Goal: Task Accomplishment & Management: Use online tool/utility

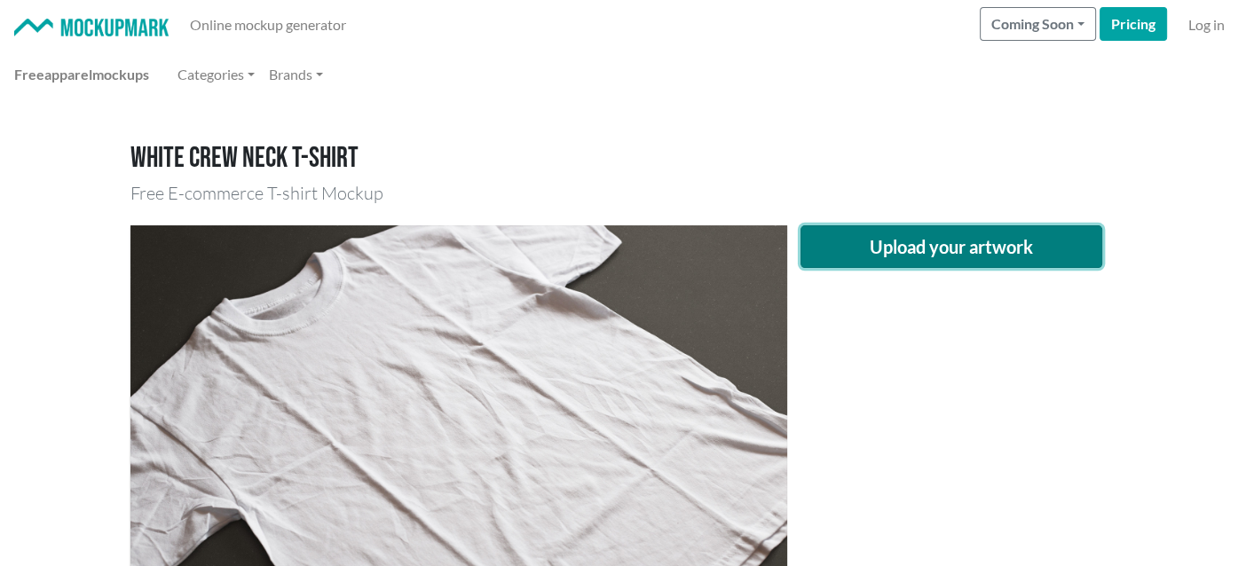
click at [896, 255] on button "Upload your artwork" at bounding box center [952, 246] width 302 height 43
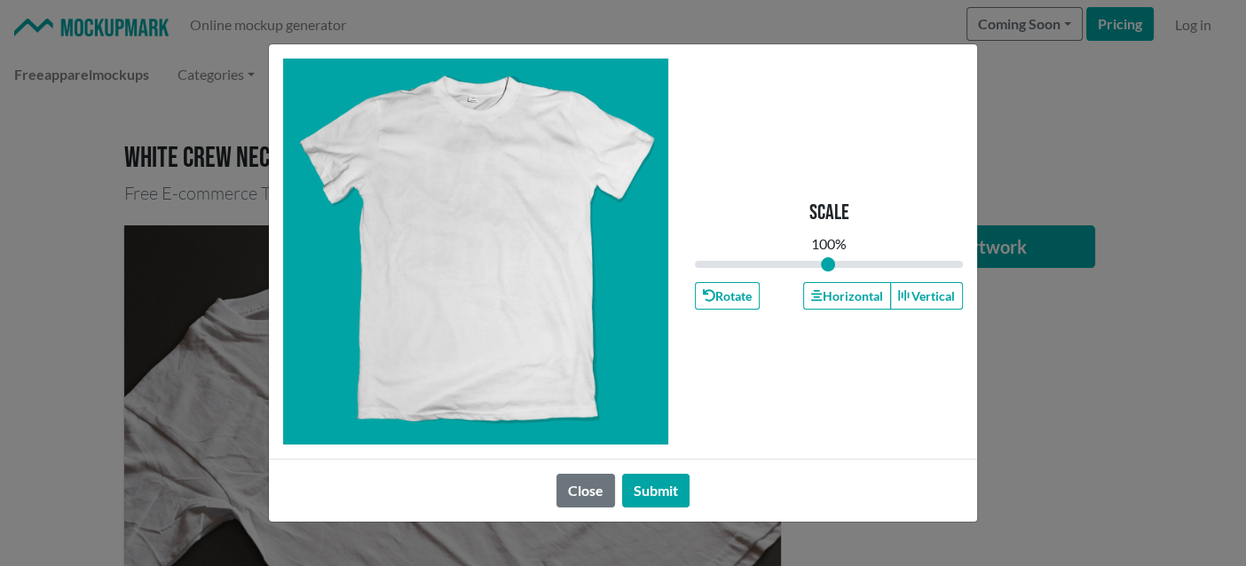
type input "1"
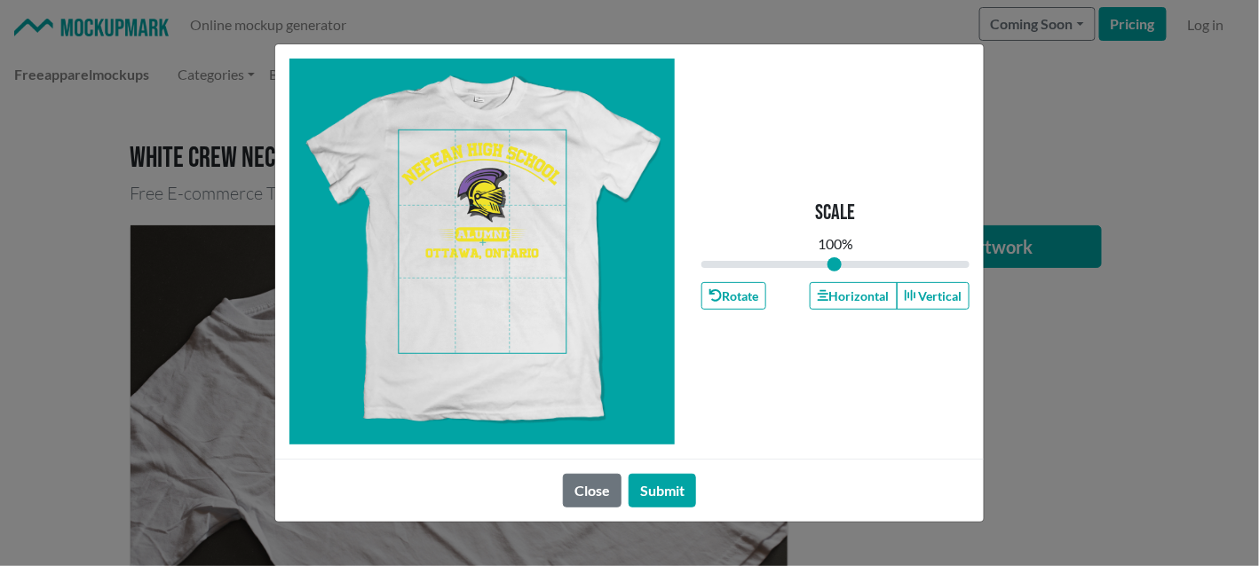
click at [499, 167] on span at bounding box center [482, 241] width 167 height 223
click at [846, 289] on button "Horizontal" at bounding box center [853, 296] width 87 height 28
click at [676, 506] on button "Submit" at bounding box center [662, 491] width 67 height 34
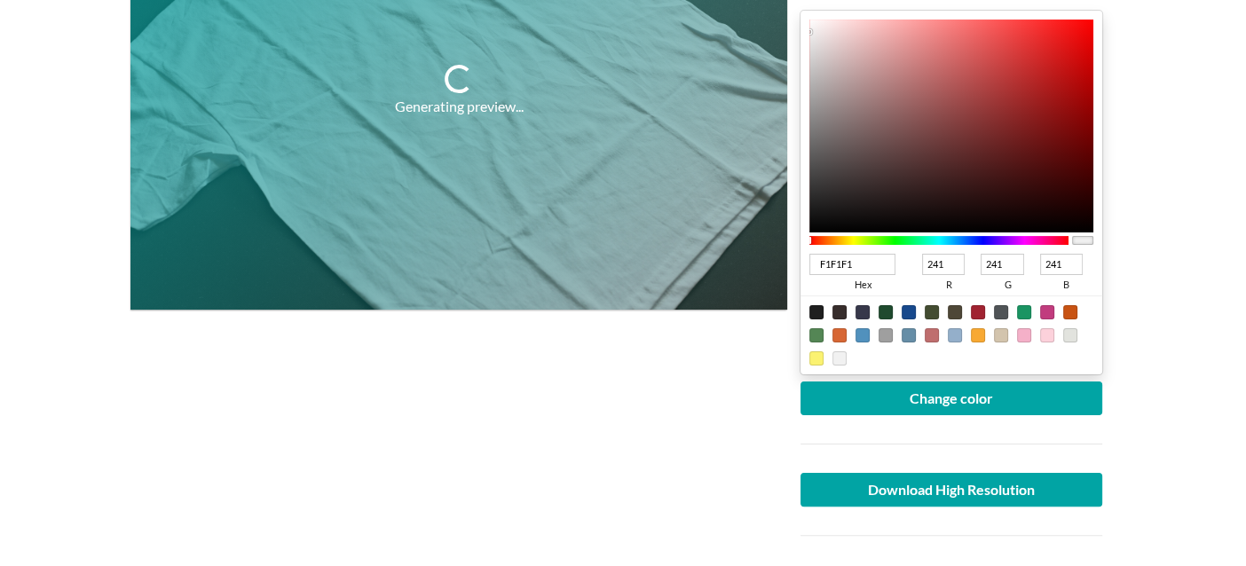
scroll to position [355, 0]
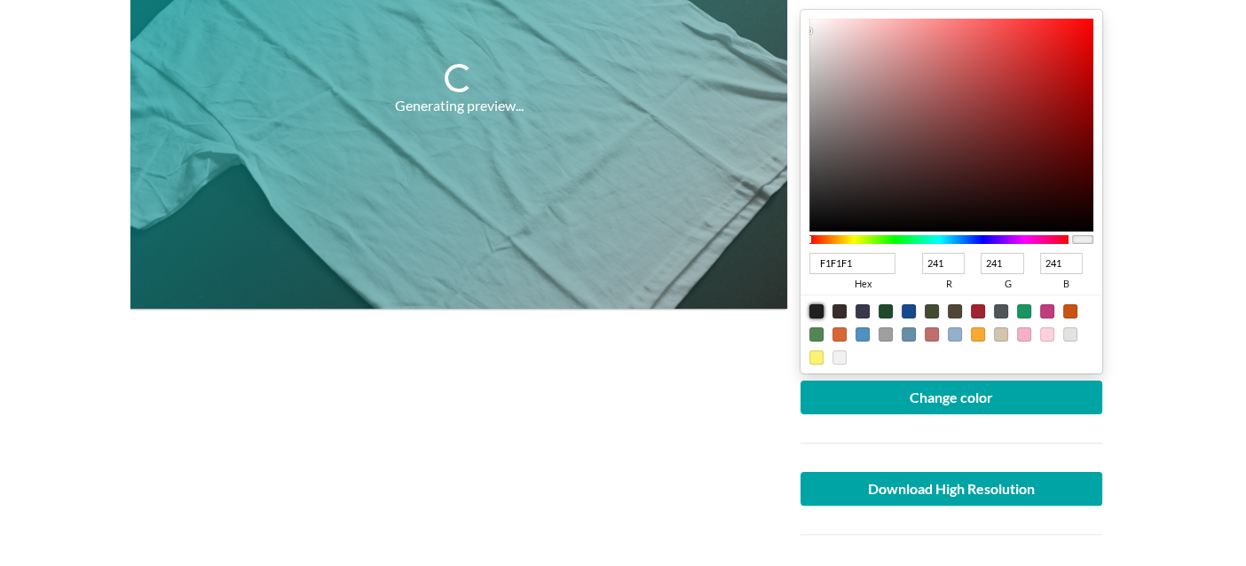
click at [819, 311] on div at bounding box center [817, 311] width 14 height 14
type input "1F1F1F"
type input "31"
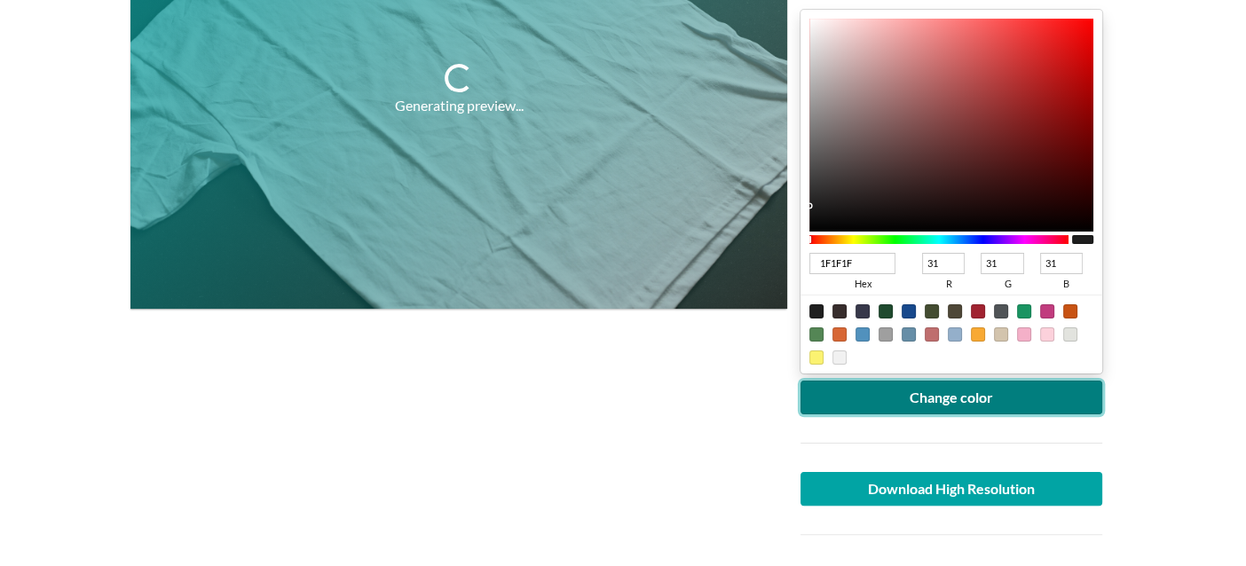
click at [850, 398] on button "Change color" at bounding box center [952, 398] width 302 height 34
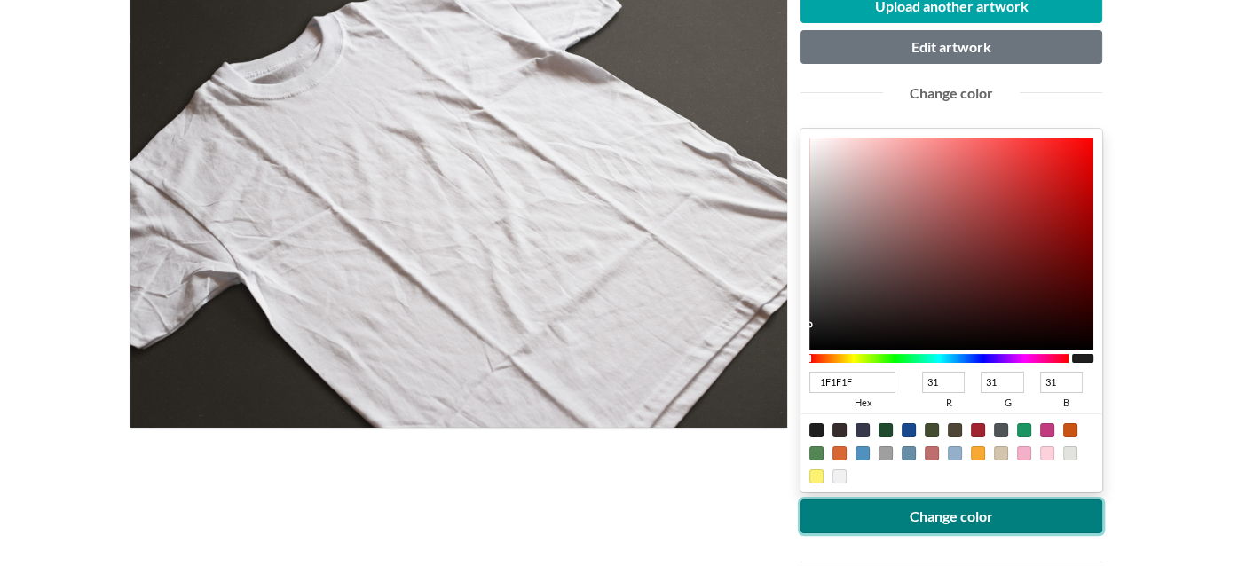
scroll to position [265, 0]
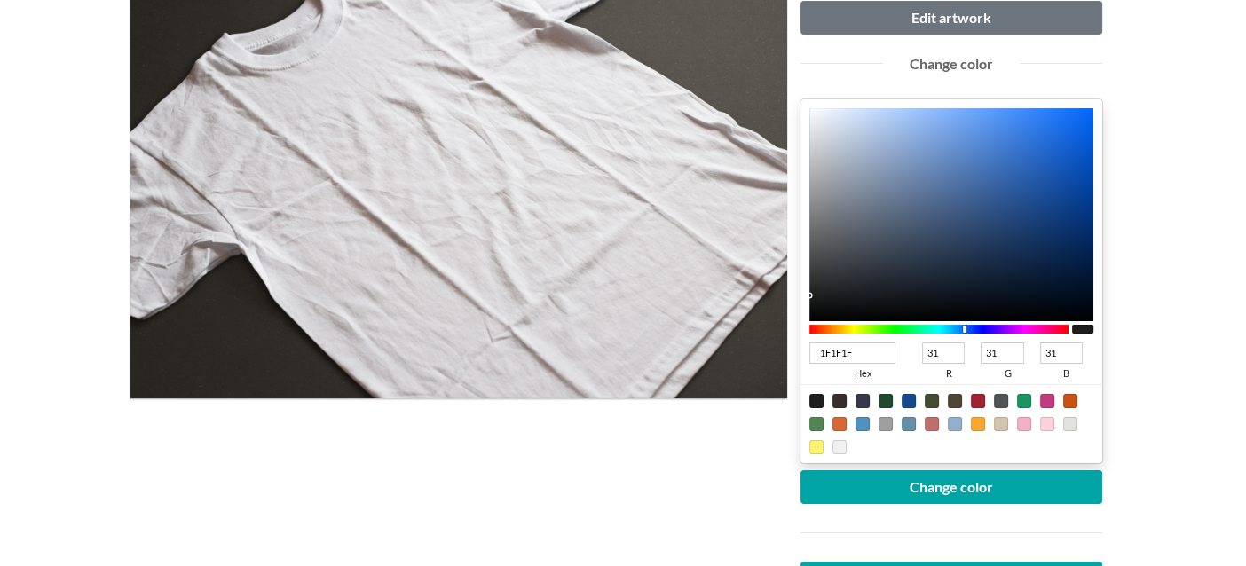
click at [965, 329] on div at bounding box center [939, 329] width 259 height 9
click at [954, 328] on div at bounding box center [939, 329] width 259 height 9
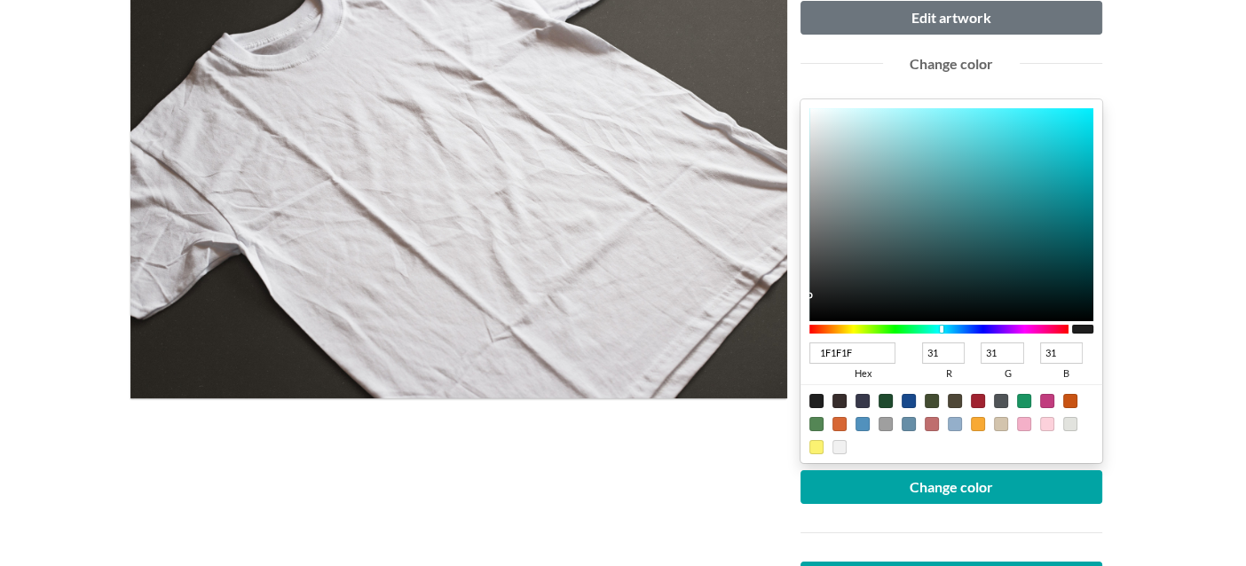
click at [942, 328] on div at bounding box center [939, 329] width 259 height 9
click at [932, 328] on div at bounding box center [939, 329] width 259 height 9
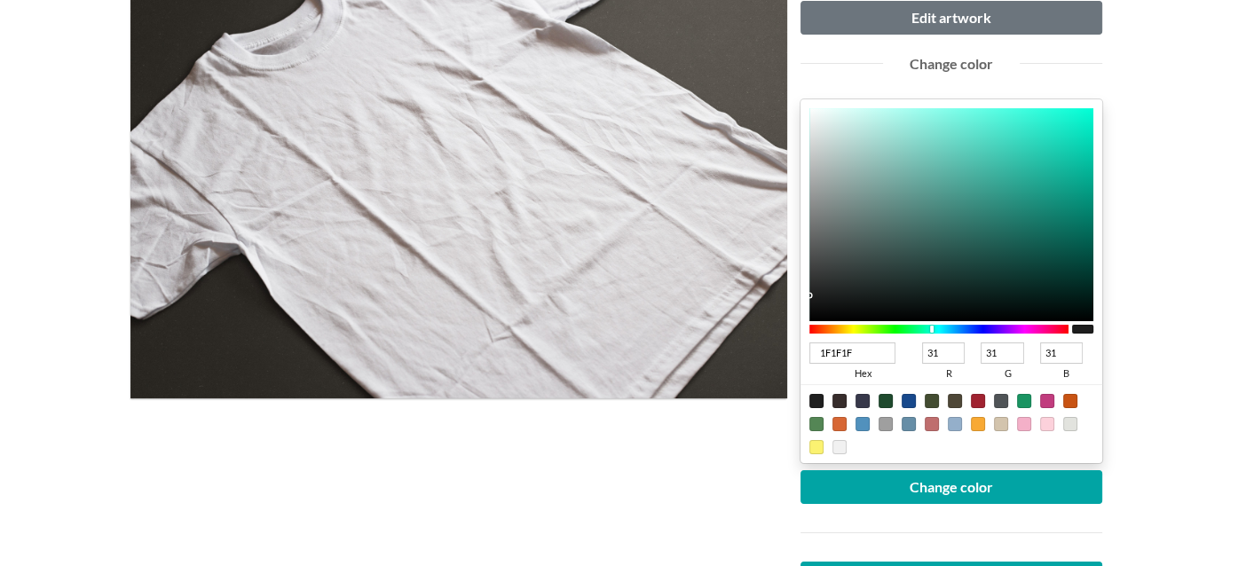
click at [912, 328] on div at bounding box center [939, 329] width 259 height 9
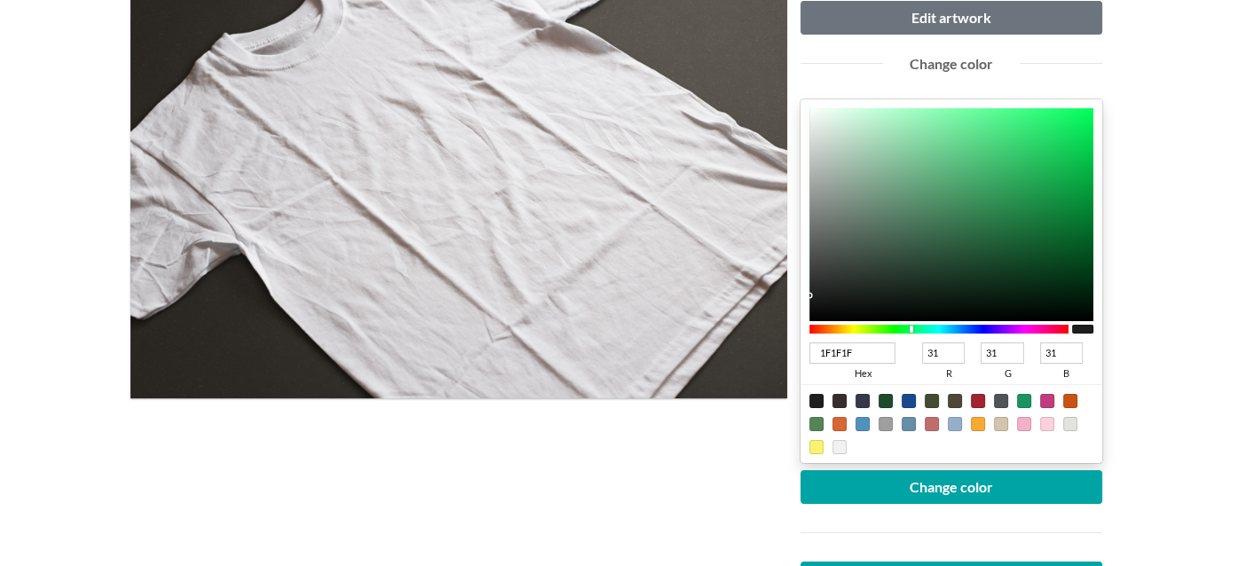
click at [892, 328] on div at bounding box center [939, 329] width 259 height 9
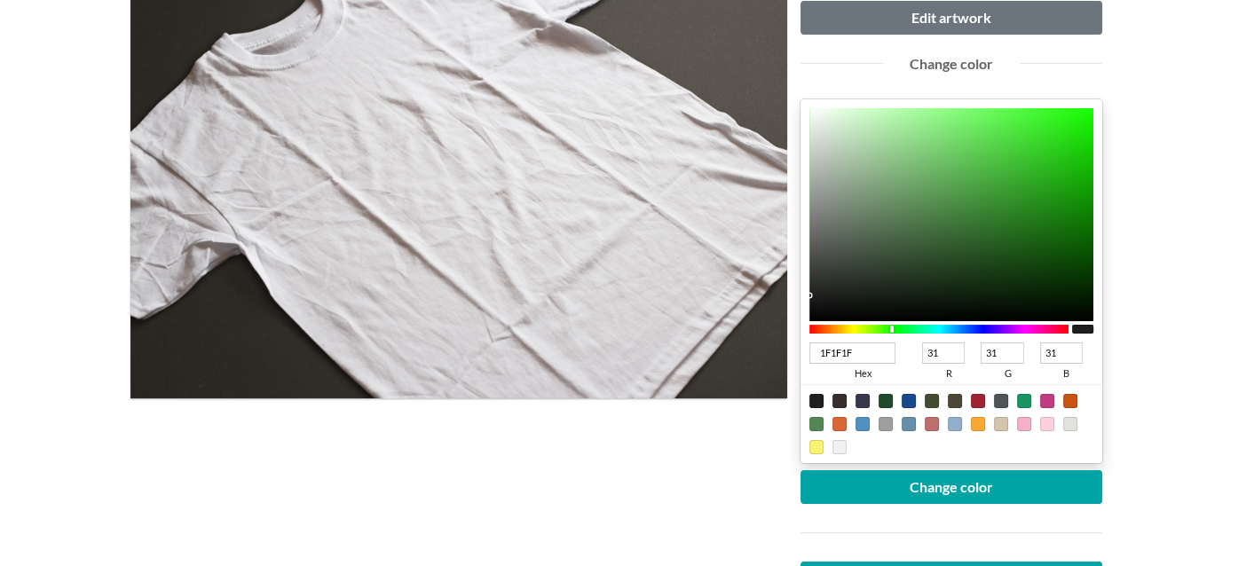
click at [978, 328] on div at bounding box center [939, 329] width 259 height 9
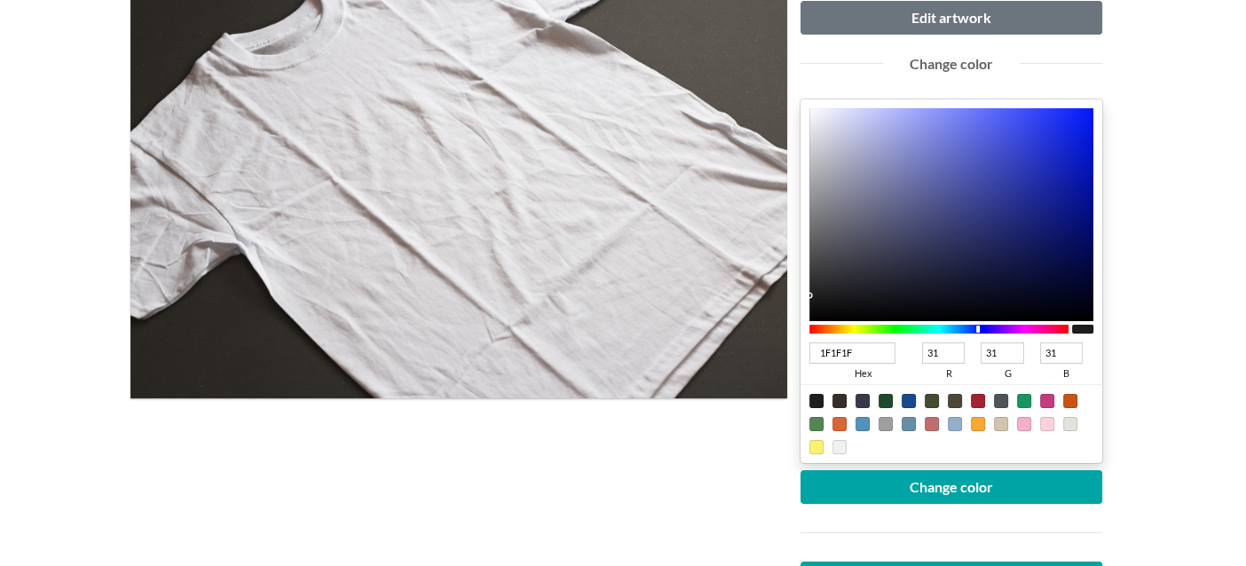
click at [938, 328] on div at bounding box center [939, 329] width 259 height 9
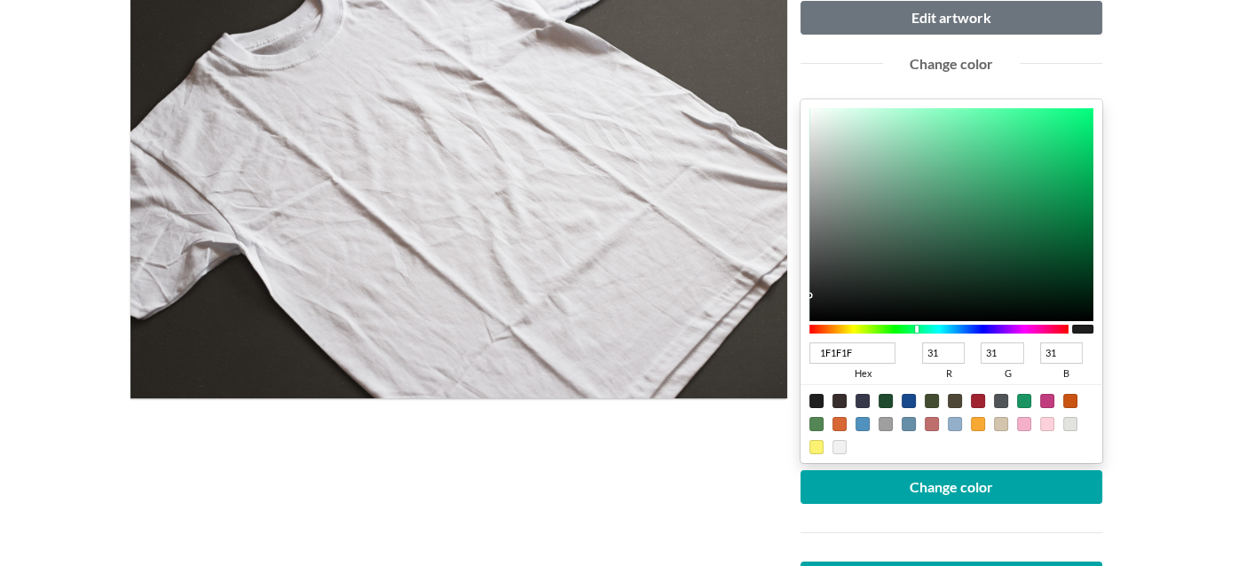
click at [917, 328] on div at bounding box center [939, 329] width 259 height 9
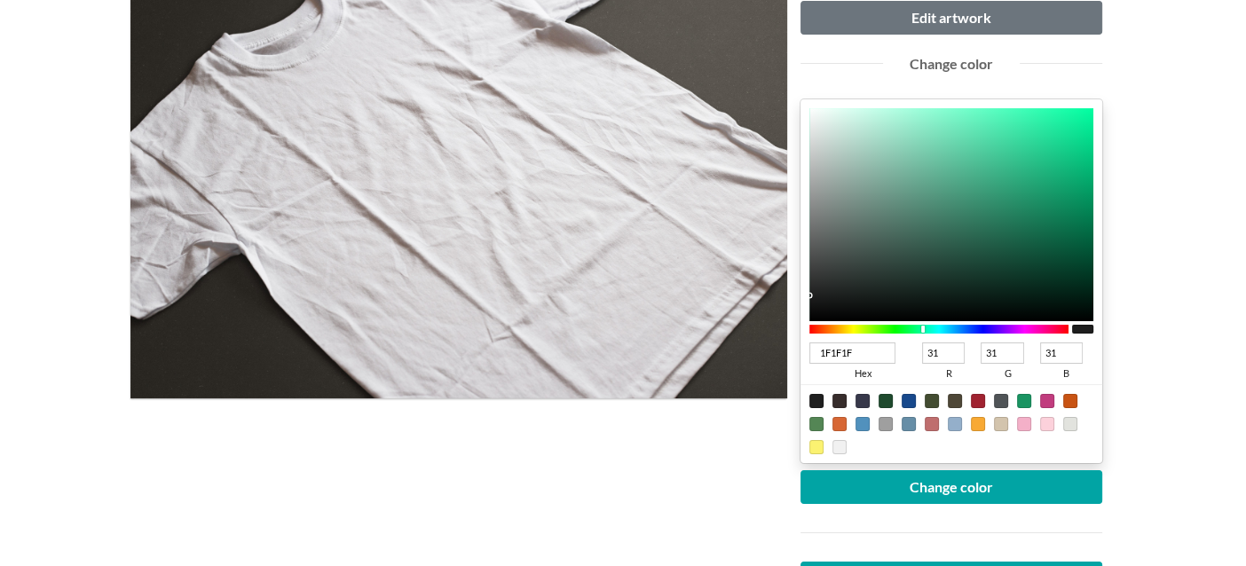
click at [923, 328] on div at bounding box center [939, 329] width 259 height 9
click at [913, 328] on div at bounding box center [939, 329] width 259 height 9
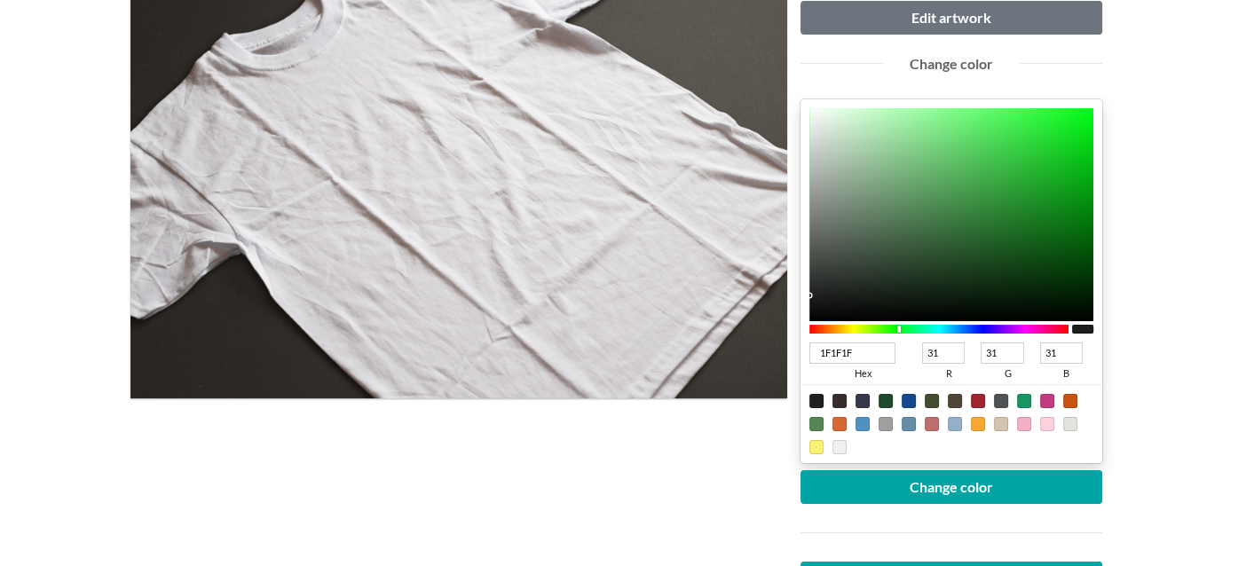
click at [899, 328] on div at bounding box center [939, 329] width 259 height 9
click at [892, 328] on div at bounding box center [939, 329] width 259 height 9
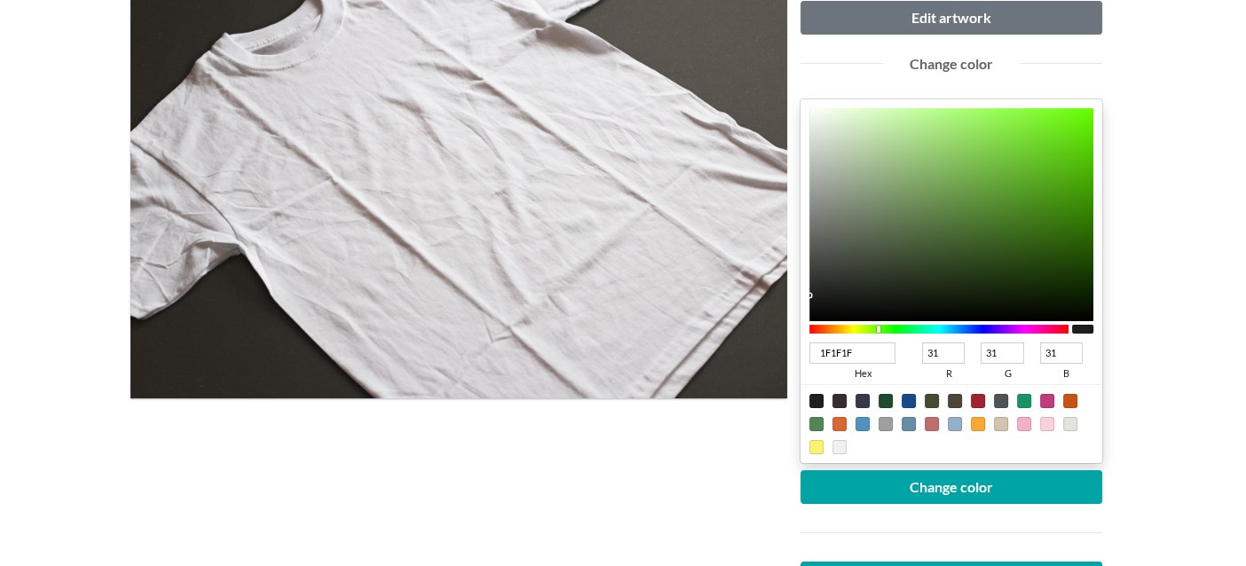
click at [879, 328] on div at bounding box center [939, 329] width 259 height 9
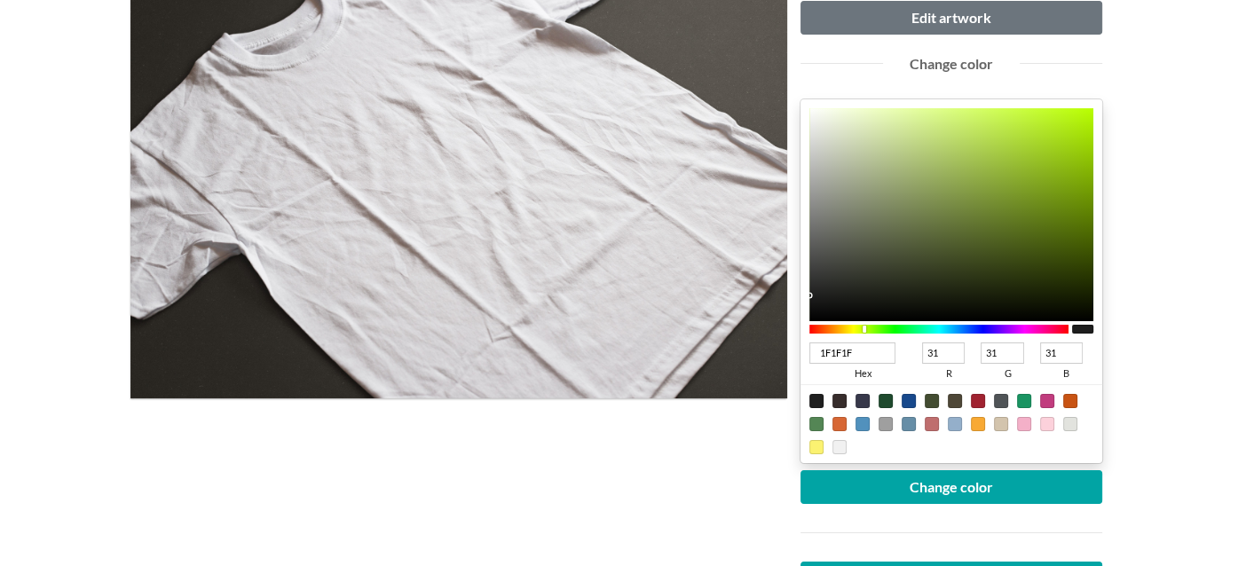
click at [865, 328] on div at bounding box center [939, 329] width 259 height 9
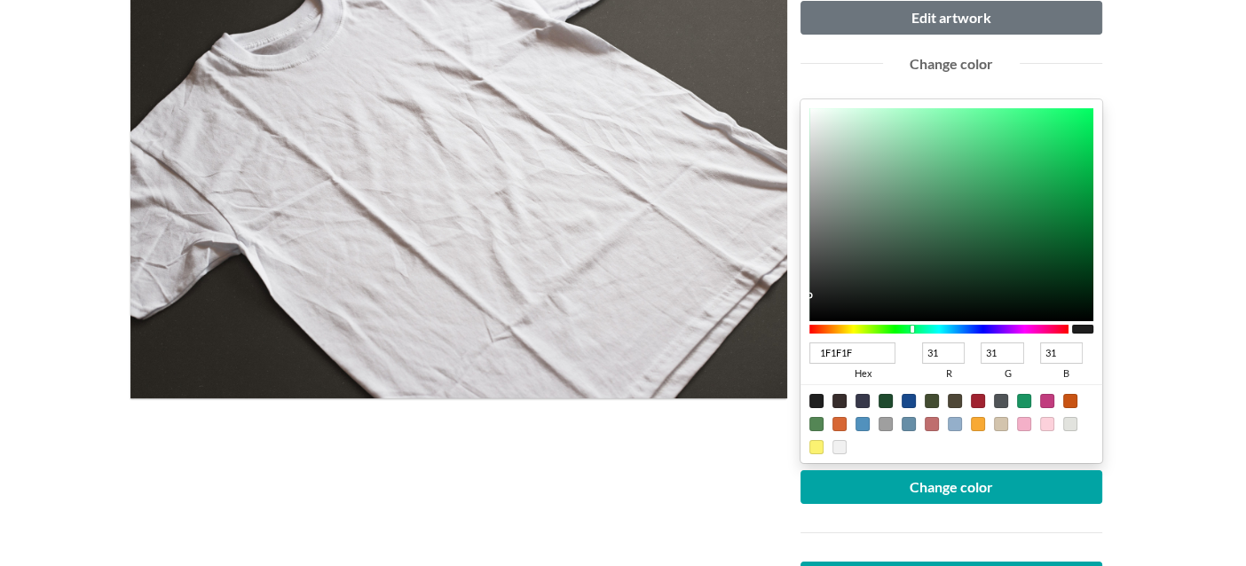
click at [914, 328] on div at bounding box center [939, 329] width 259 height 9
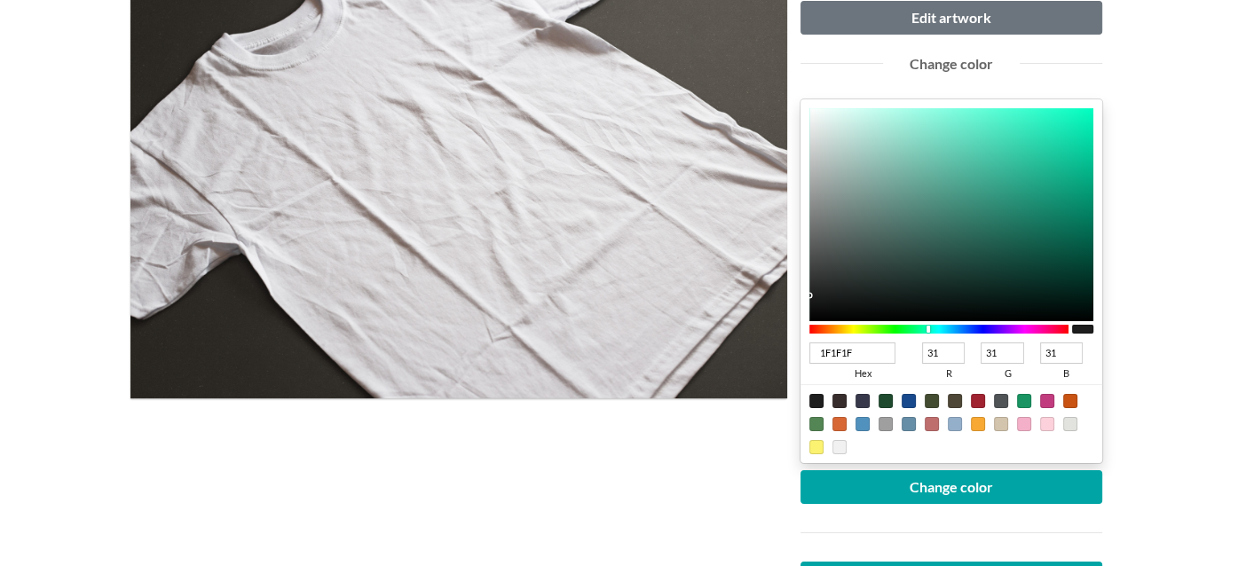
click at [929, 328] on div at bounding box center [939, 329] width 259 height 9
click at [927, 328] on div at bounding box center [929, 329] width 4 height 7
click at [912, 328] on div at bounding box center [939, 329] width 259 height 9
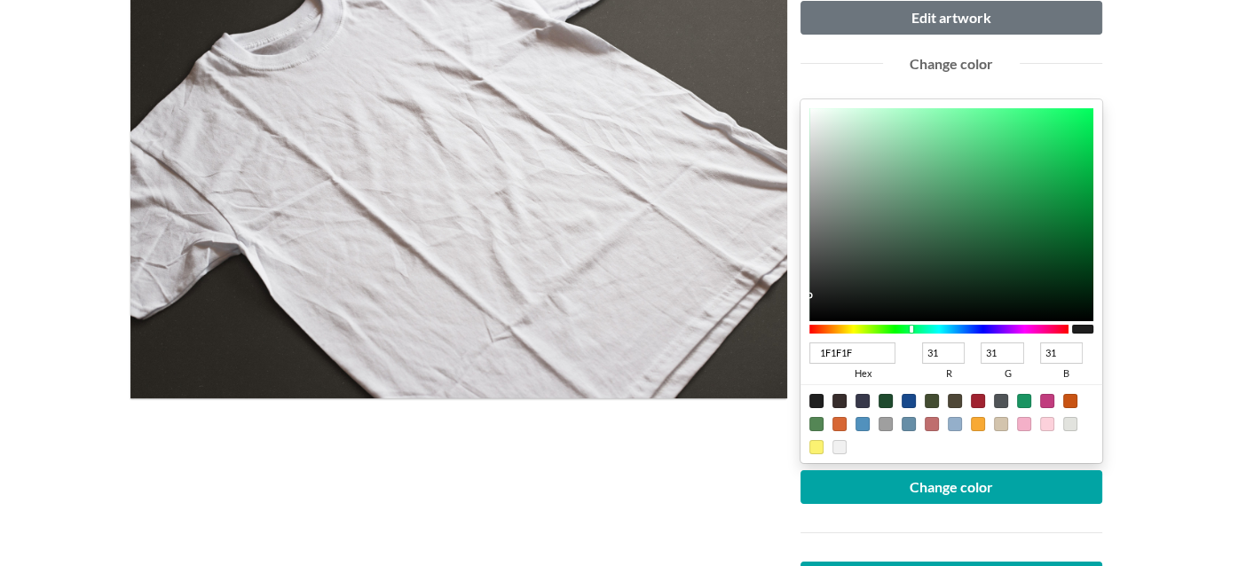
click at [937, 328] on div at bounding box center [939, 329] width 259 height 9
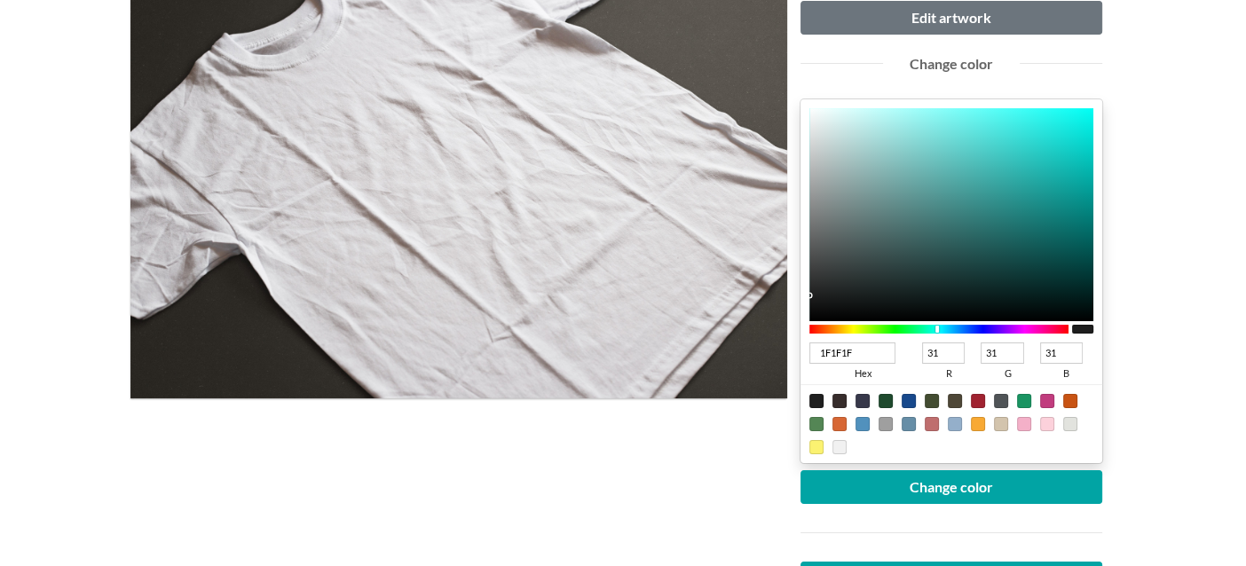
click at [941, 328] on div at bounding box center [939, 329] width 259 height 9
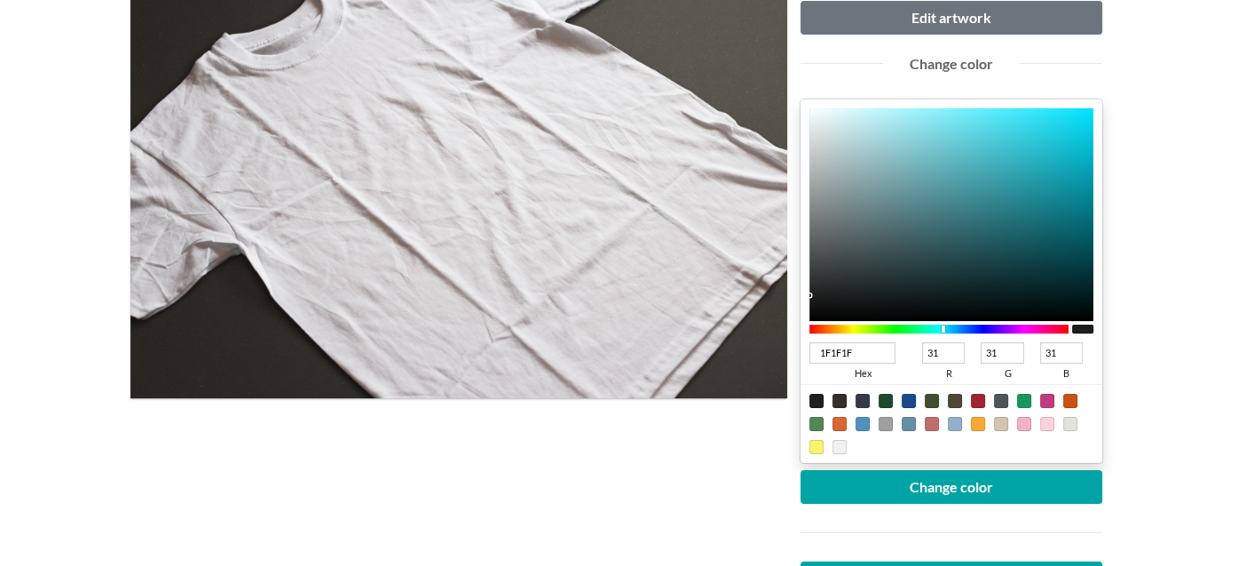
click at [945, 328] on div at bounding box center [946, 329] width 4 height 8
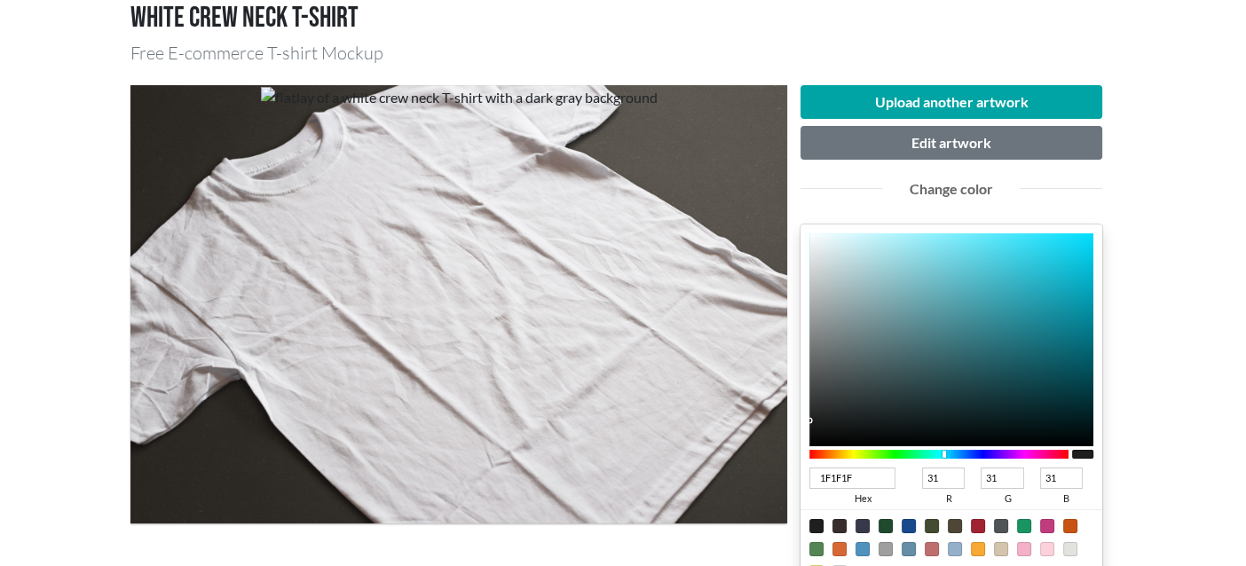
scroll to position [0, 0]
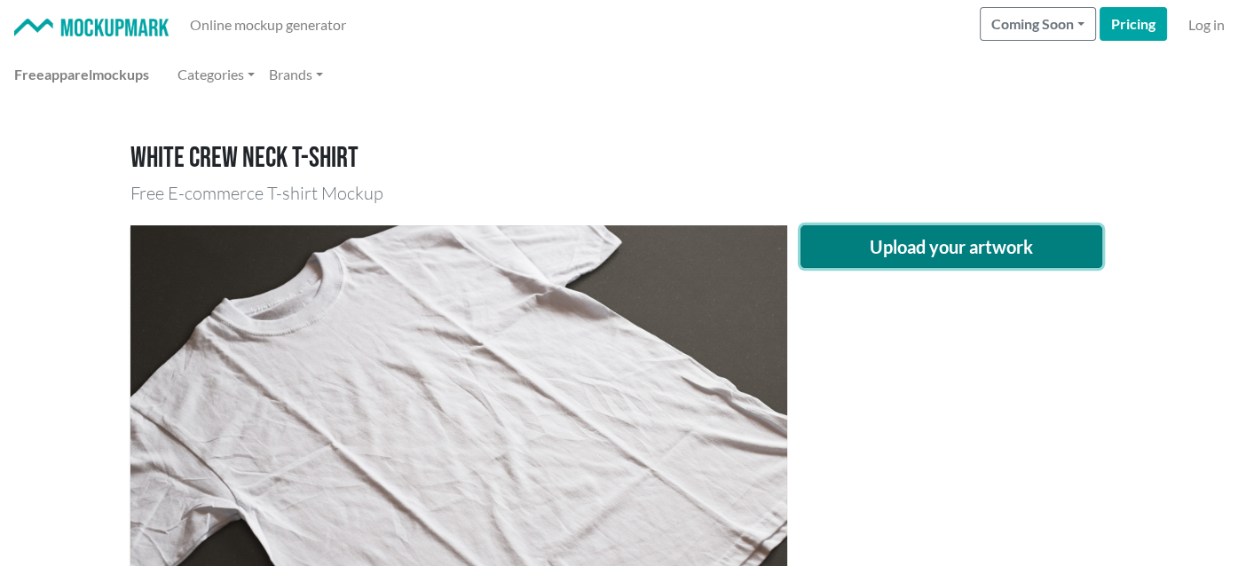
click at [885, 250] on button "Upload your artwork" at bounding box center [952, 246] width 302 height 43
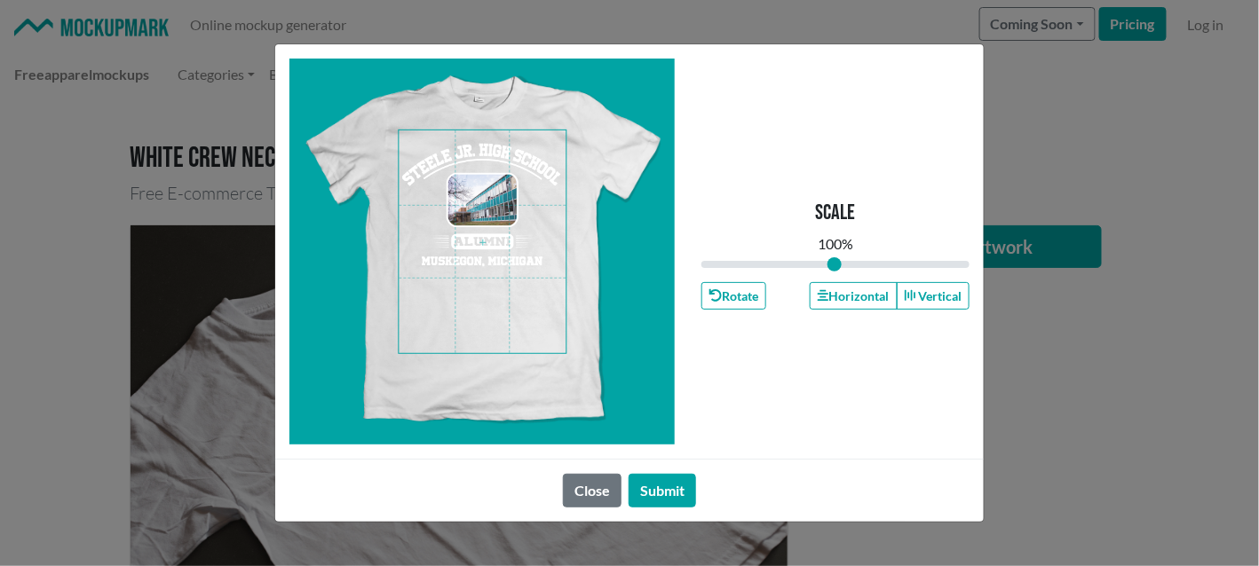
click at [510, 160] on span at bounding box center [482, 241] width 167 height 223
click at [852, 288] on button "Horizontal" at bounding box center [853, 296] width 87 height 28
click at [665, 477] on button "Submit" at bounding box center [662, 491] width 67 height 34
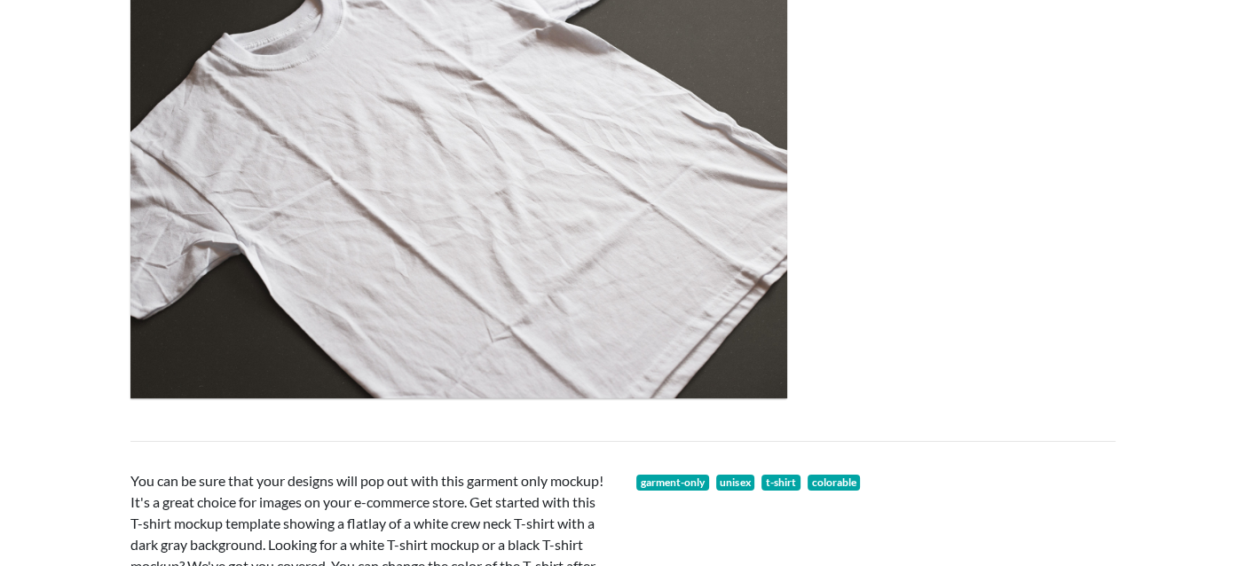
scroll to position [265, 0]
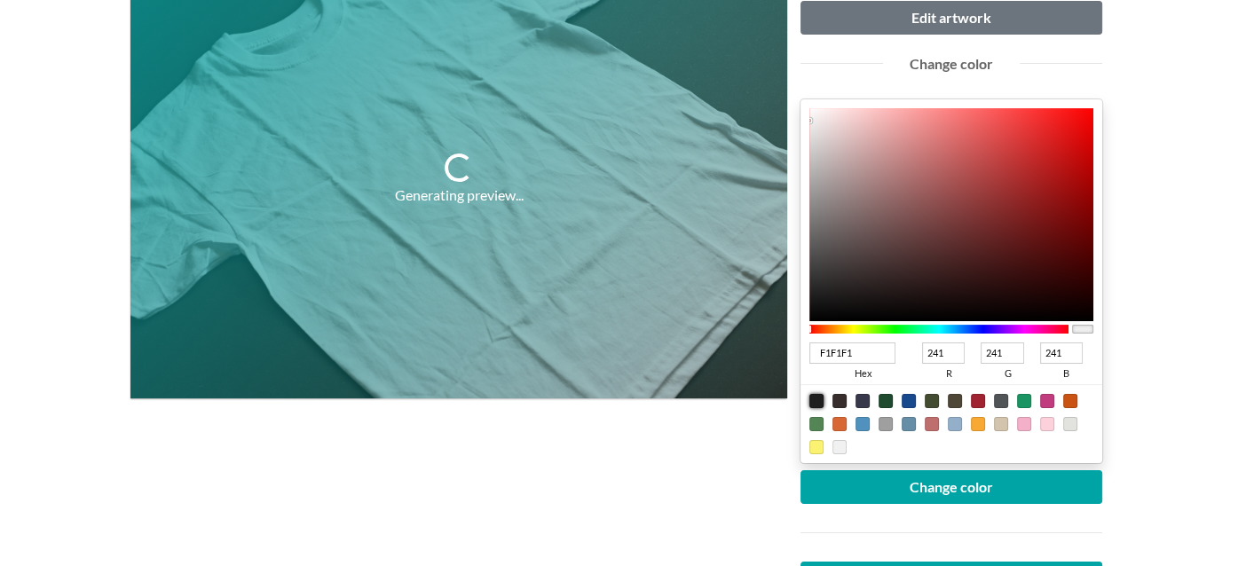
click at [821, 399] on div at bounding box center [817, 401] width 14 height 14
type input "1F1F1F"
type input "31"
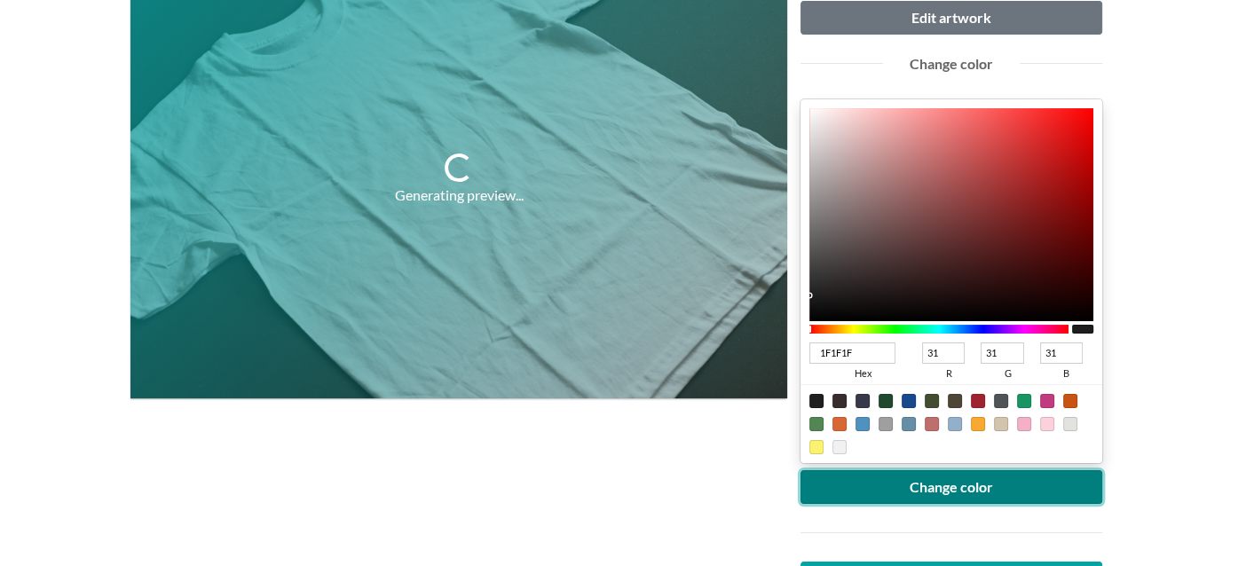
click at [859, 486] on button "Change color" at bounding box center [952, 488] width 302 height 34
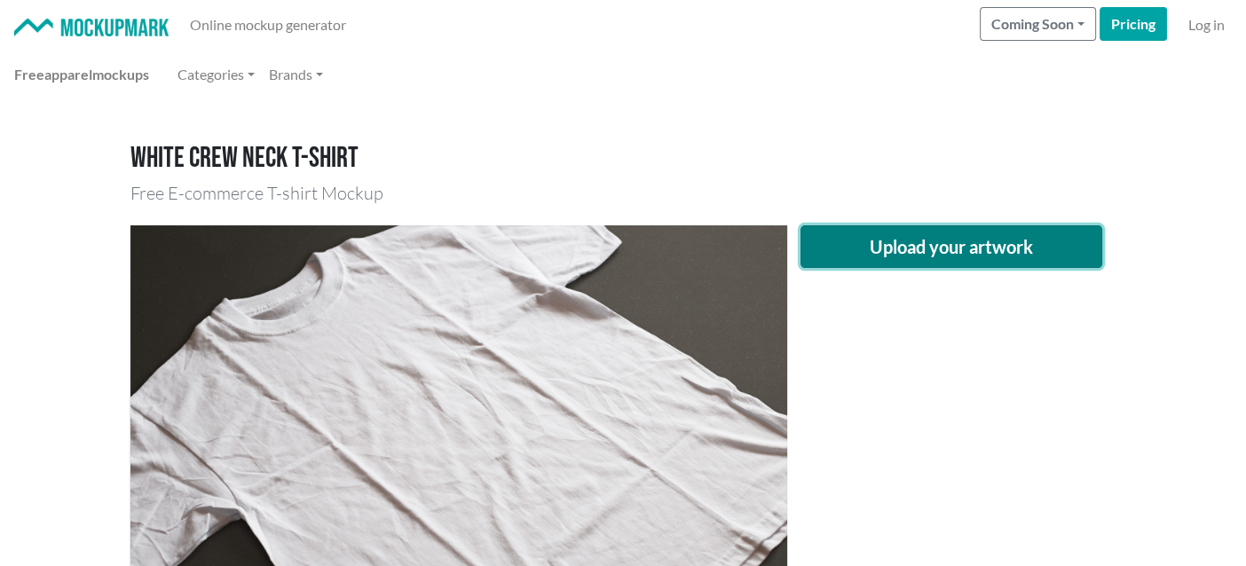
click at [978, 246] on button "Upload your artwork" at bounding box center [952, 246] width 302 height 43
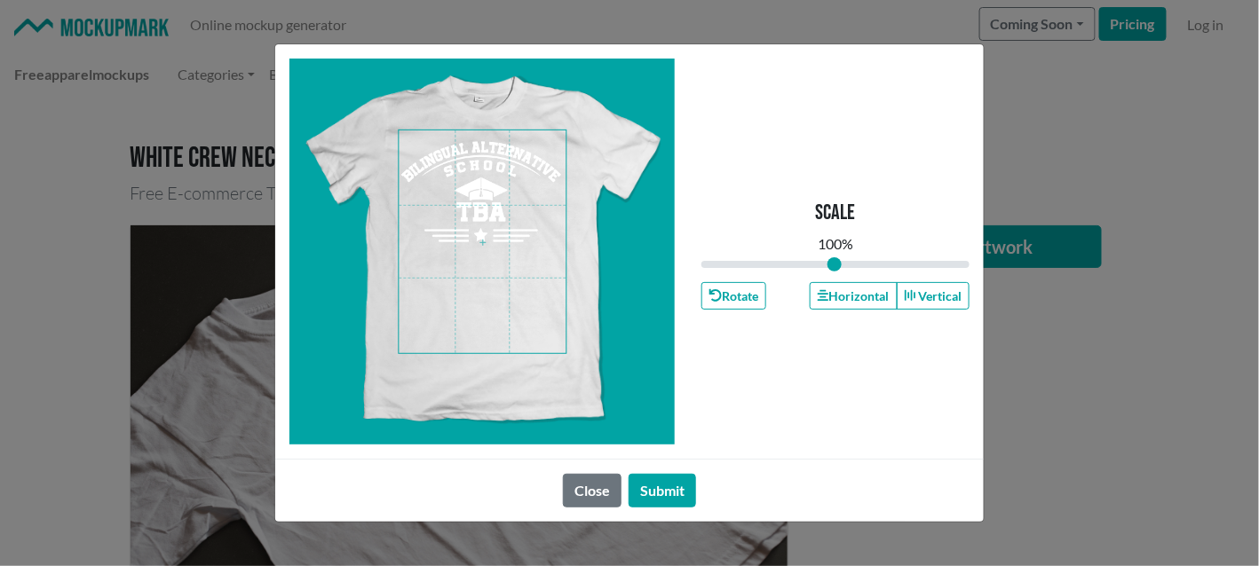
click at [498, 205] on span at bounding box center [482, 241] width 167 height 223
click at [861, 297] on button "Horizontal" at bounding box center [853, 296] width 87 height 28
click at [679, 492] on button "Submit" at bounding box center [662, 491] width 67 height 34
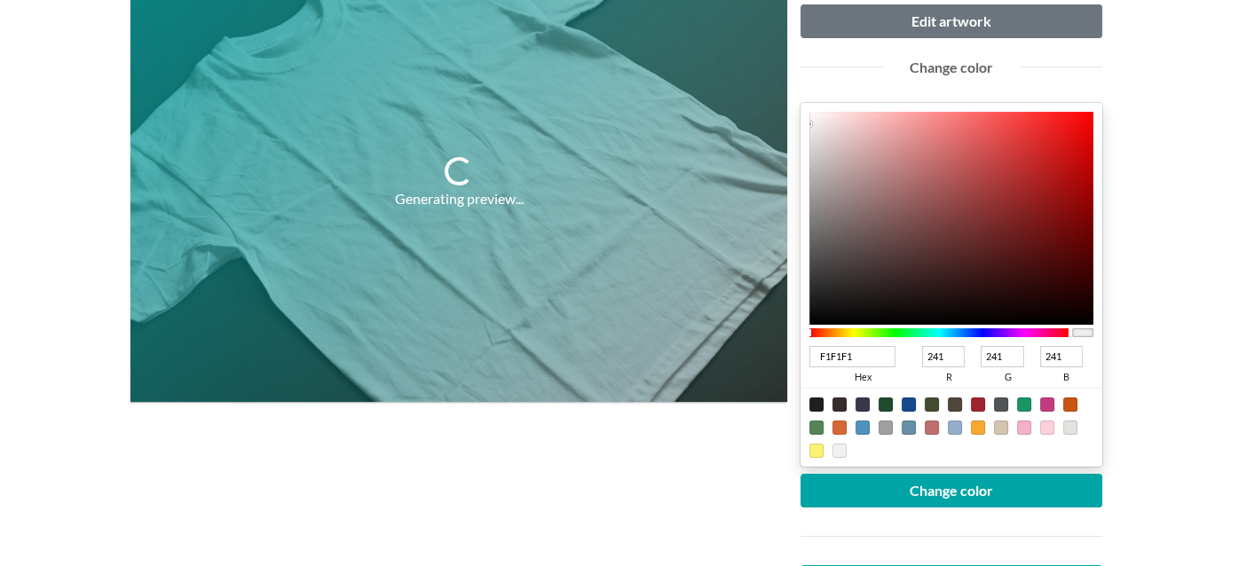
scroll to position [265, 0]
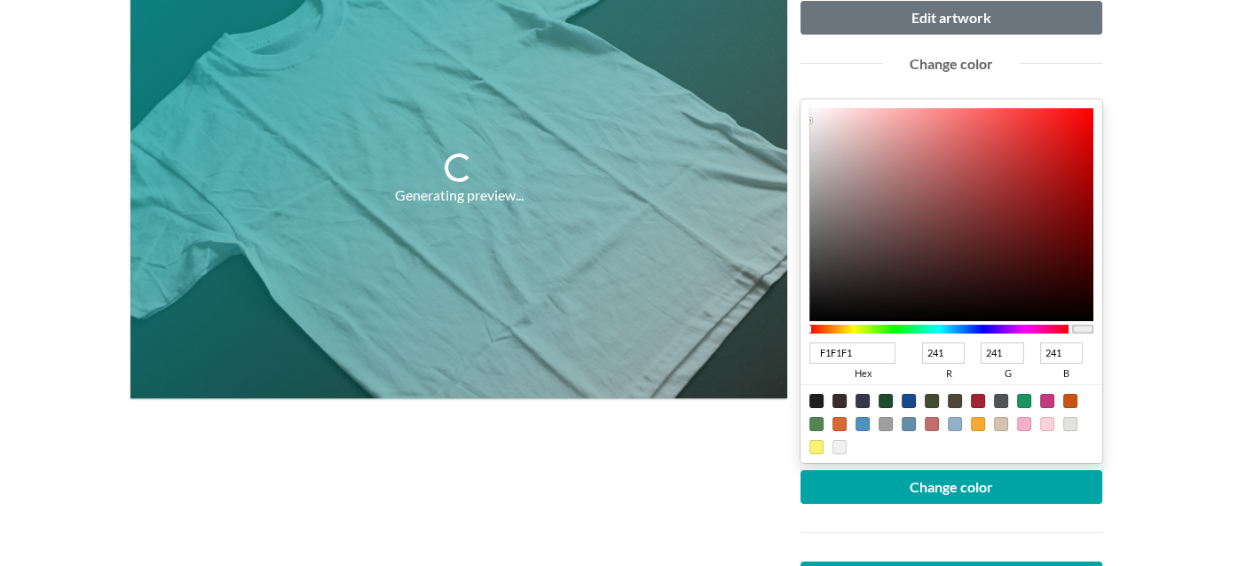
click at [816, 397] on div at bounding box center [817, 401] width 14 height 14
type input "1F1F1F"
type input "31"
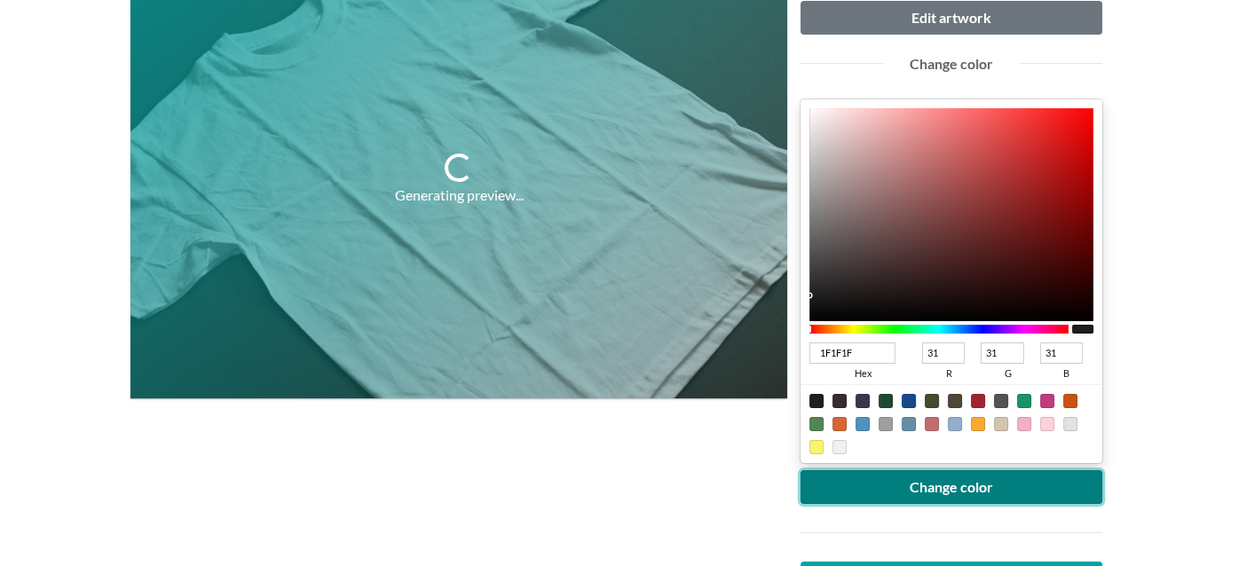
click at [847, 484] on button "Change color" at bounding box center [952, 488] width 302 height 34
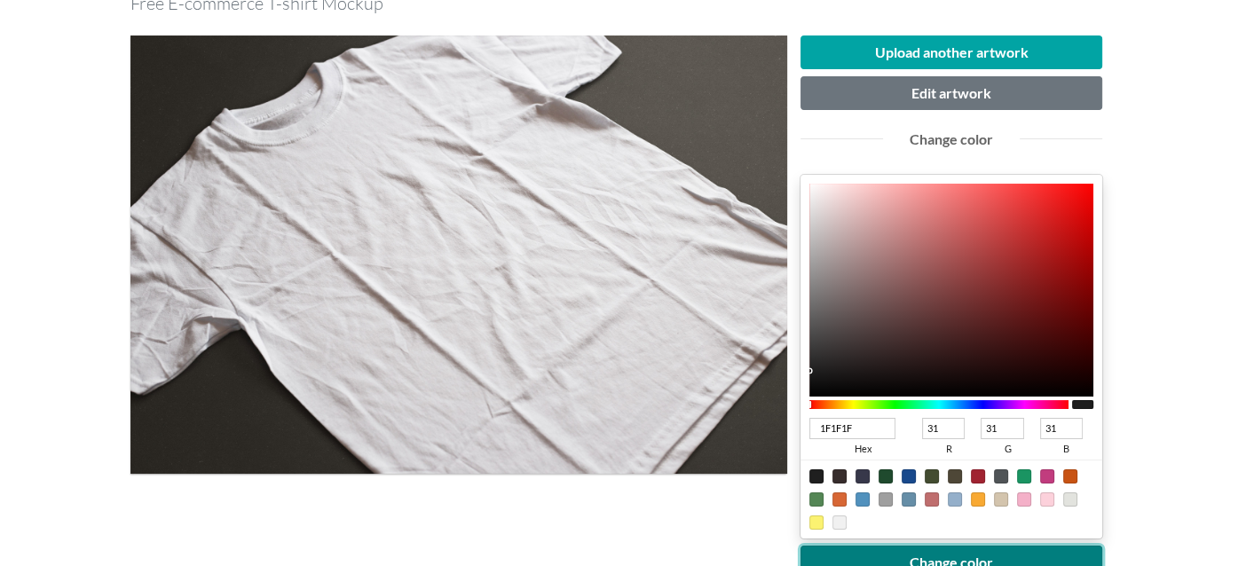
scroll to position [88, 0]
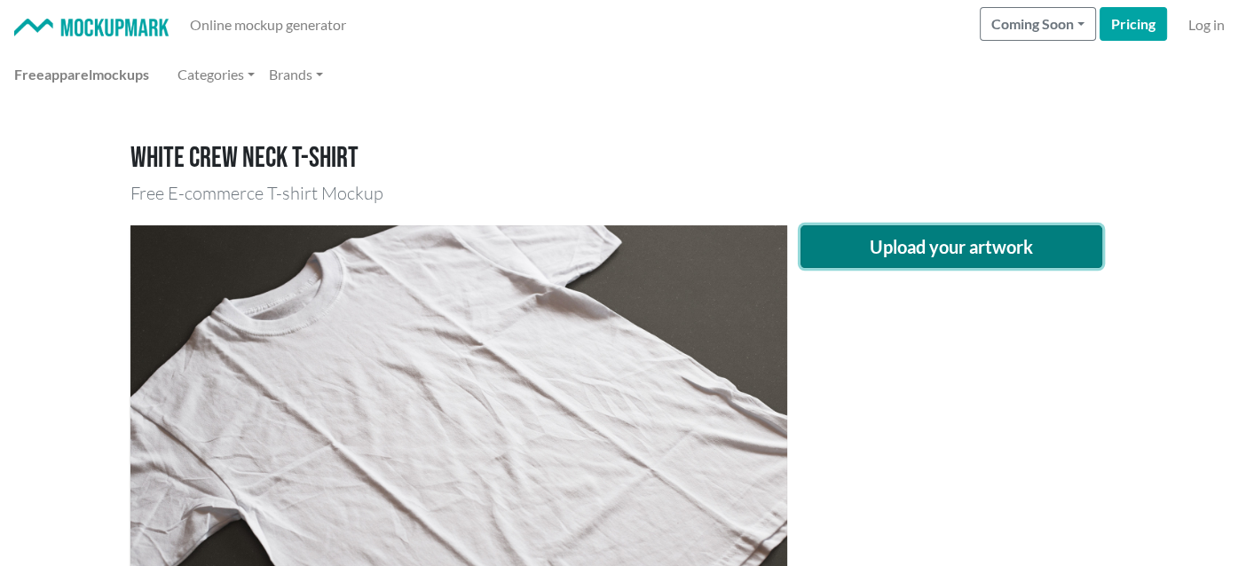
click at [973, 256] on button "Upload your artwork" at bounding box center [952, 246] width 302 height 43
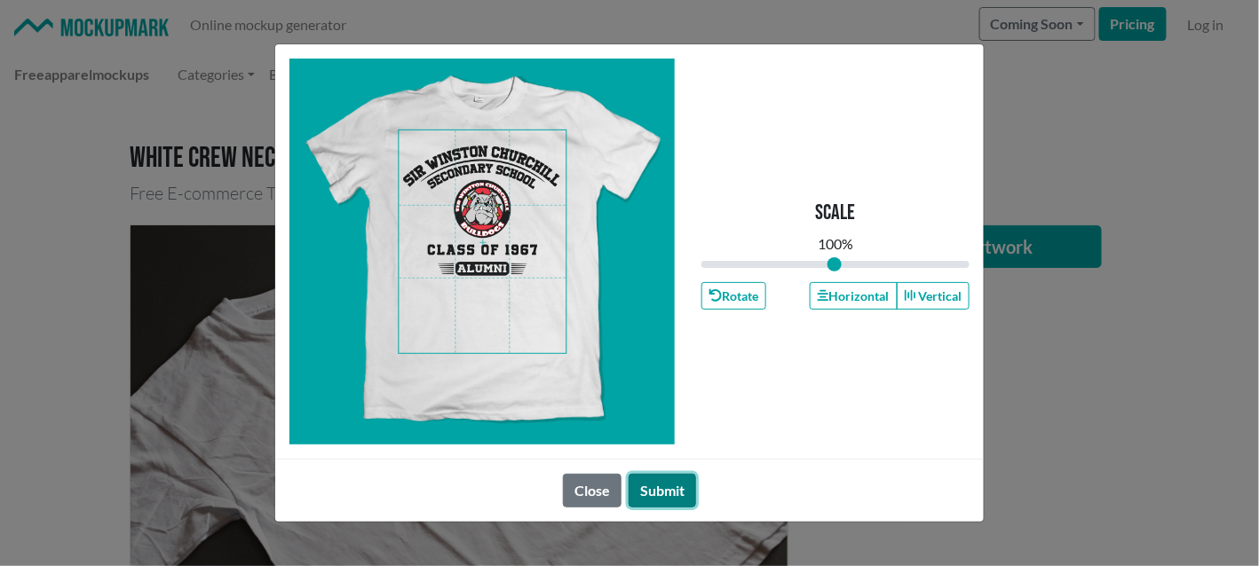
click at [676, 496] on button "Submit" at bounding box center [662, 491] width 67 height 34
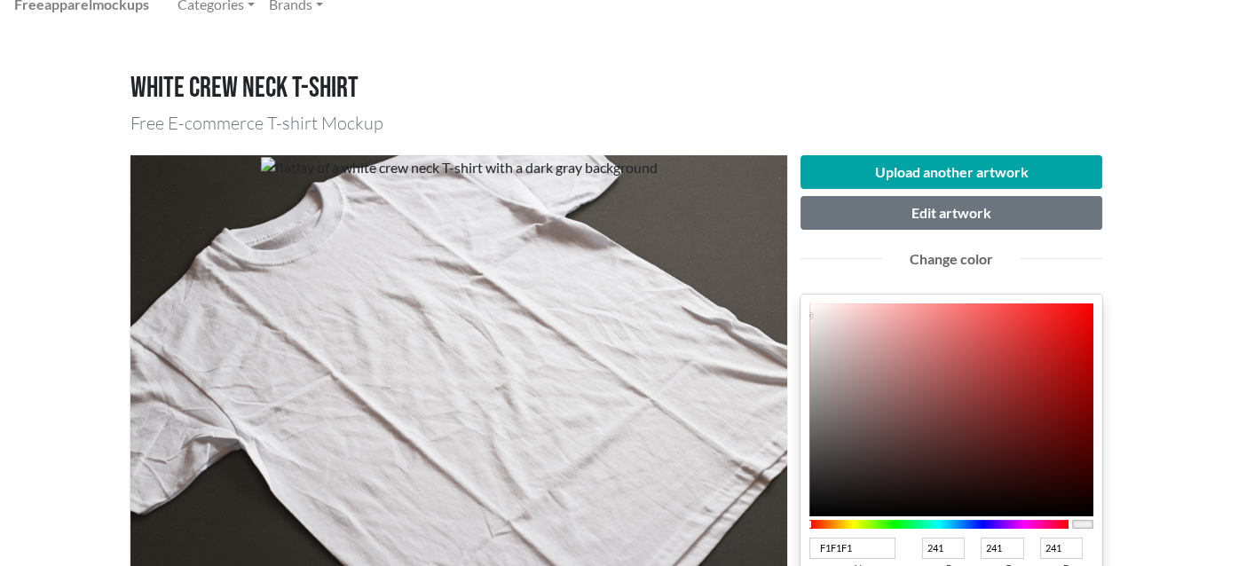
scroll to position [178, 0]
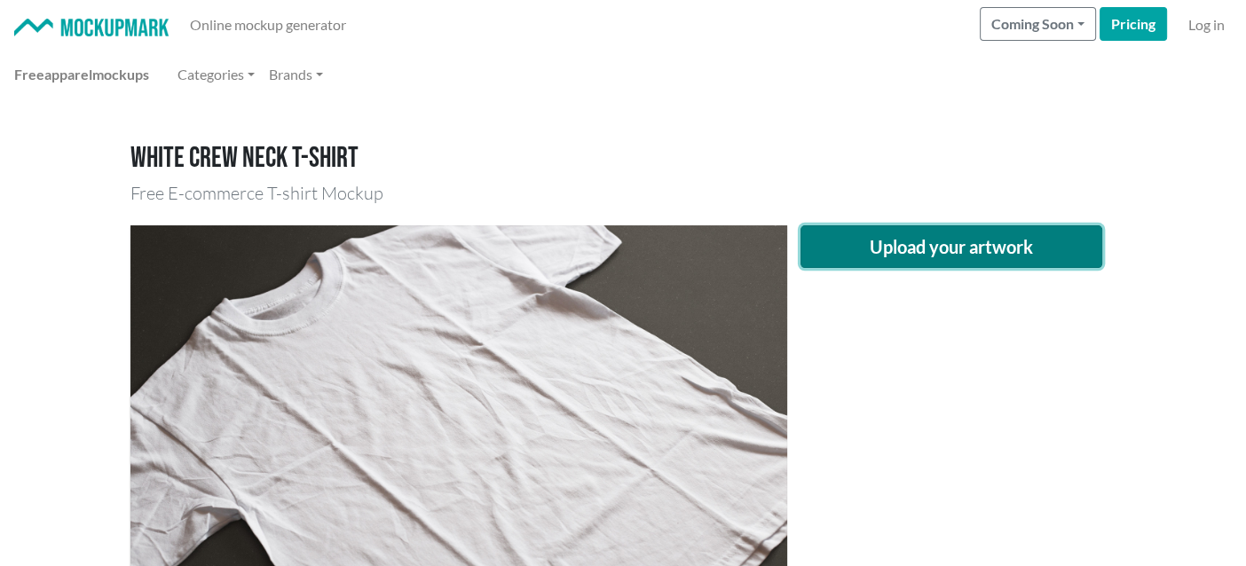
click at [871, 248] on button "Upload your artwork" at bounding box center [952, 246] width 302 height 43
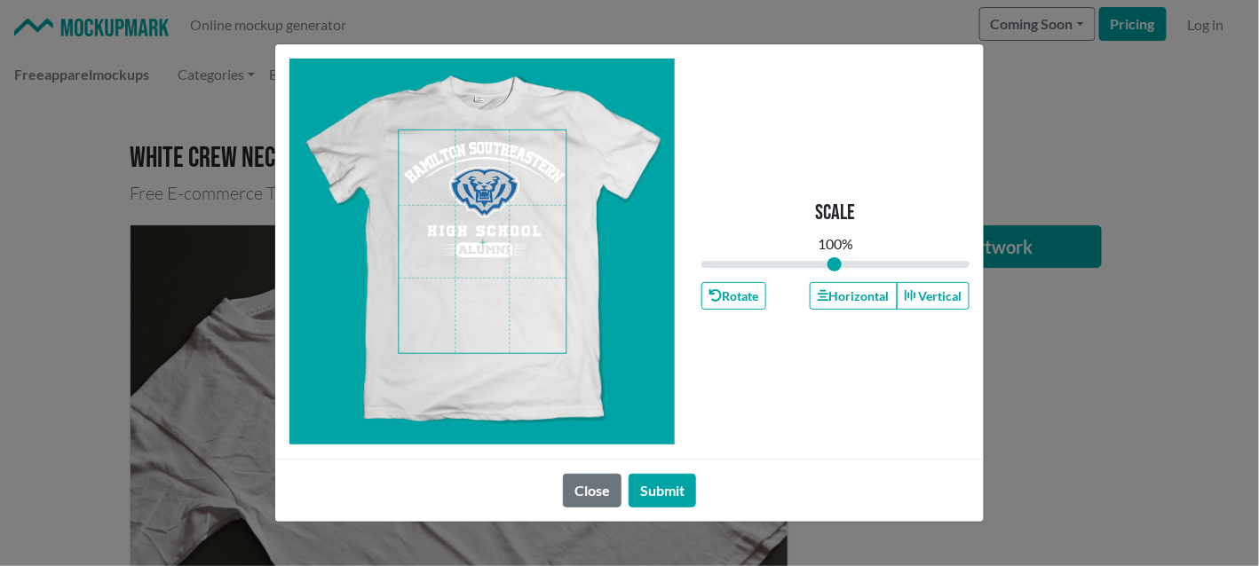
click at [494, 161] on span at bounding box center [482, 241] width 167 height 223
click at [866, 296] on button "Horizontal" at bounding box center [853, 296] width 87 height 28
click at [675, 491] on button "Submit" at bounding box center [662, 491] width 67 height 34
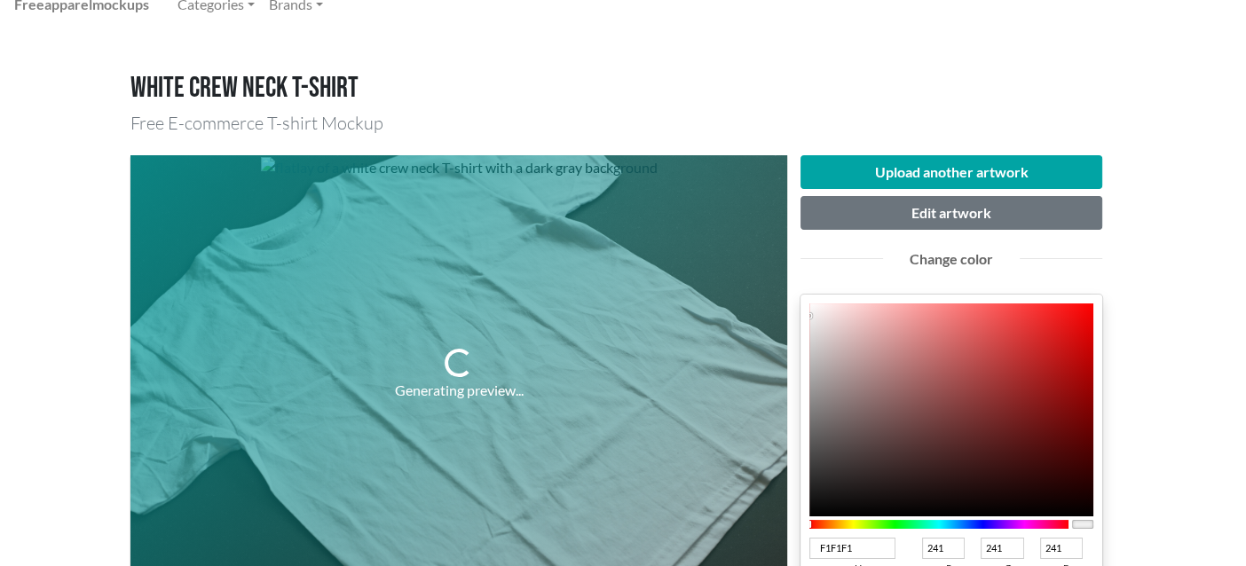
scroll to position [178, 0]
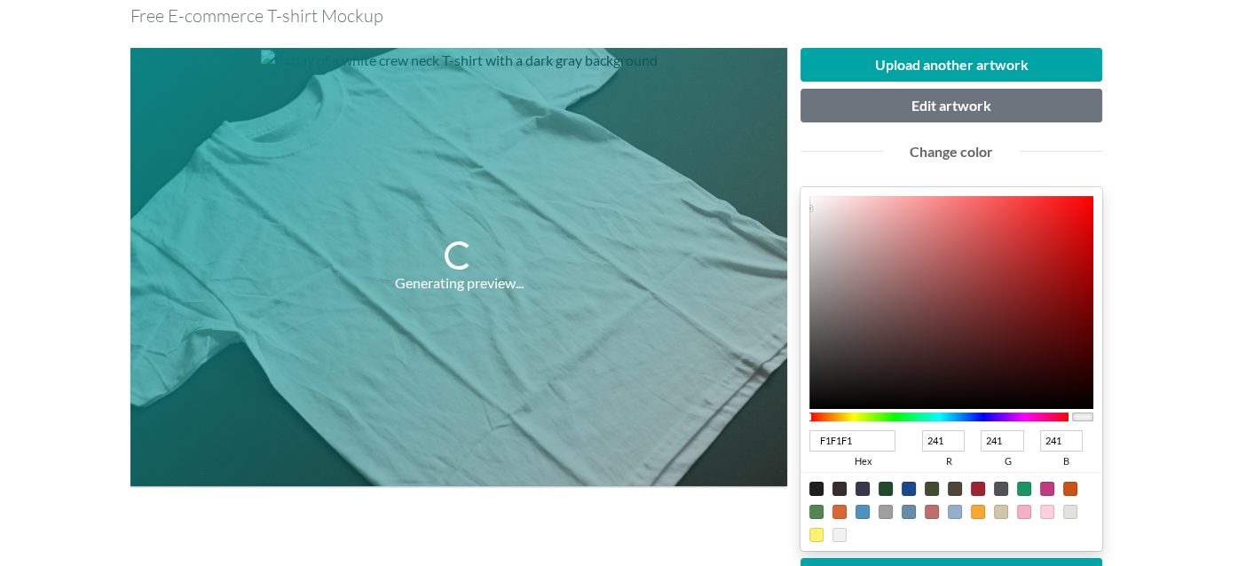
click at [973, 418] on div at bounding box center [939, 417] width 259 height 9
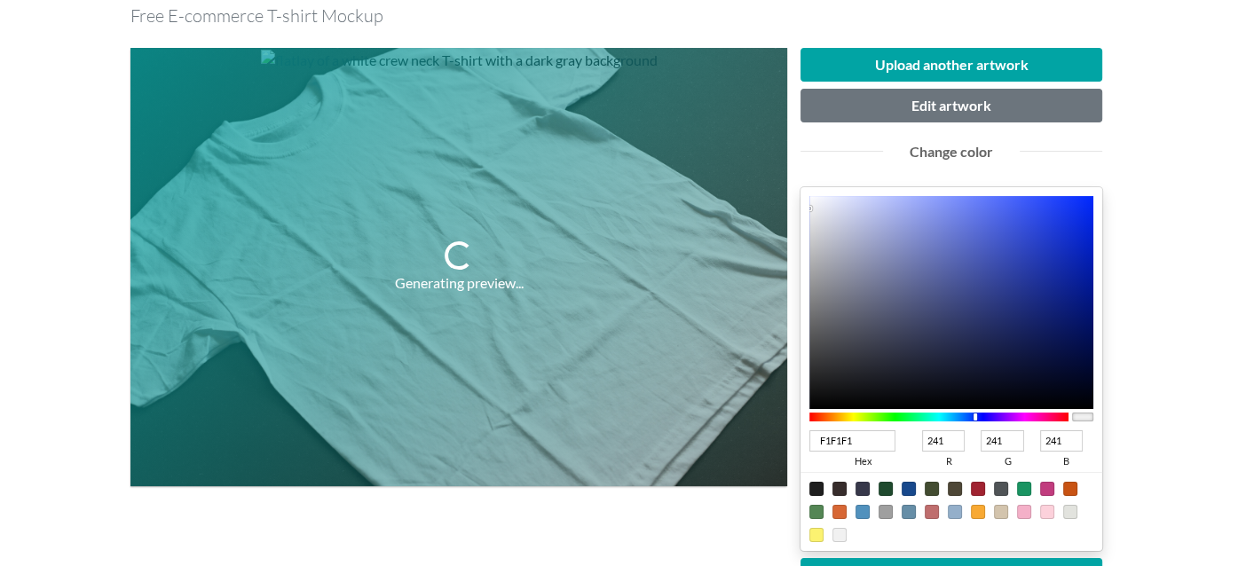
click at [976, 418] on div at bounding box center [978, 417] width 4 height 8
type input "0F1D68"
type input "15"
type input "29"
type input "104"
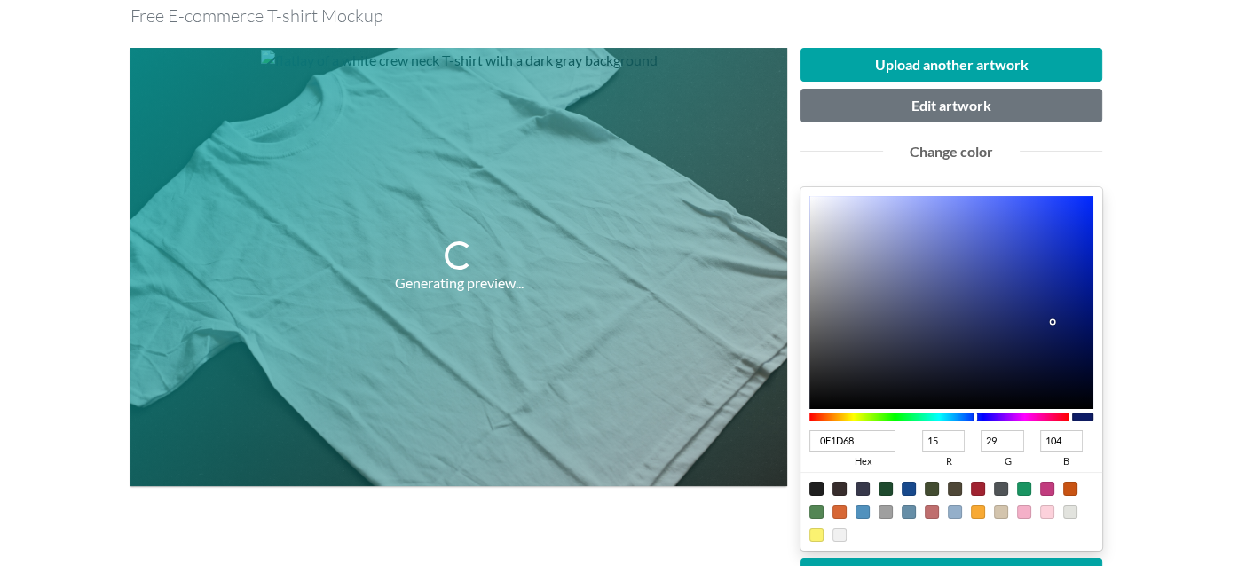
click at [1054, 321] on div at bounding box center [952, 302] width 284 height 213
click at [965, 558] on button "Change color" at bounding box center [952, 575] width 302 height 34
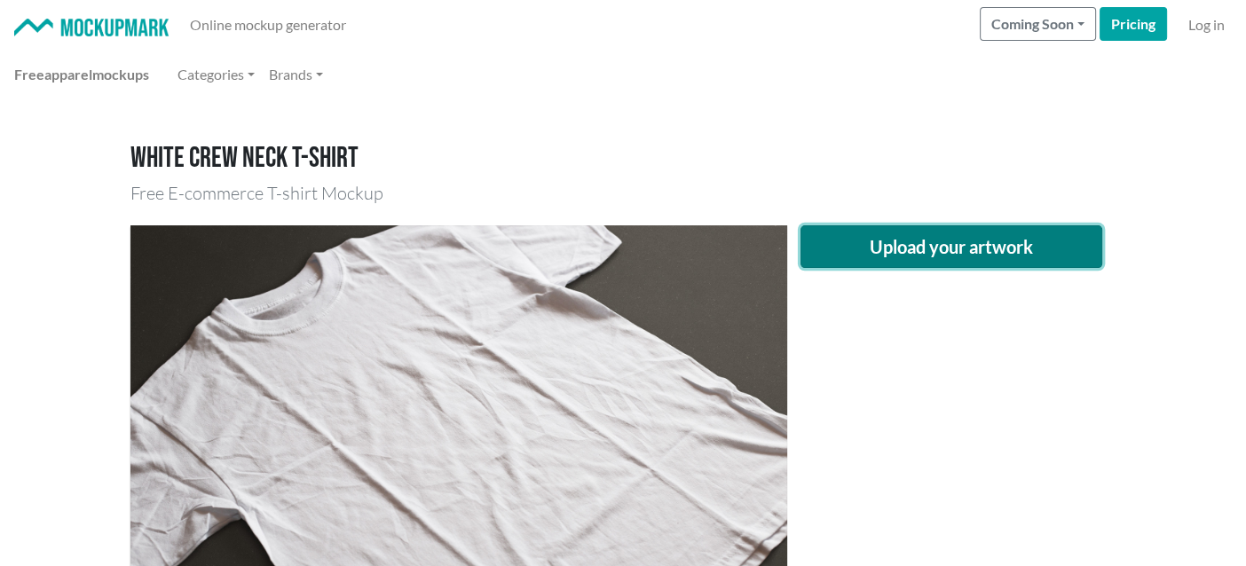
click at [874, 248] on button "Upload your artwork" at bounding box center [952, 246] width 302 height 43
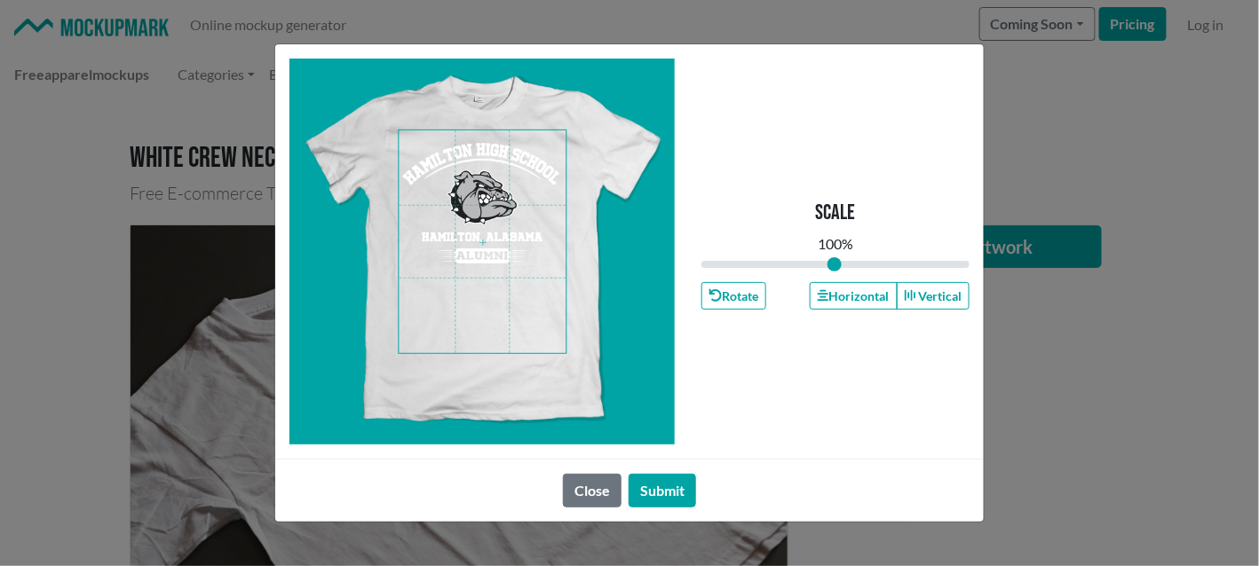
click at [501, 219] on span at bounding box center [482, 241] width 167 height 223
click at [852, 292] on button "Horizontal" at bounding box center [853, 296] width 87 height 28
click at [664, 502] on button "Submit" at bounding box center [662, 491] width 67 height 34
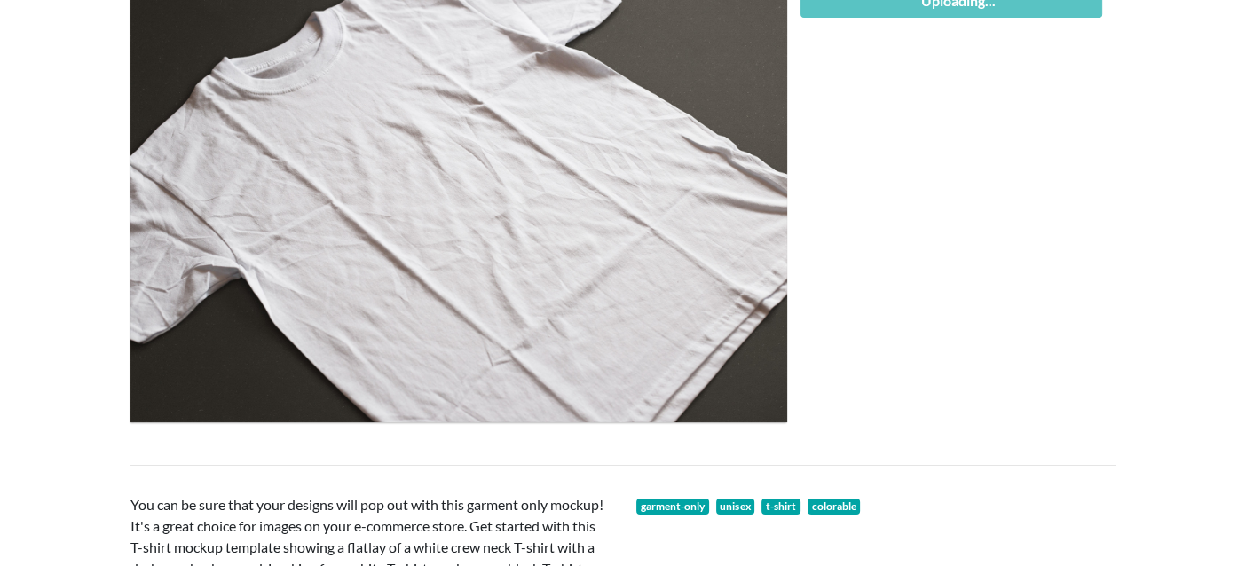
scroll to position [265, 0]
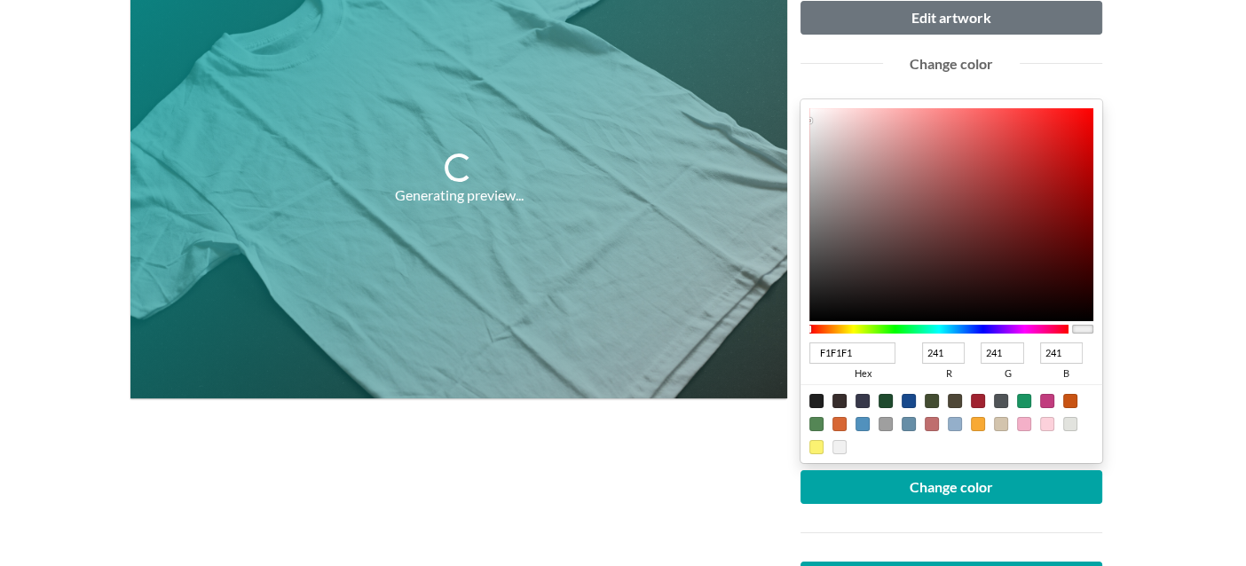
click at [807, 401] on div at bounding box center [952, 423] width 302 height 79
click at [813, 401] on div at bounding box center [817, 401] width 14 height 14
type input "1F1F1F"
type input "31"
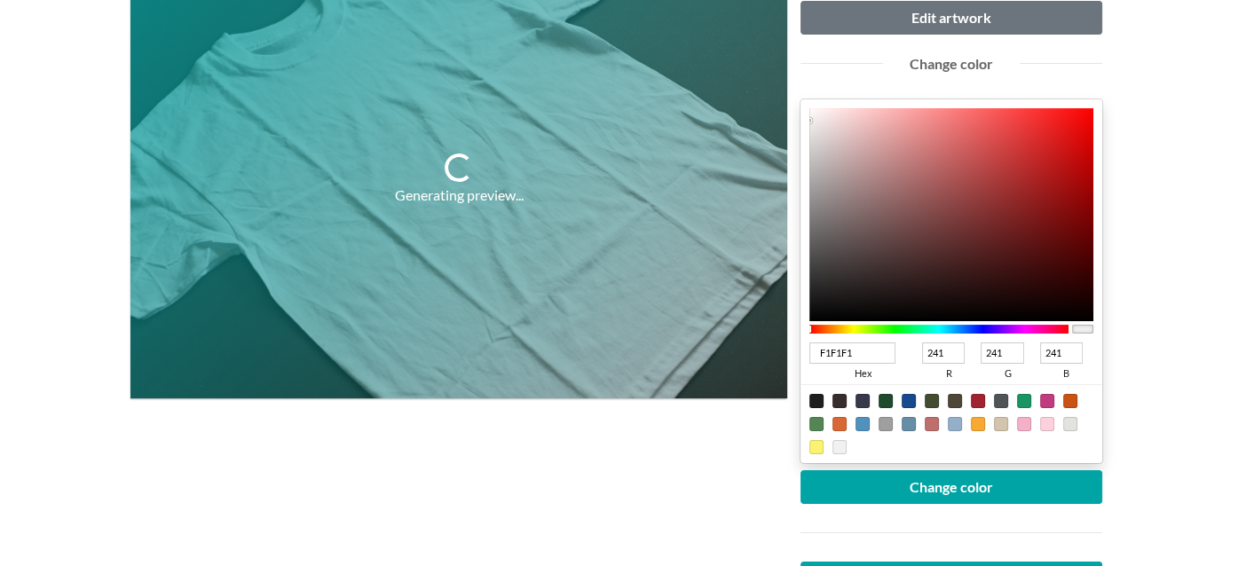
type input "31"
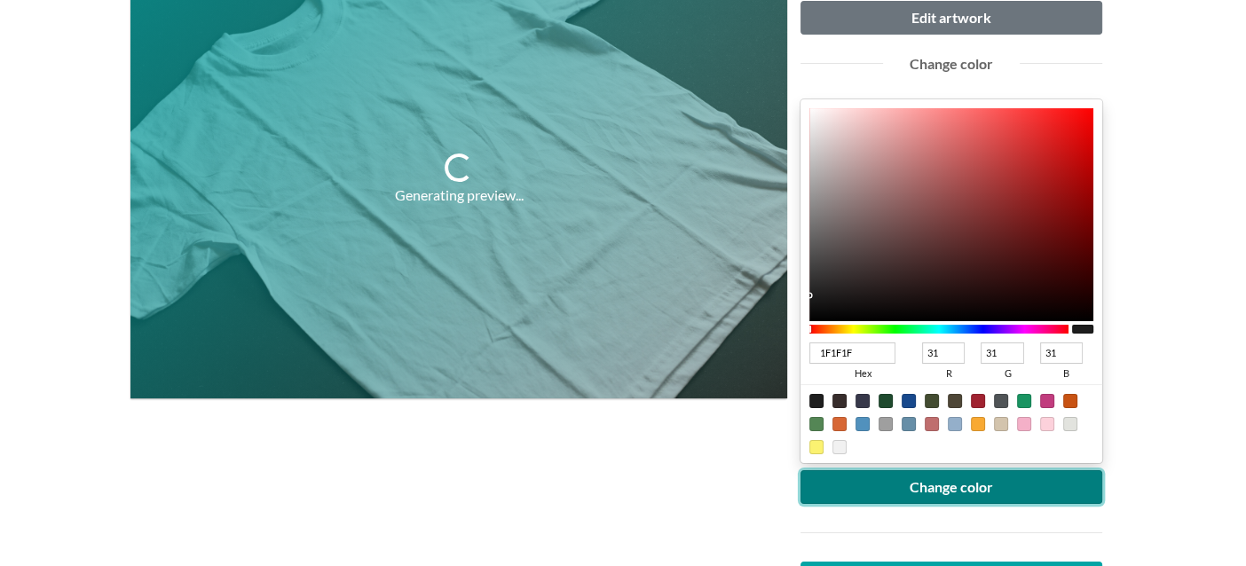
click at [852, 478] on button "Change color" at bounding box center [952, 488] width 302 height 34
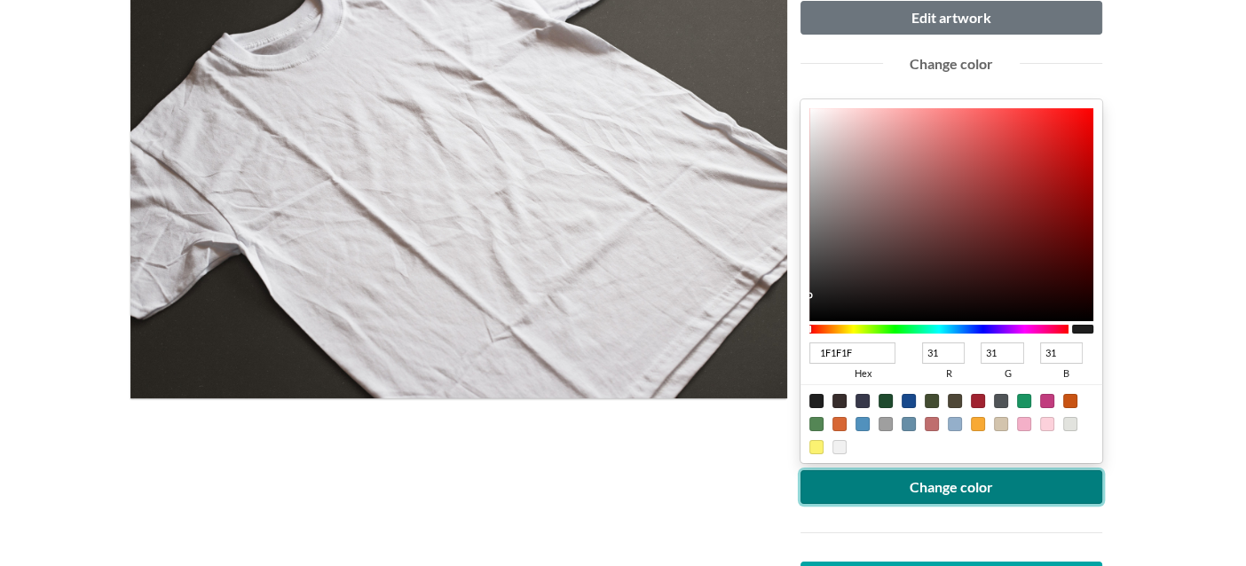
scroll to position [178, 0]
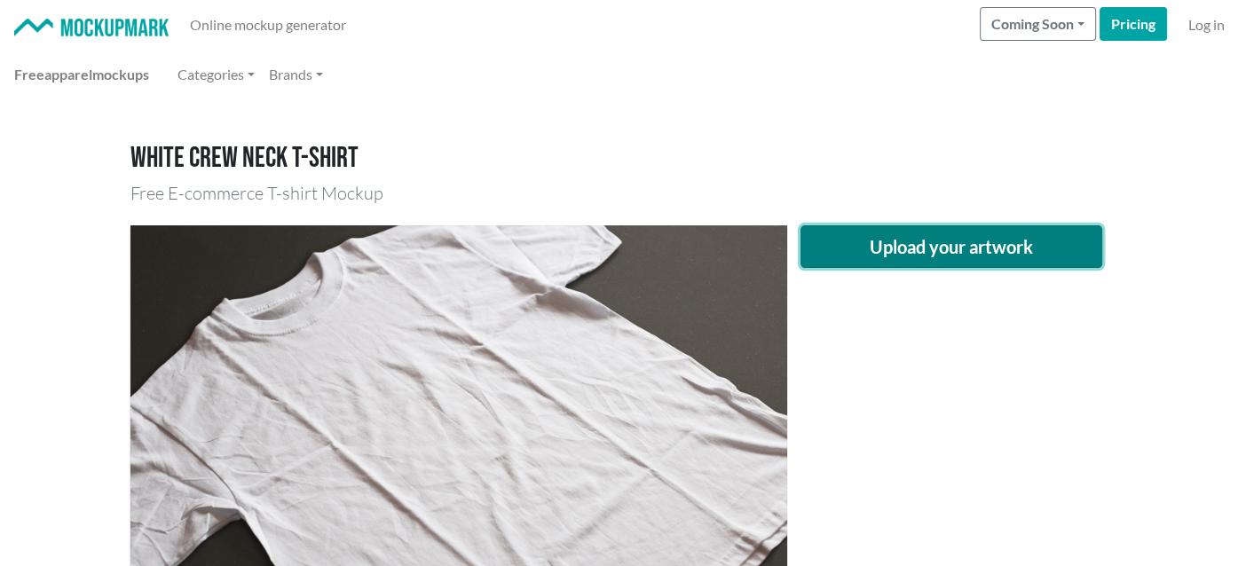
click at [872, 238] on button "Upload your artwork" at bounding box center [952, 246] width 302 height 43
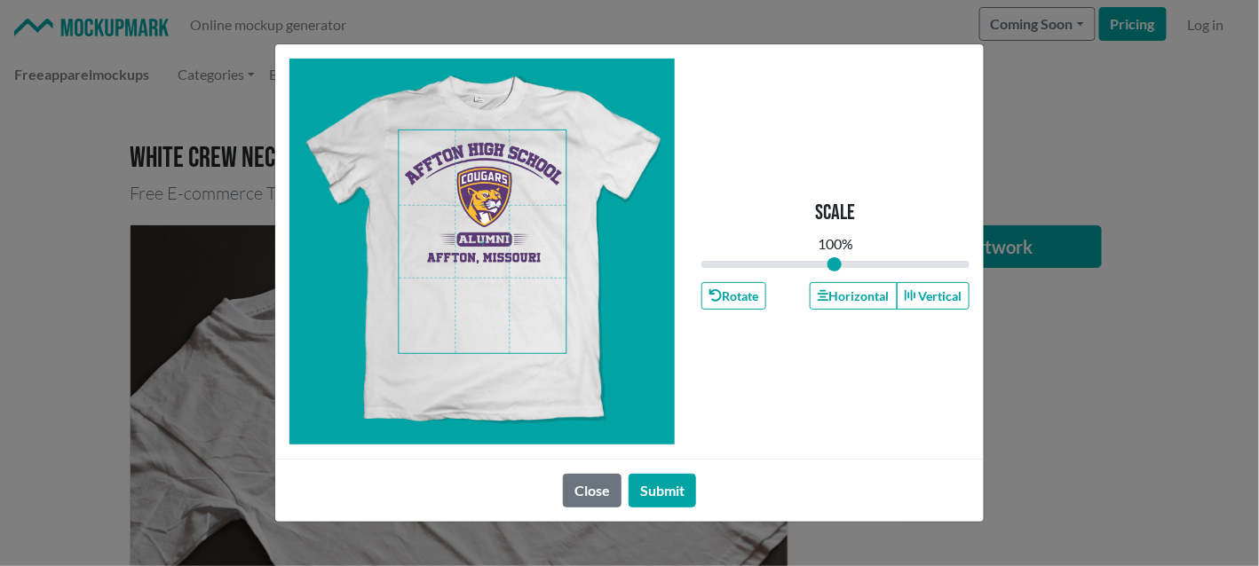
click at [502, 155] on span at bounding box center [482, 241] width 167 height 223
click at [876, 288] on button "Horizontal" at bounding box center [853, 296] width 87 height 28
click at [689, 488] on button "Submit" at bounding box center [662, 491] width 67 height 34
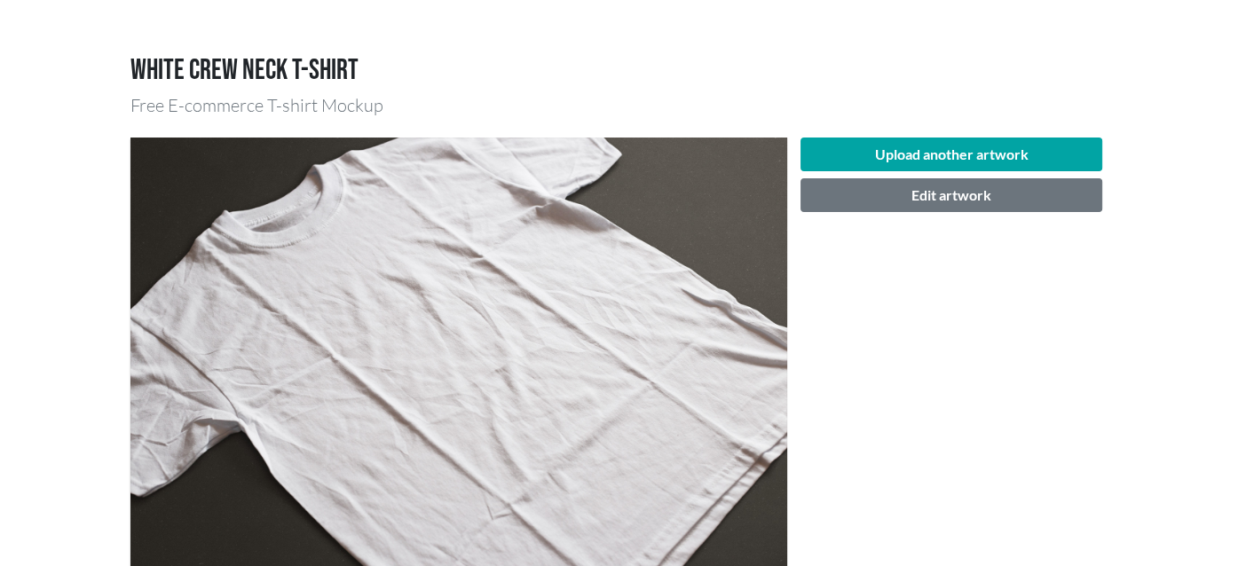
scroll to position [178, 0]
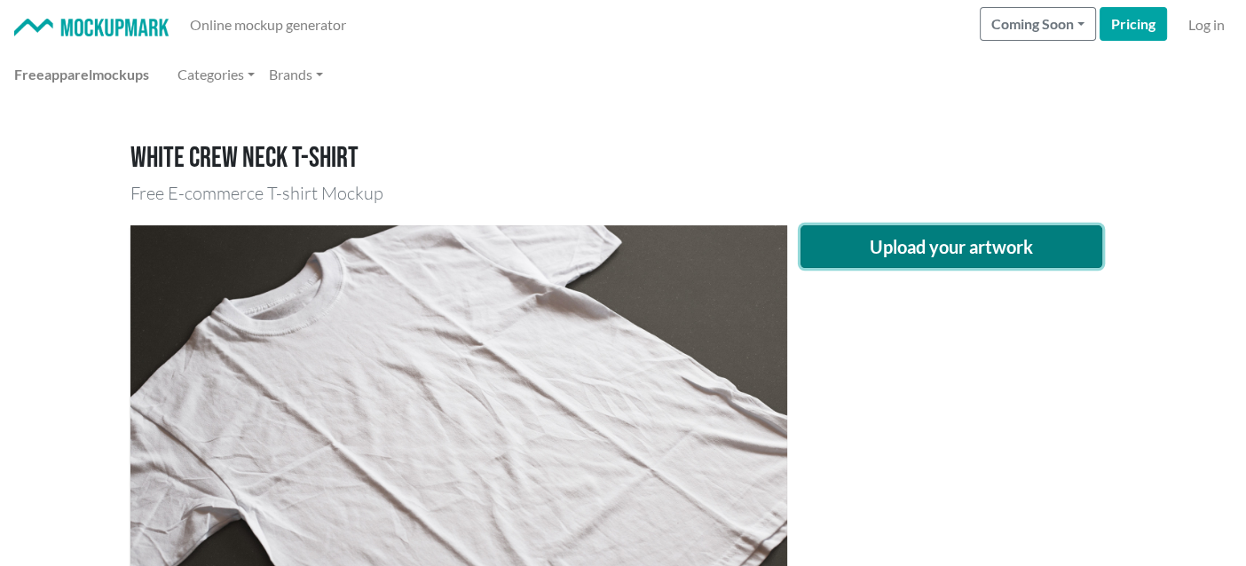
click at [933, 241] on button "Upload your artwork" at bounding box center [952, 246] width 302 height 43
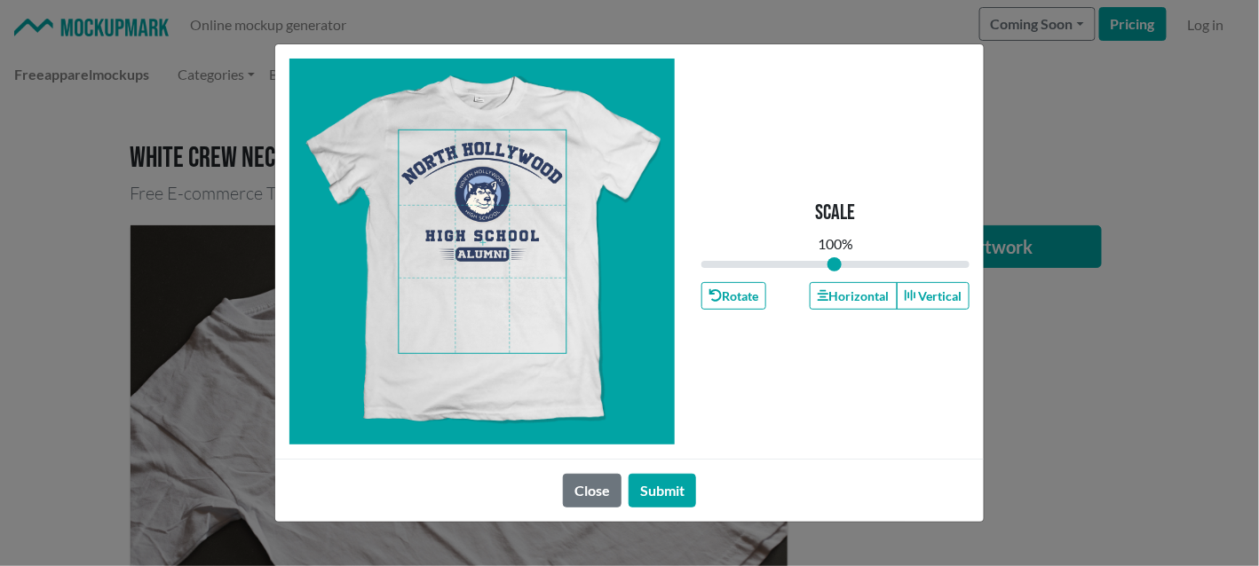
click at [497, 162] on span at bounding box center [482, 241] width 167 height 223
click at [864, 289] on button "Horizontal" at bounding box center [853, 296] width 87 height 28
click at [684, 486] on button "Submit" at bounding box center [662, 491] width 67 height 34
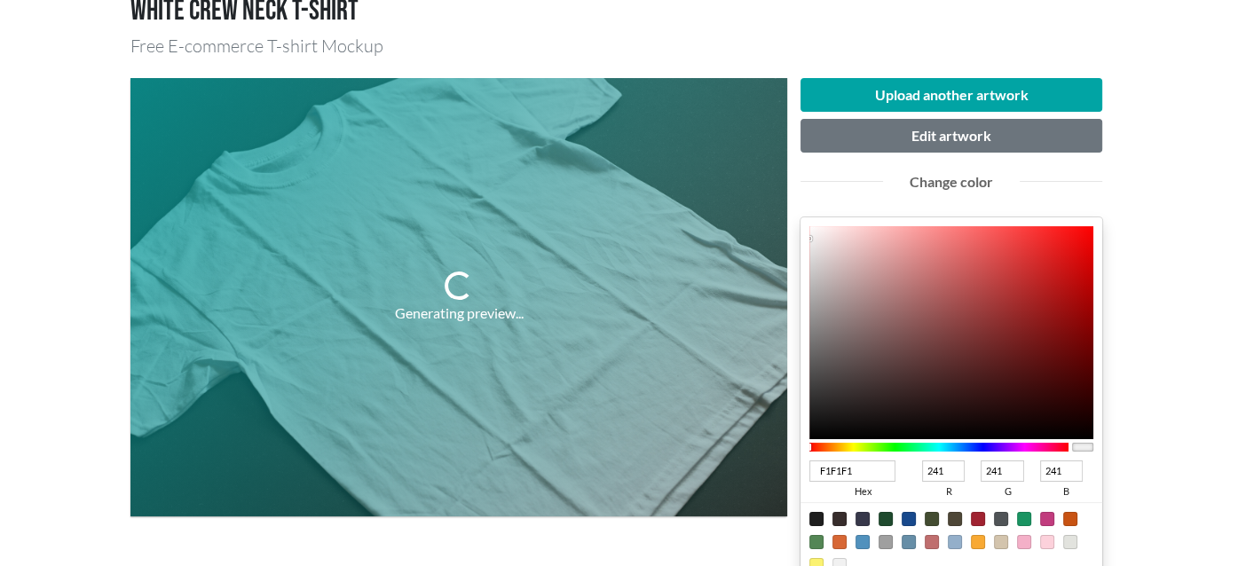
scroll to position [178, 0]
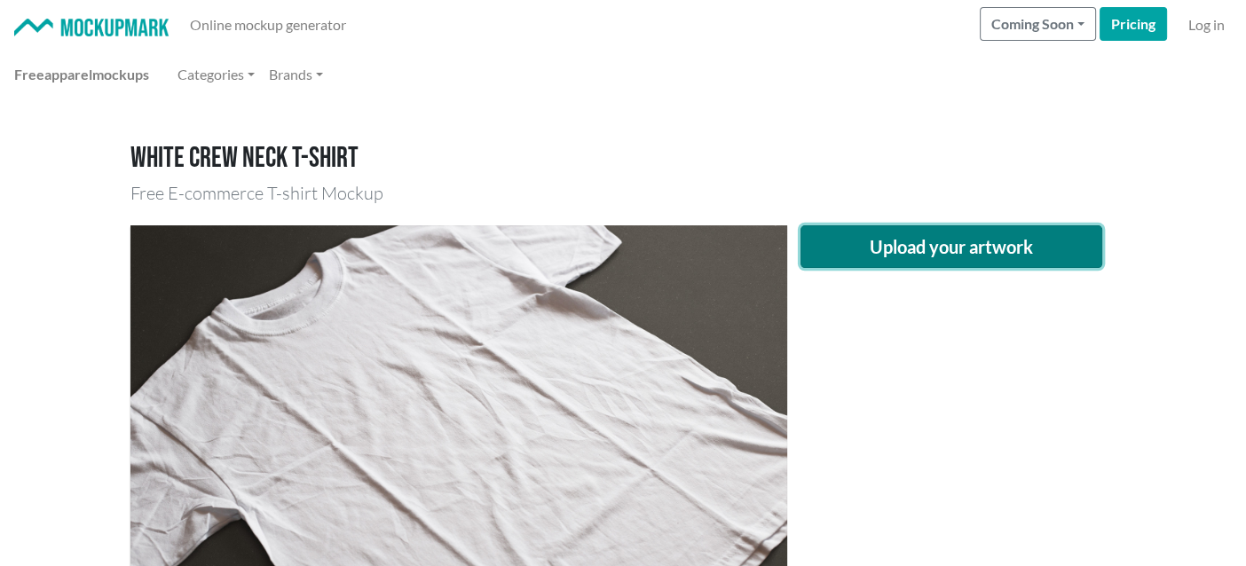
click at [866, 257] on button "Upload your artwork" at bounding box center [952, 246] width 302 height 43
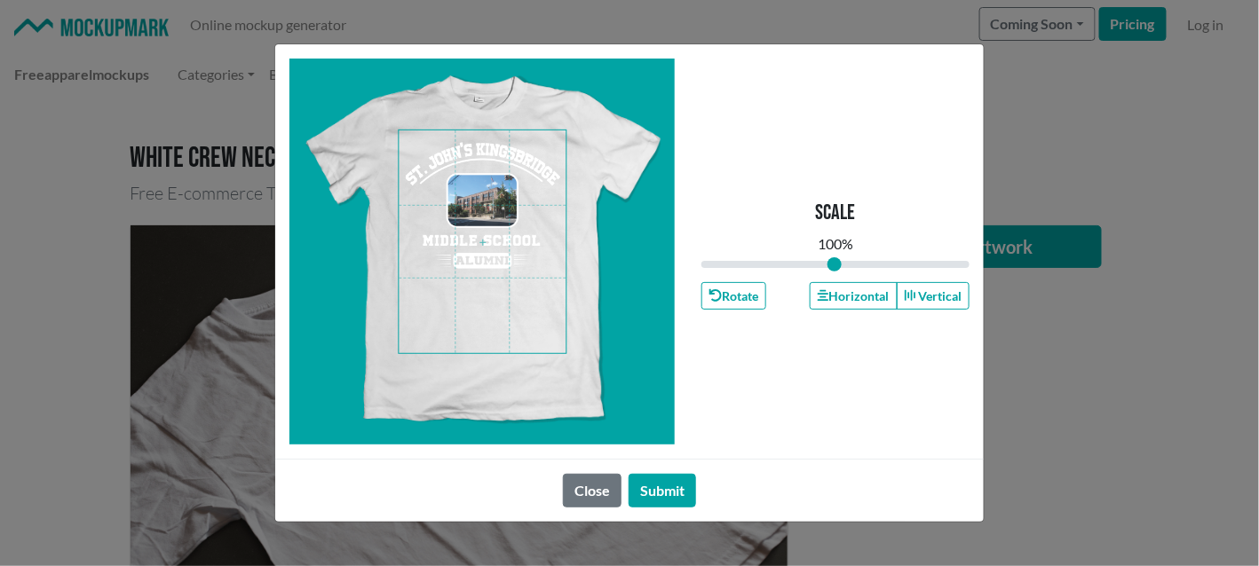
click at [486, 155] on span at bounding box center [482, 241] width 167 height 223
click at [839, 292] on button "Horizontal" at bounding box center [853, 296] width 87 height 28
click at [663, 494] on button "Submit" at bounding box center [662, 491] width 67 height 34
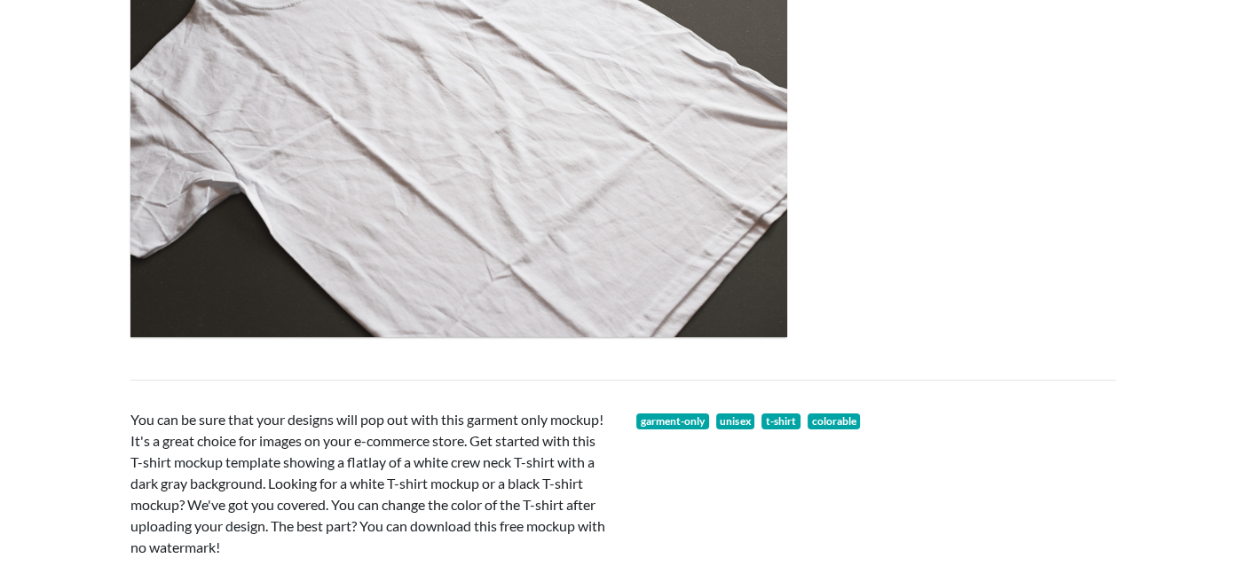
scroll to position [355, 0]
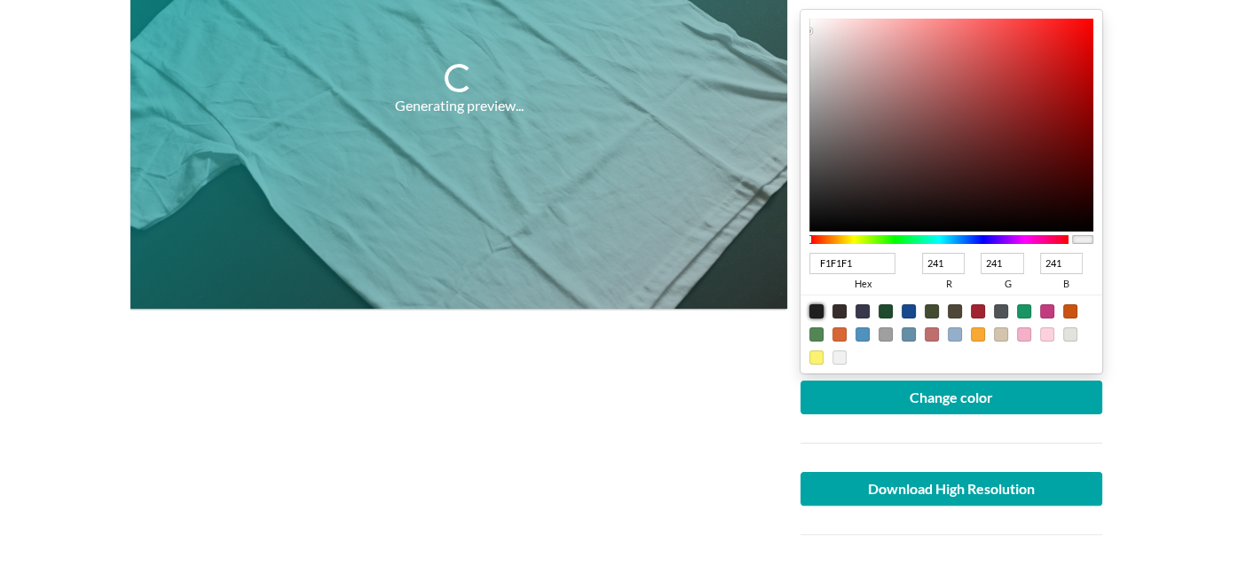
click at [821, 313] on div at bounding box center [817, 311] width 14 height 14
type input "1F1F1F"
type input "31"
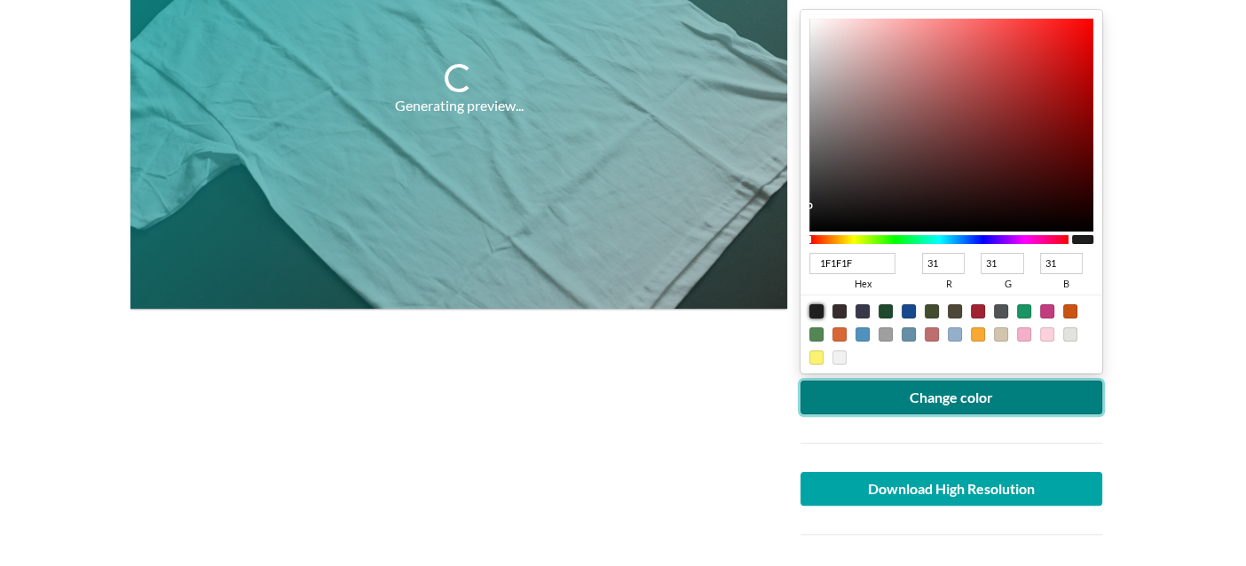
click at [847, 390] on button "Change color" at bounding box center [952, 398] width 302 height 34
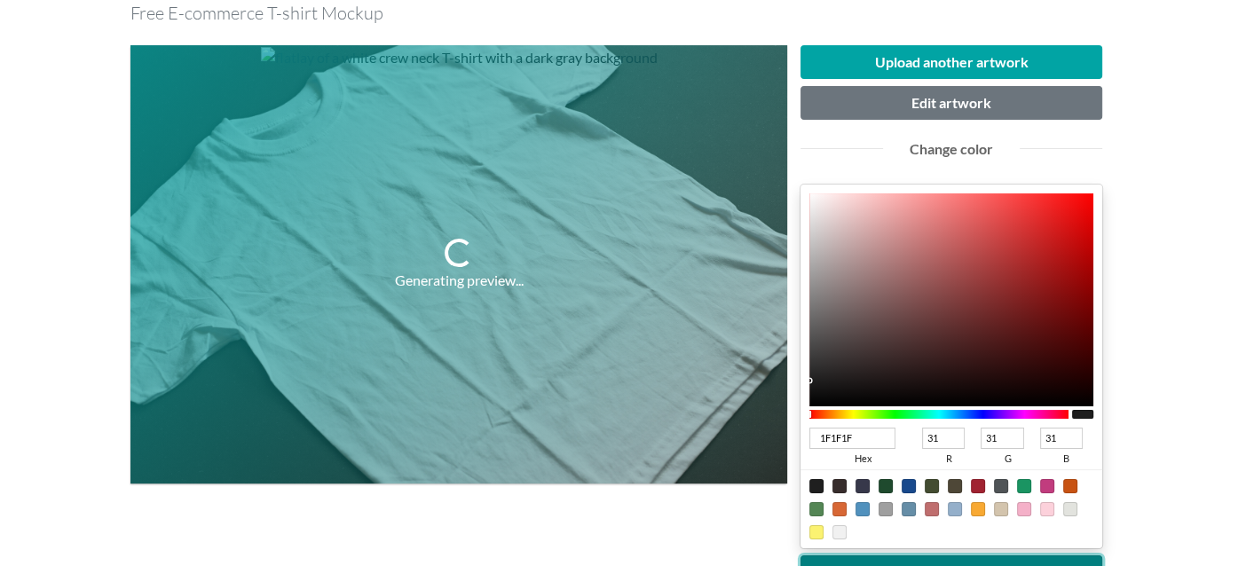
scroll to position [178, 0]
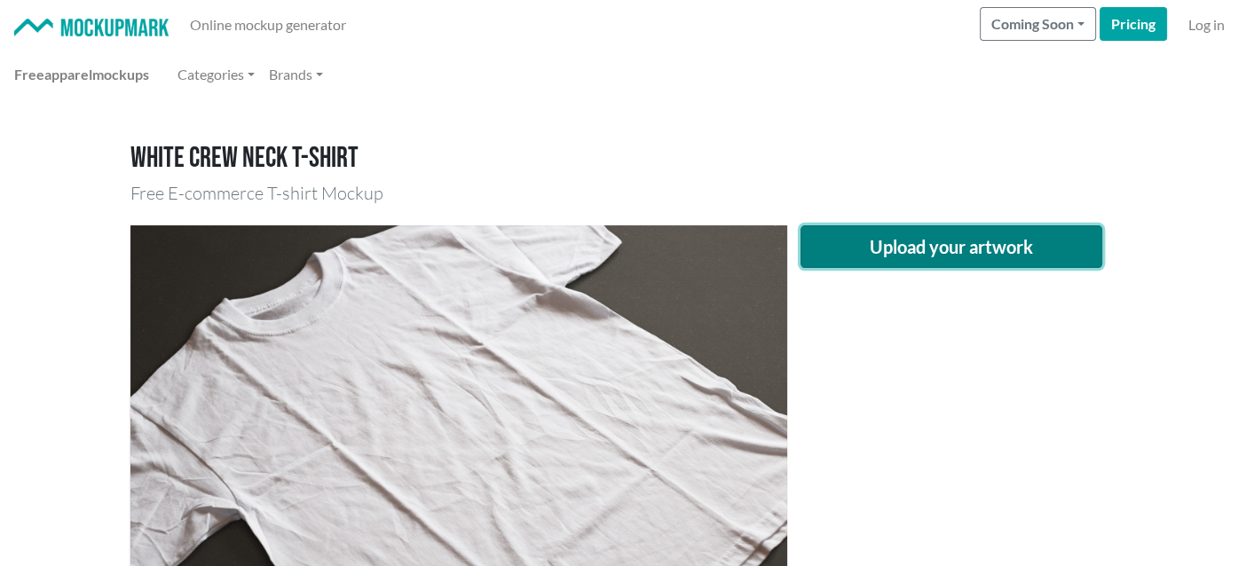
click at [924, 242] on button "Upload your artwork" at bounding box center [952, 246] width 302 height 43
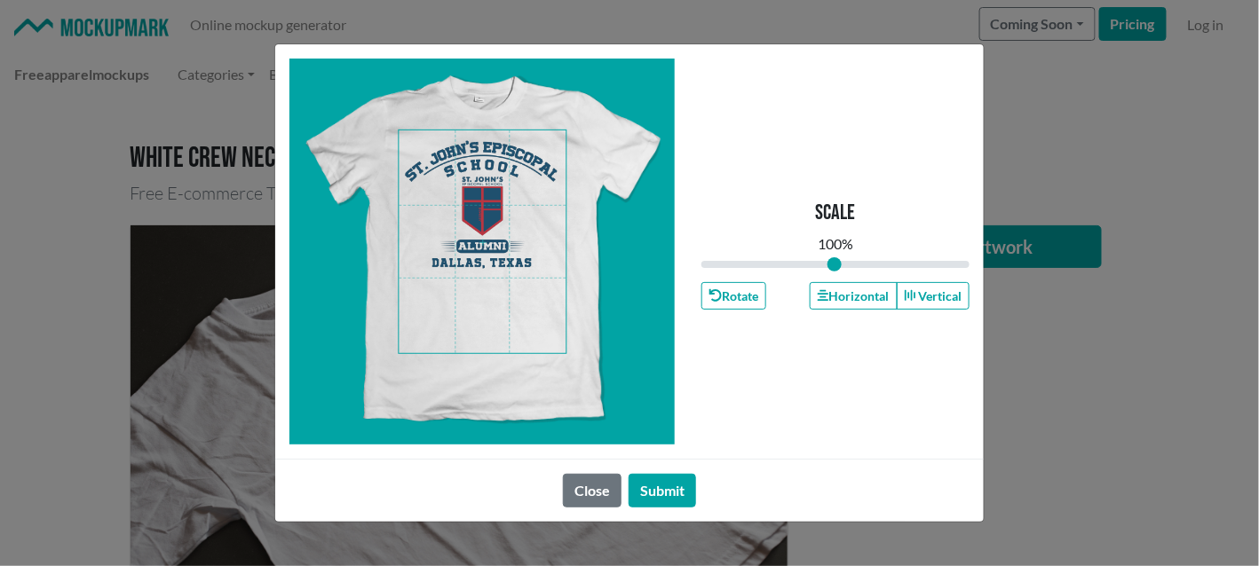
click at [491, 151] on span at bounding box center [482, 241] width 167 height 223
click at [858, 287] on button "Horizontal" at bounding box center [853, 296] width 87 height 28
click at [680, 493] on button "Submit" at bounding box center [662, 491] width 67 height 34
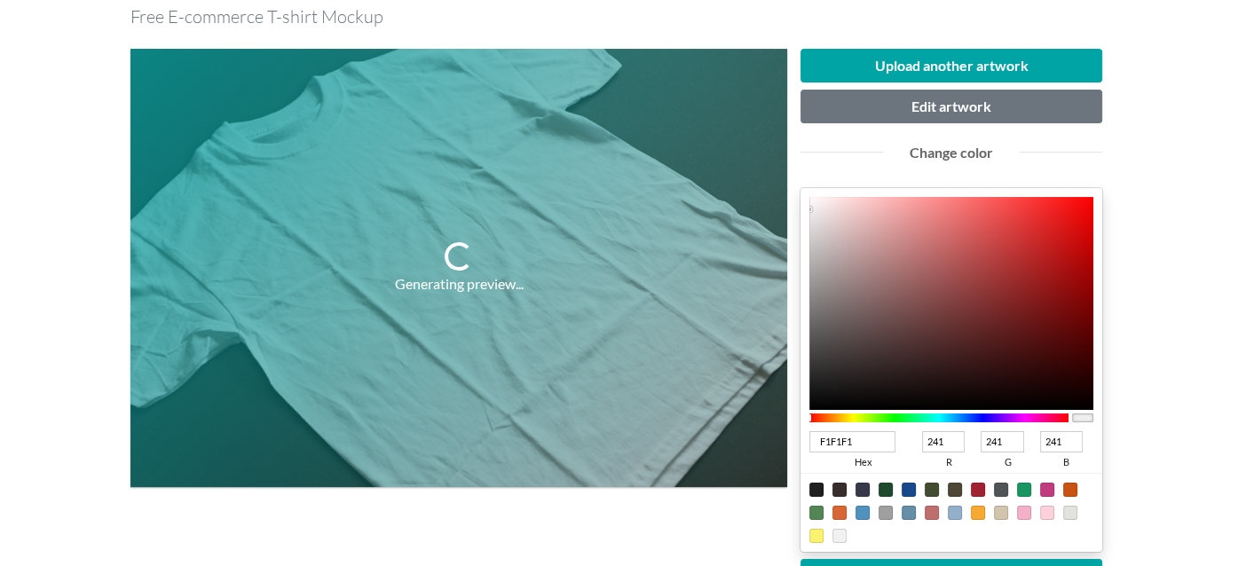
scroll to position [178, 0]
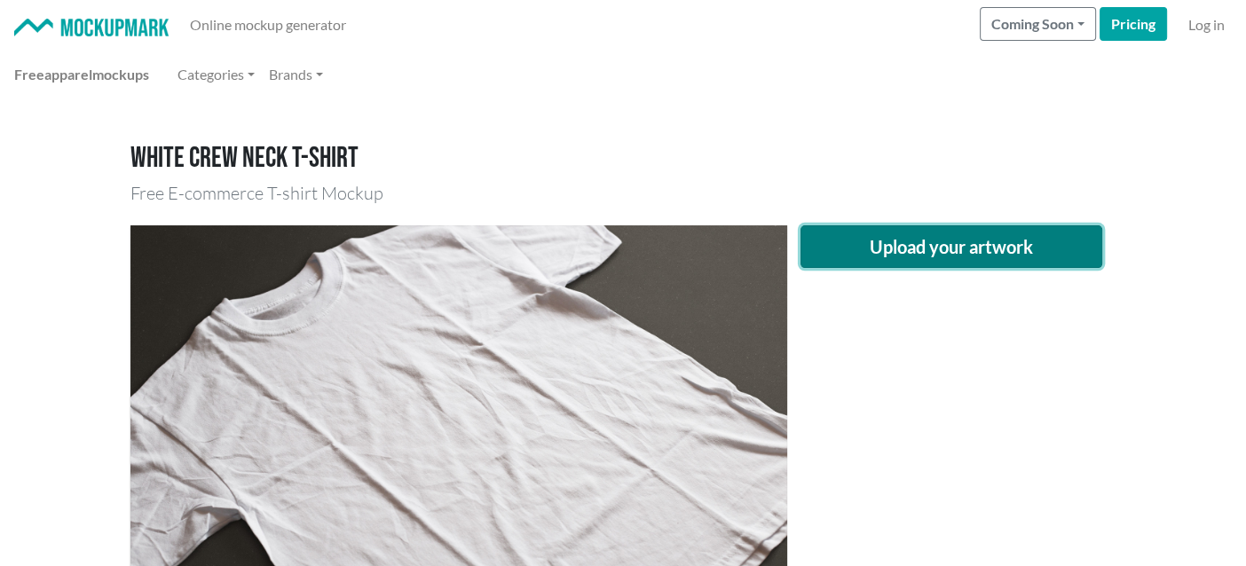
click at [905, 249] on button "Upload your artwork" at bounding box center [952, 246] width 302 height 43
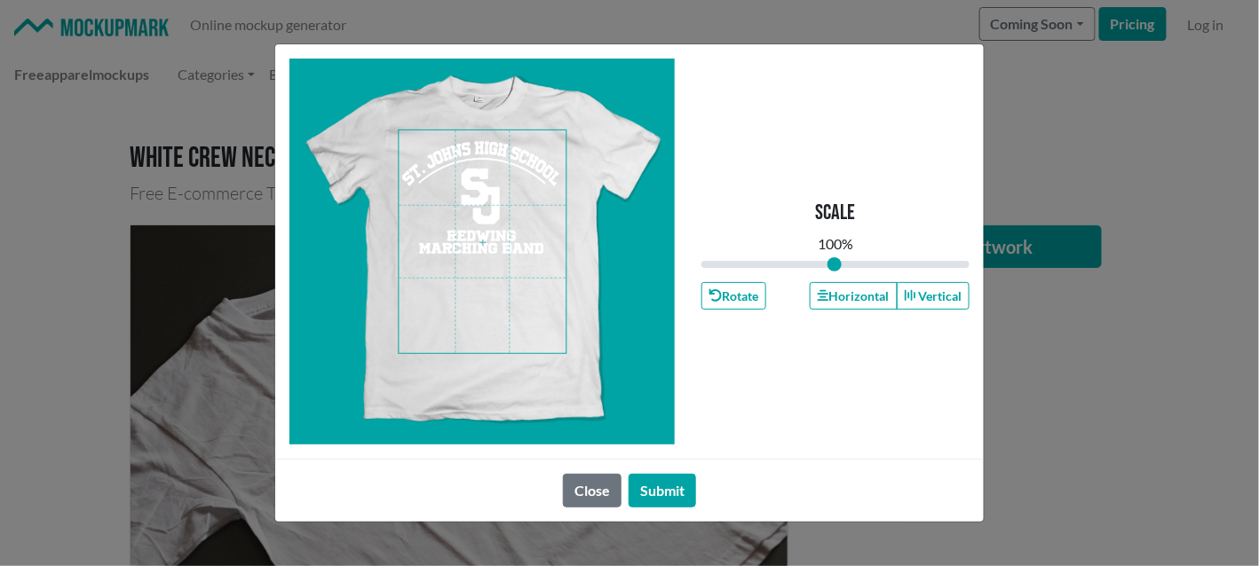
click at [511, 183] on span at bounding box center [482, 241] width 167 height 223
click at [842, 292] on button "Horizontal" at bounding box center [853, 296] width 87 height 28
click at [671, 495] on button "Submit" at bounding box center [662, 491] width 67 height 34
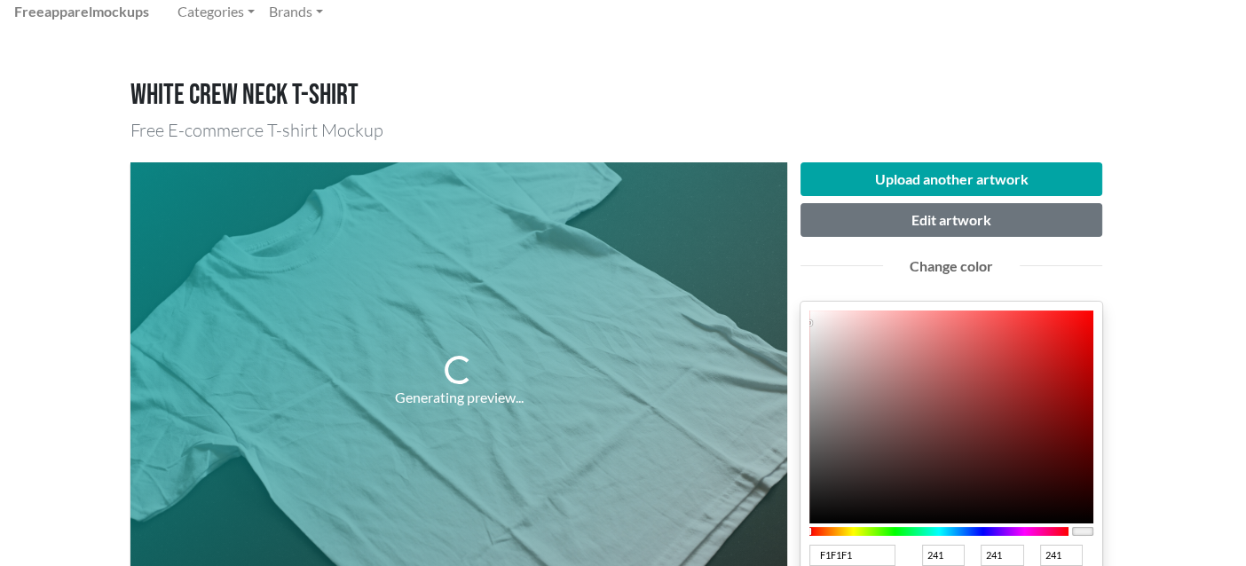
scroll to position [265, 0]
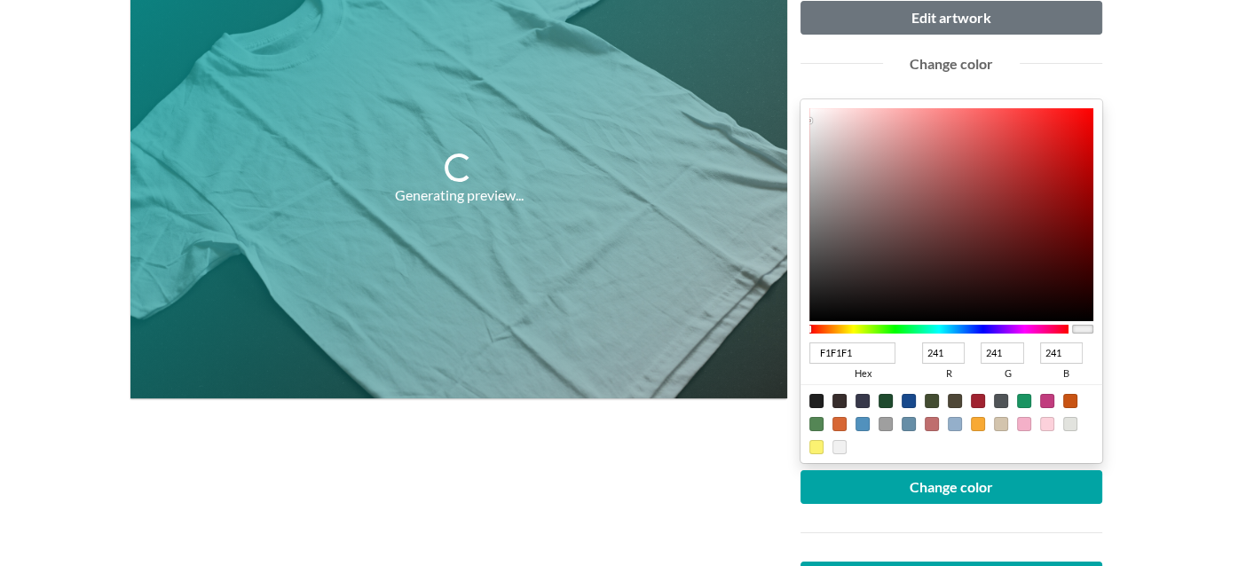
click at [977, 399] on div at bounding box center [978, 401] width 14 height 14
type input "A02331"
type input "160"
type input "35"
type input "49"
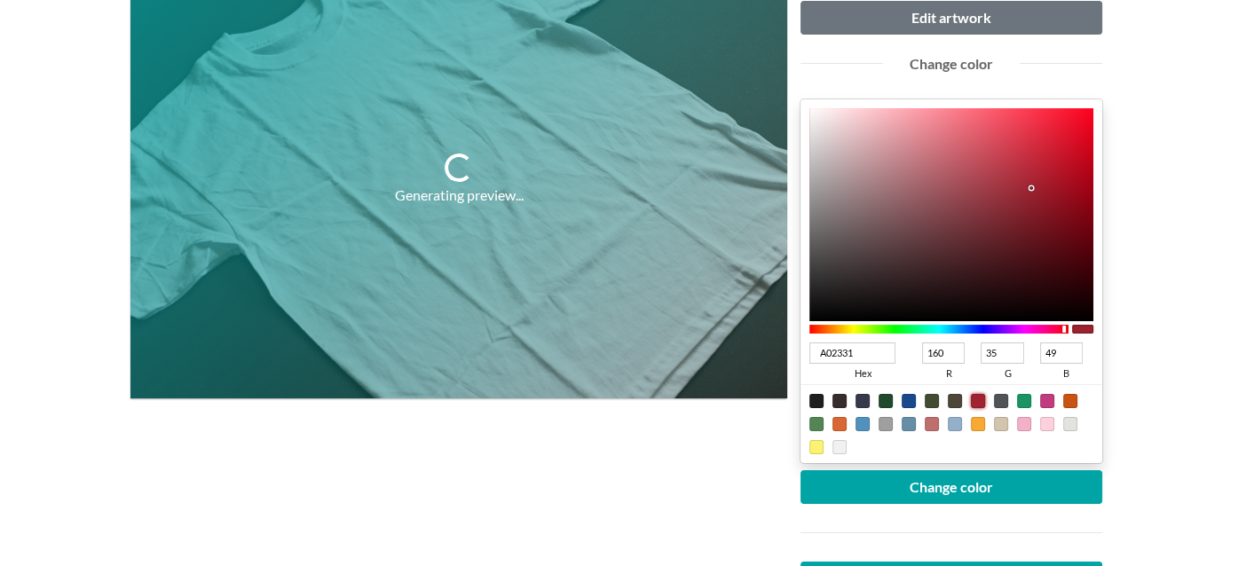
type input "8E101E"
type input "142"
type input "16"
type input "30"
click at [1063, 201] on div at bounding box center [952, 214] width 284 height 213
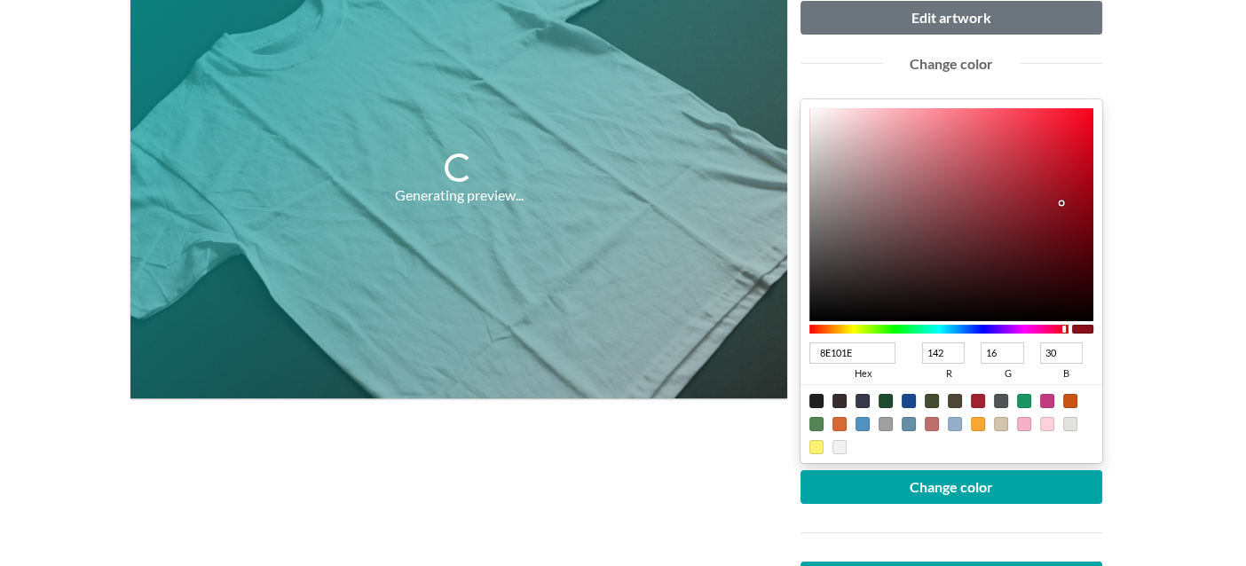
type input "90101E"
type input "144"
click at [1063, 200] on div at bounding box center [1062, 202] width 4 height 4
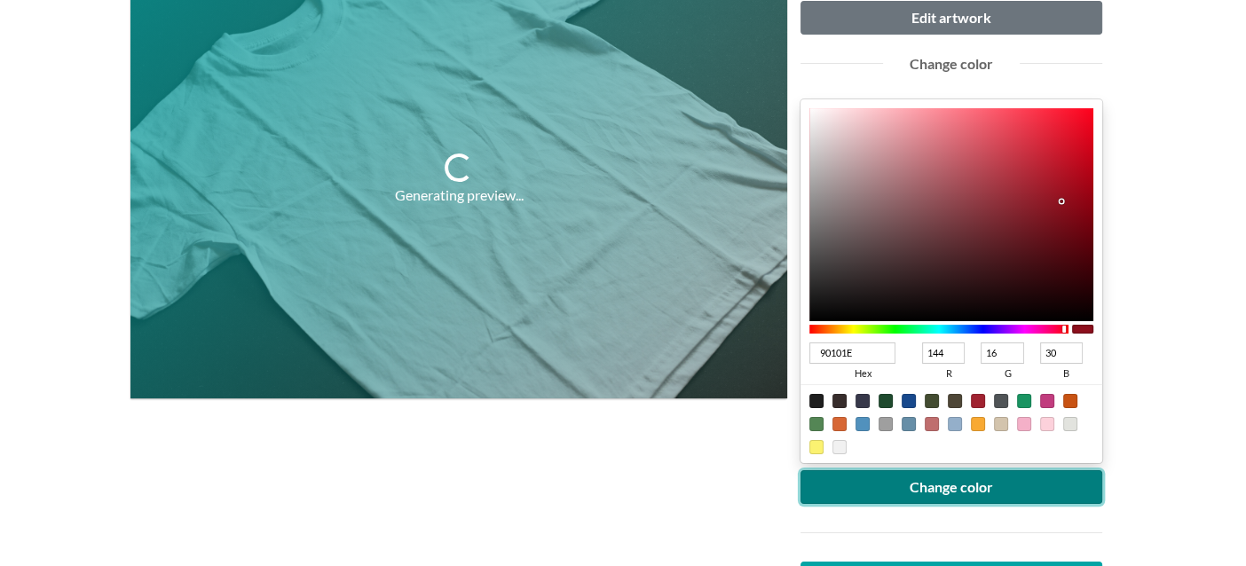
click at [991, 483] on button "Change color" at bounding box center [952, 488] width 302 height 34
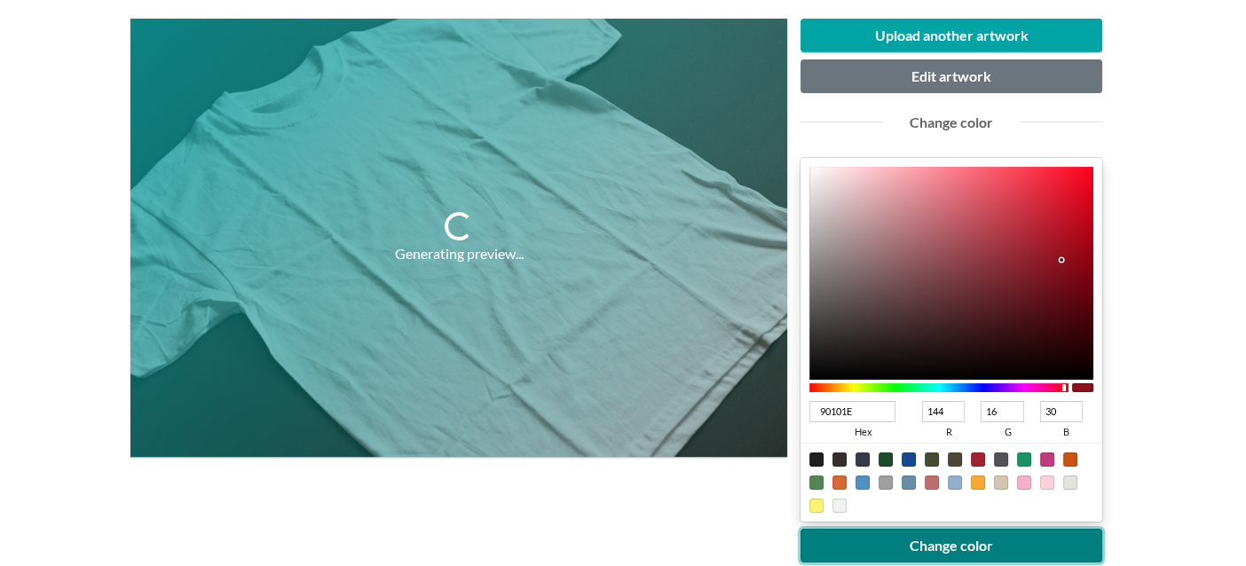
scroll to position [178, 0]
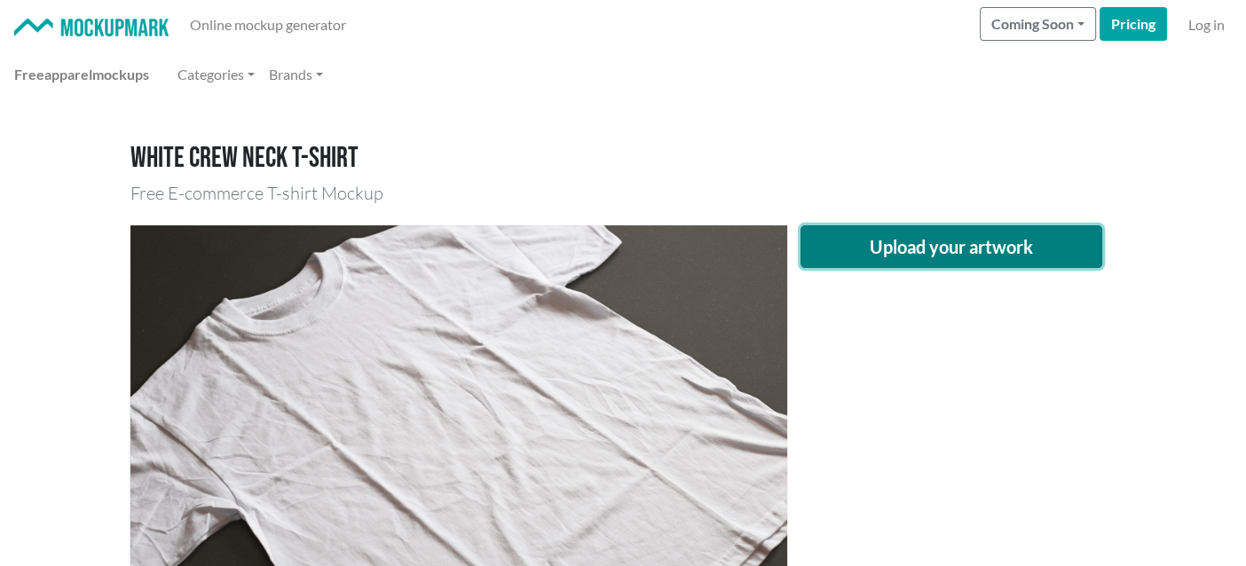
click at [899, 255] on button "Upload your artwork" at bounding box center [952, 246] width 302 height 43
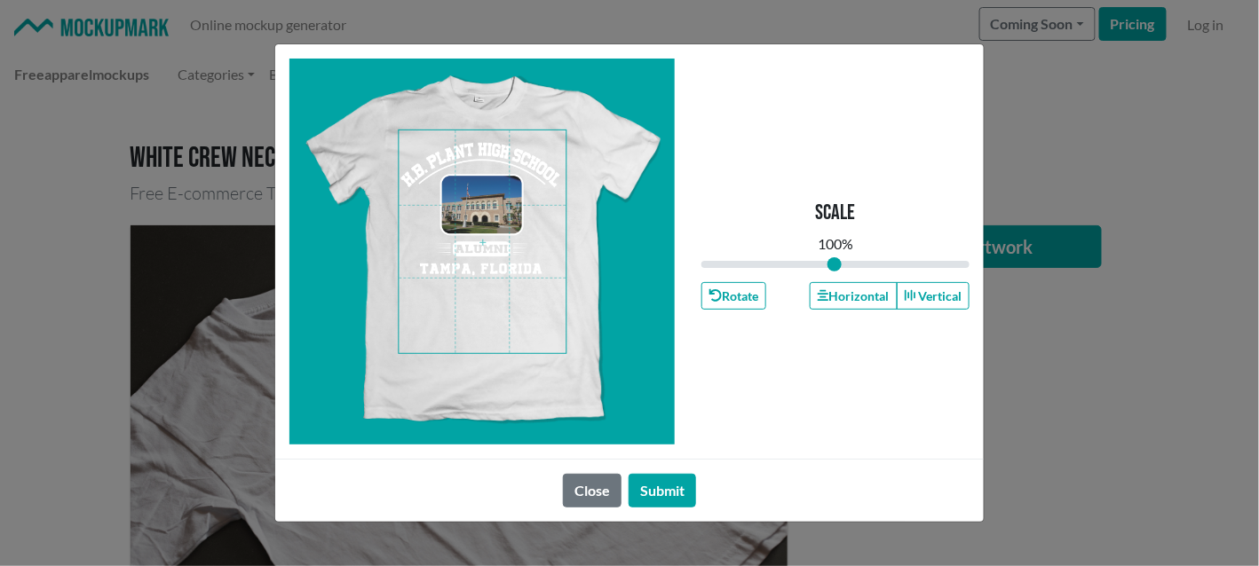
click at [491, 216] on span at bounding box center [482, 241] width 167 height 223
click at [834, 297] on button "Horizontal" at bounding box center [853, 296] width 87 height 28
click at [661, 495] on button "Submit" at bounding box center [662, 491] width 67 height 34
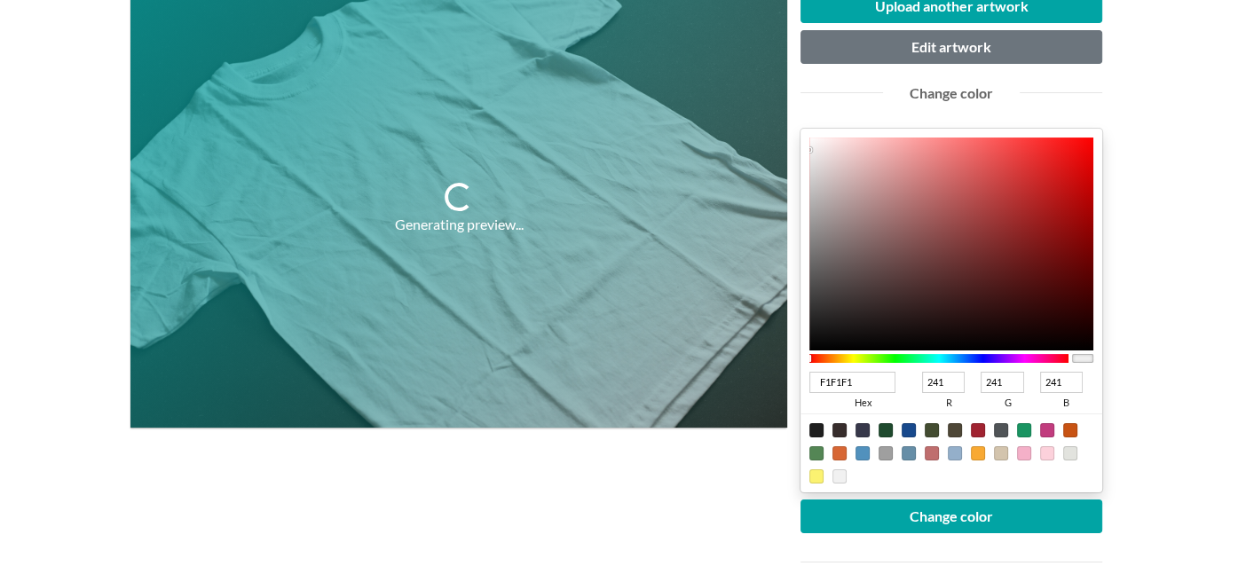
scroll to position [355, 0]
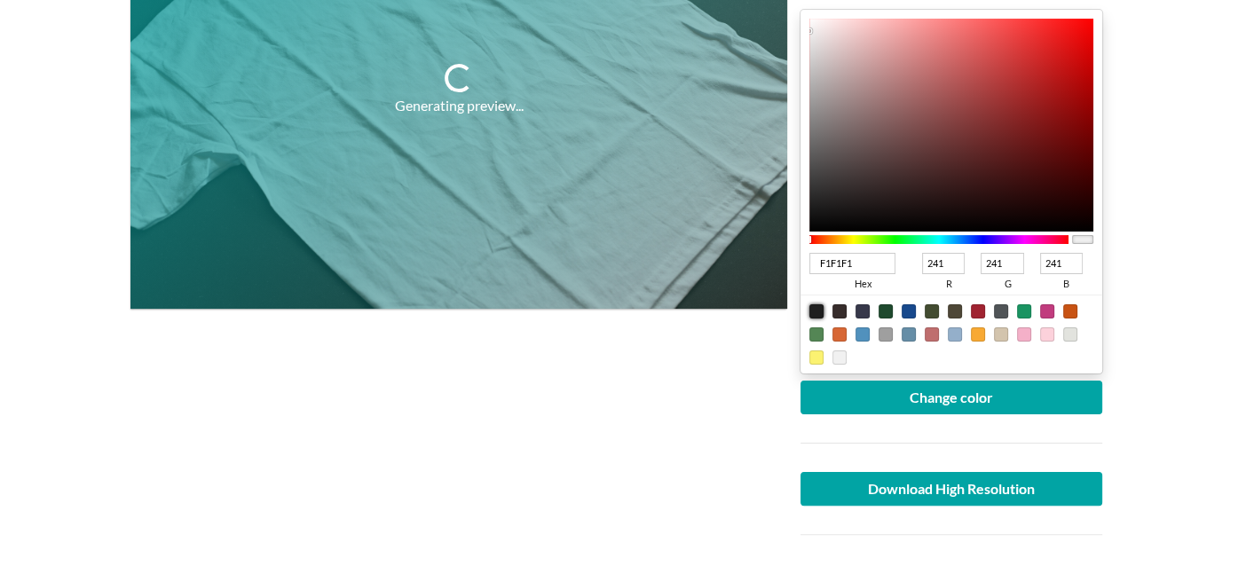
click at [819, 313] on div at bounding box center [817, 311] width 14 height 14
type input "1F1F1F"
type input "31"
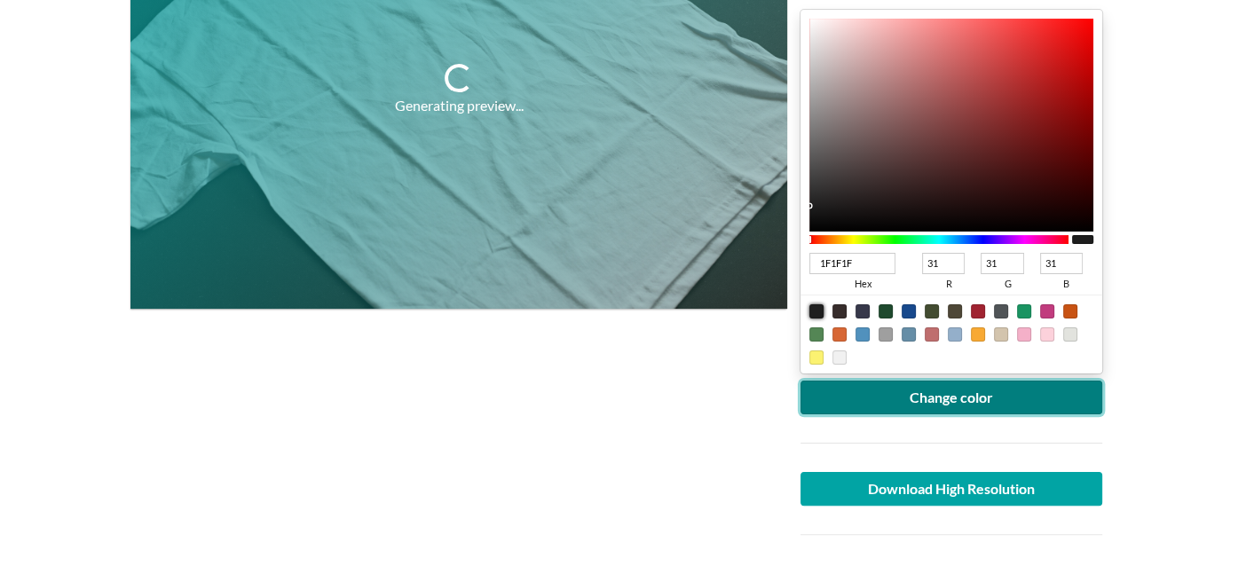
click at [851, 398] on button "Change color" at bounding box center [952, 398] width 302 height 34
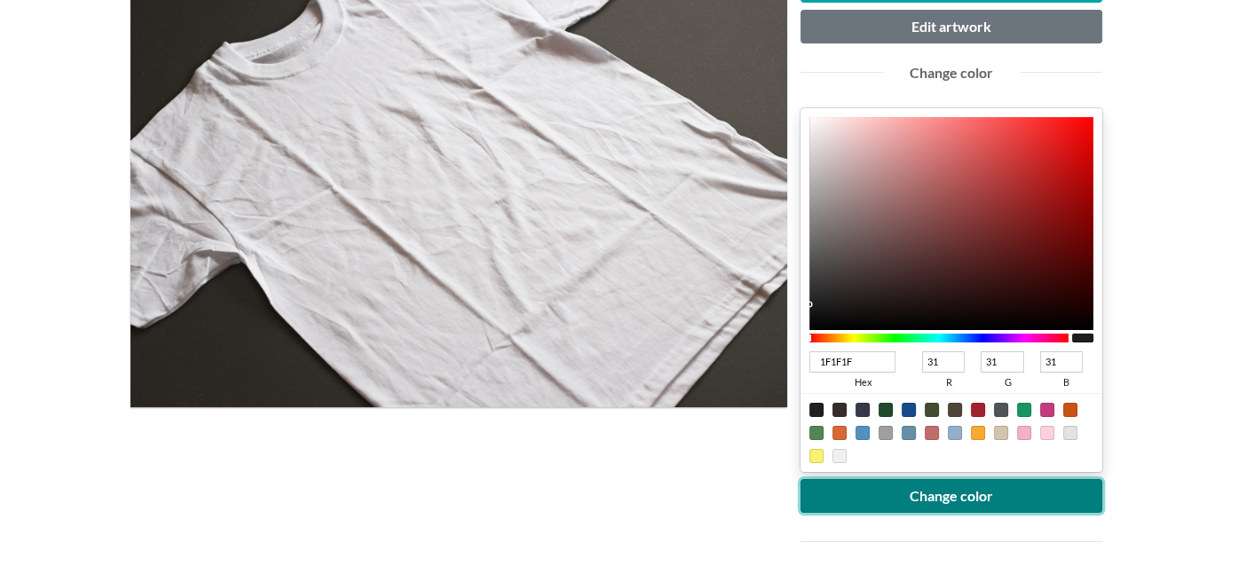
scroll to position [88, 0]
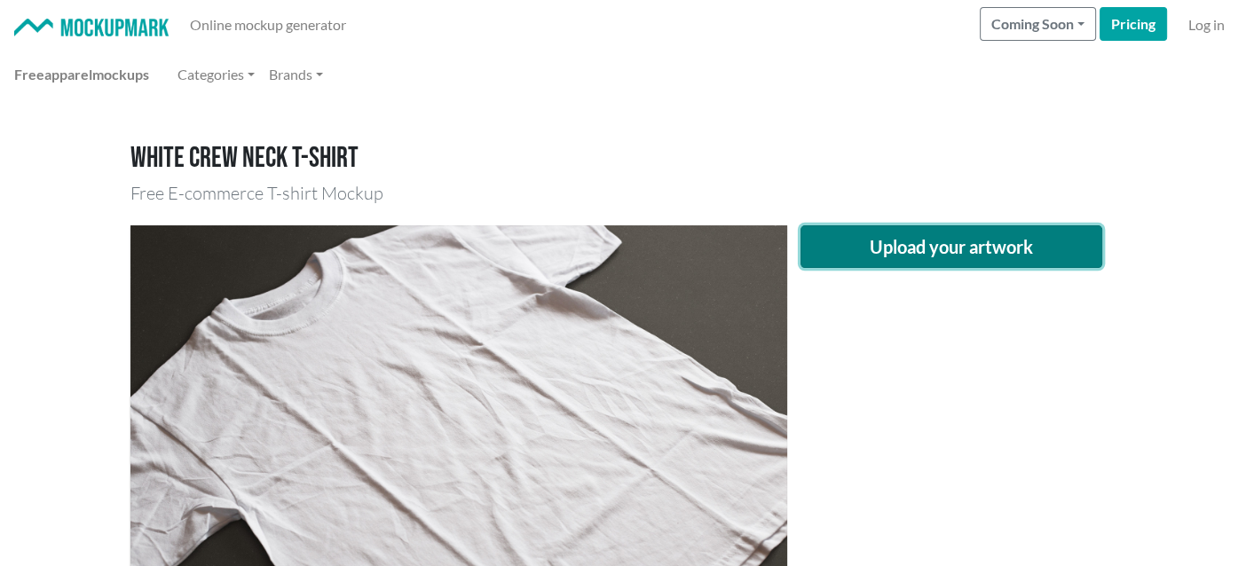
click at [890, 240] on button "Upload your artwork" at bounding box center [952, 246] width 302 height 43
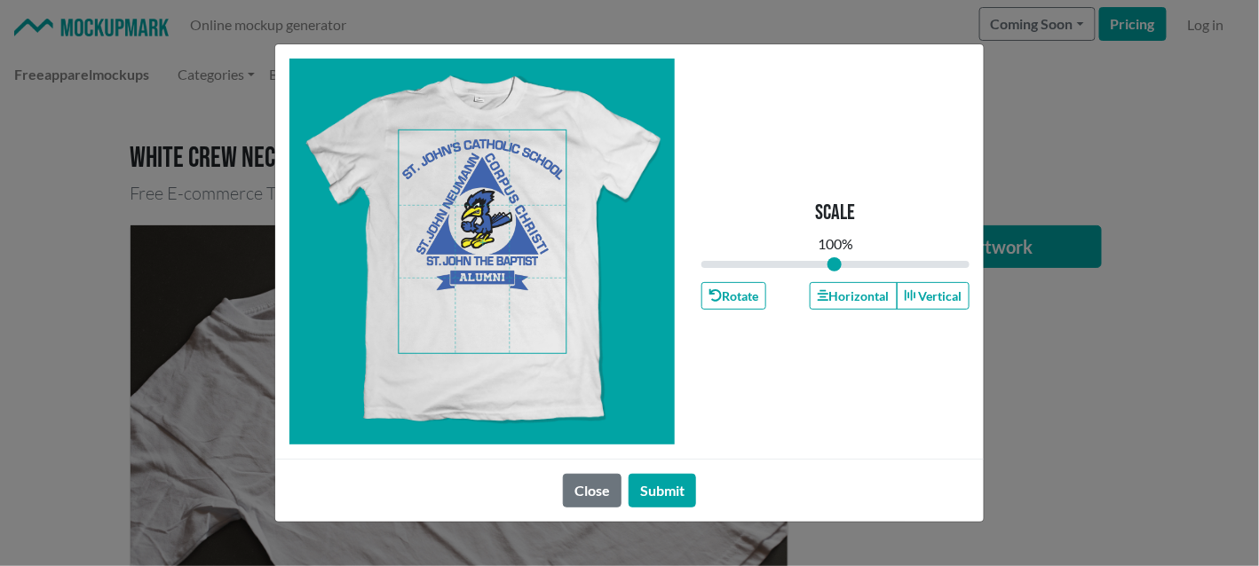
click at [504, 189] on span at bounding box center [482, 241] width 167 height 223
click at [881, 289] on button "Horizontal" at bounding box center [853, 296] width 87 height 28
click at [676, 490] on button "Submit" at bounding box center [662, 491] width 67 height 34
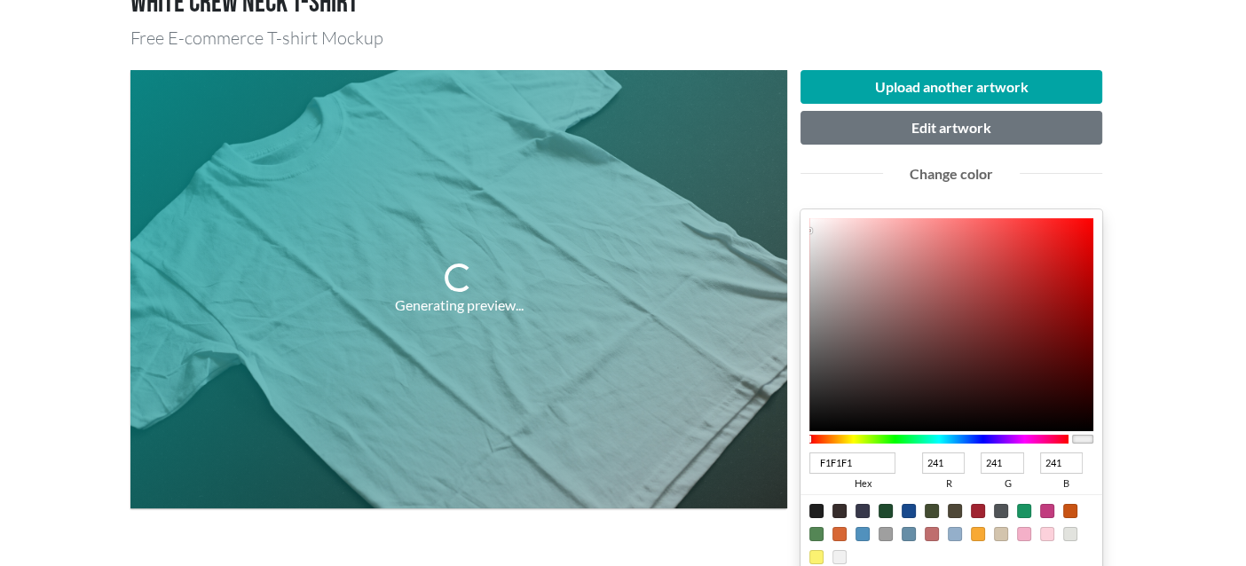
scroll to position [178, 0]
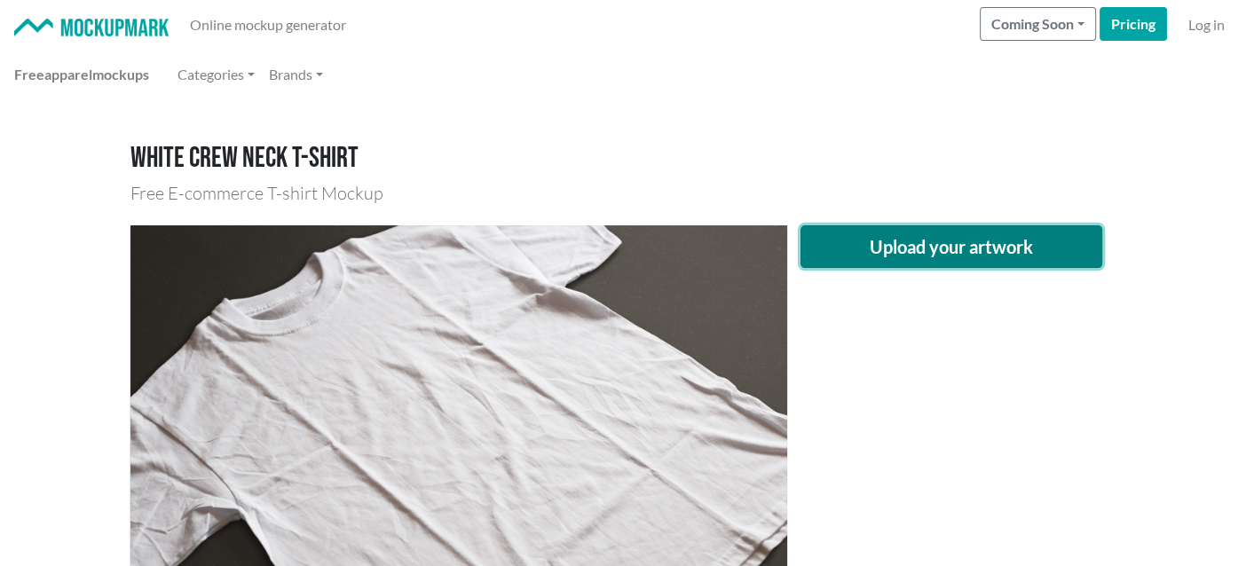
click at [865, 246] on button "Upload your artwork" at bounding box center [952, 246] width 302 height 43
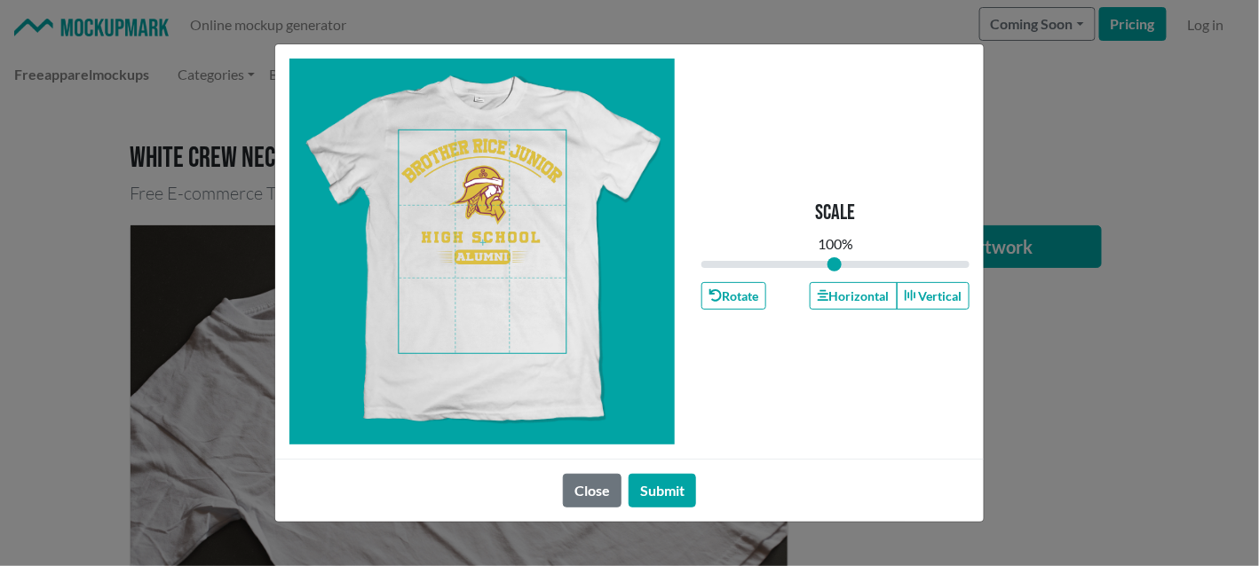
click at [500, 202] on span at bounding box center [482, 241] width 167 height 223
click at [856, 293] on button "Horizontal" at bounding box center [853, 296] width 87 height 28
click at [677, 482] on button "Submit" at bounding box center [662, 491] width 67 height 34
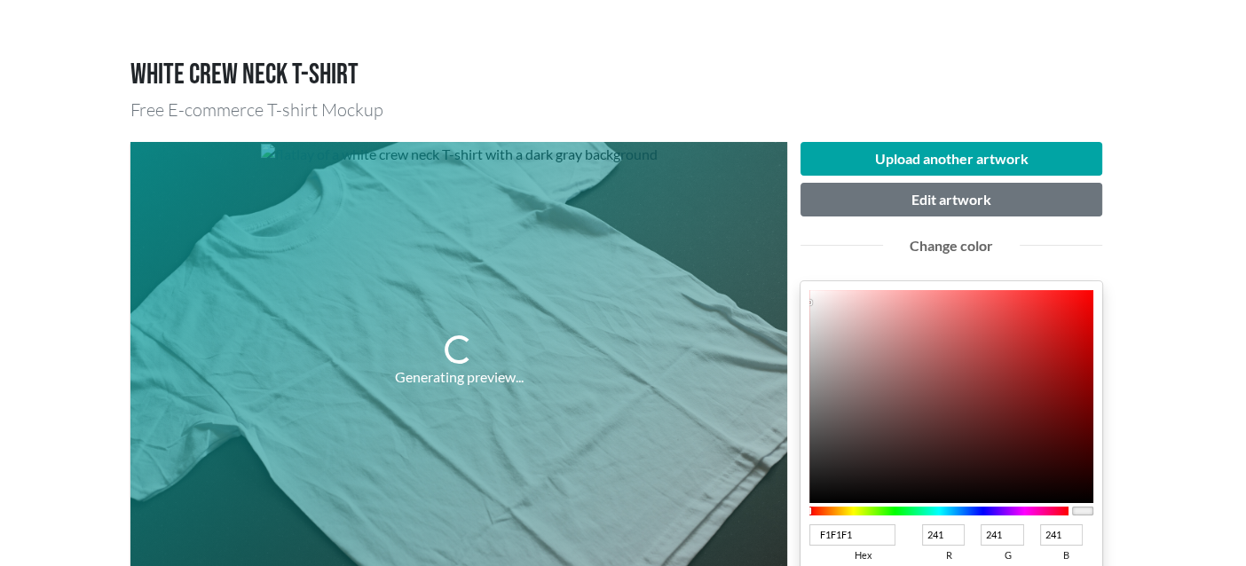
scroll to position [178, 0]
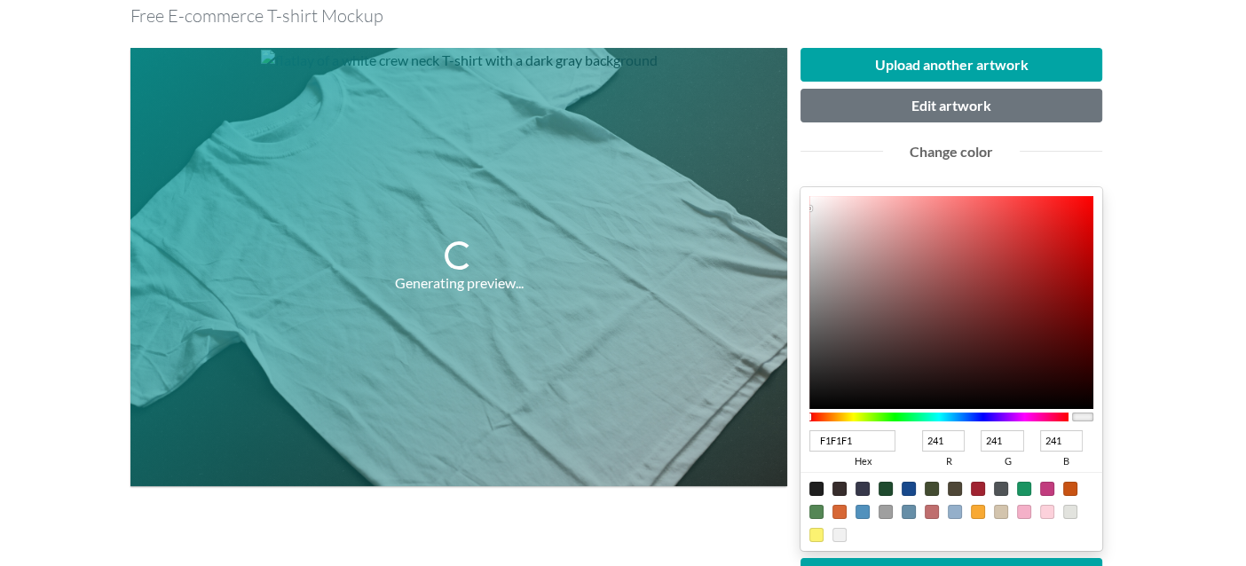
click at [980, 487] on div at bounding box center [978, 489] width 14 height 14
type input "A02331"
type input "160"
type input "35"
type input "49"
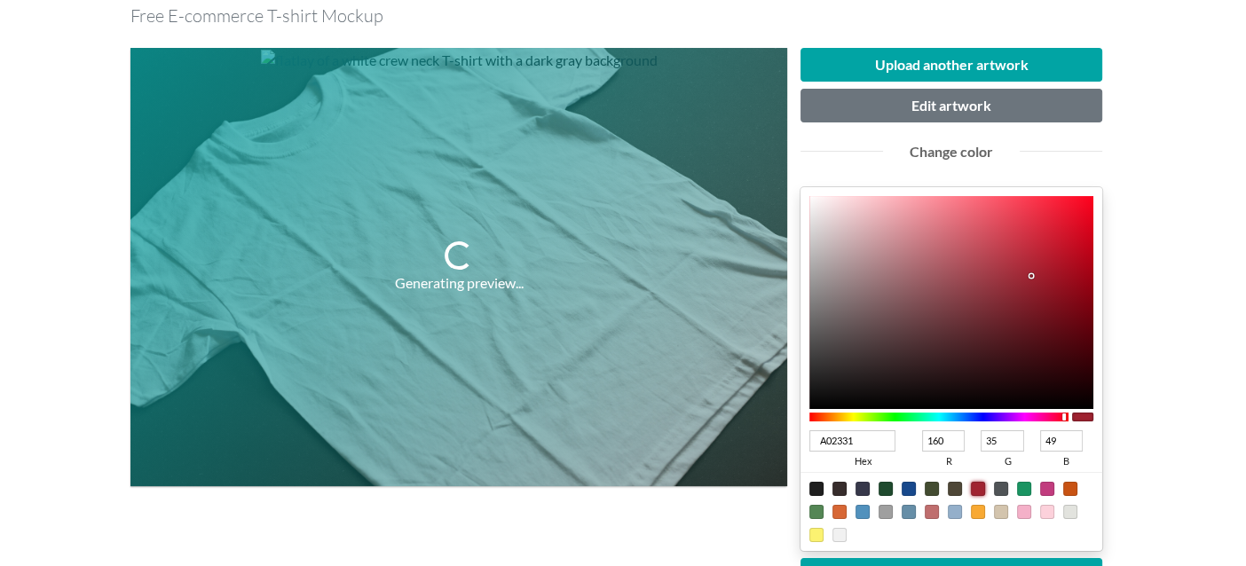
type input "820F1B"
type input "130"
type input "15"
type input "27"
click at [1062, 300] on div at bounding box center [952, 302] width 284 height 213
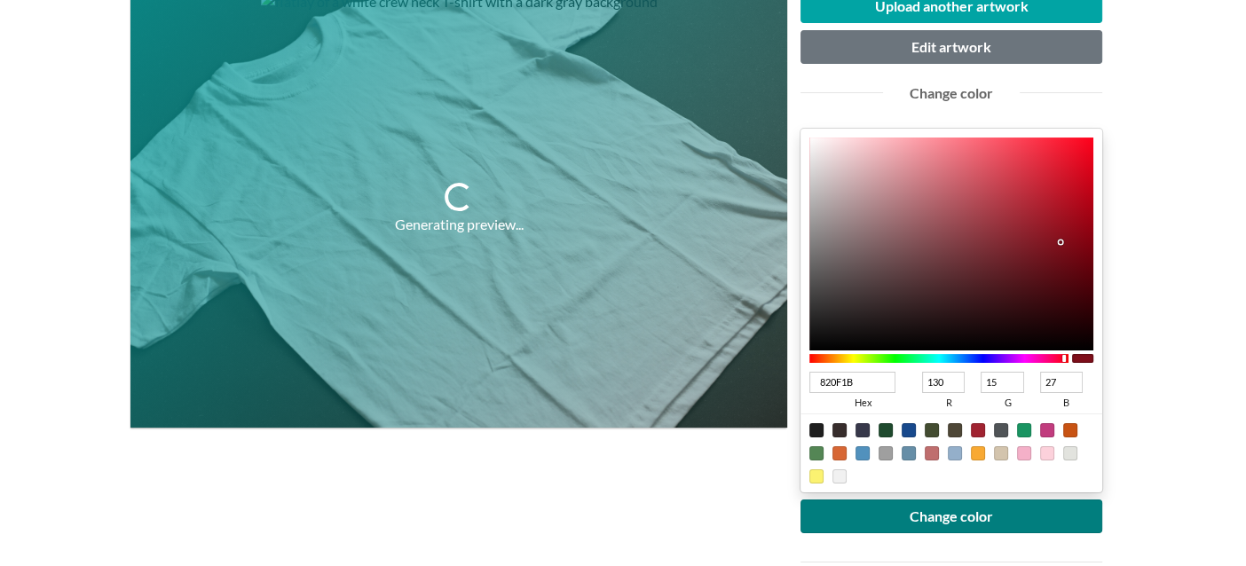
scroll to position [265, 0]
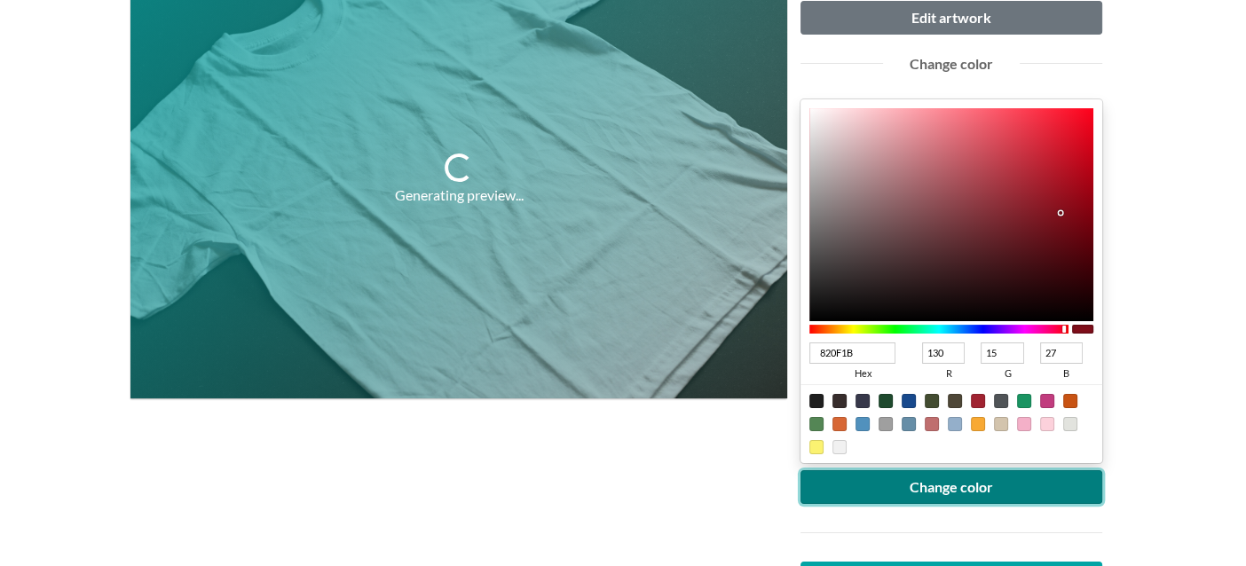
click at [934, 486] on button "Change color" at bounding box center [952, 488] width 302 height 34
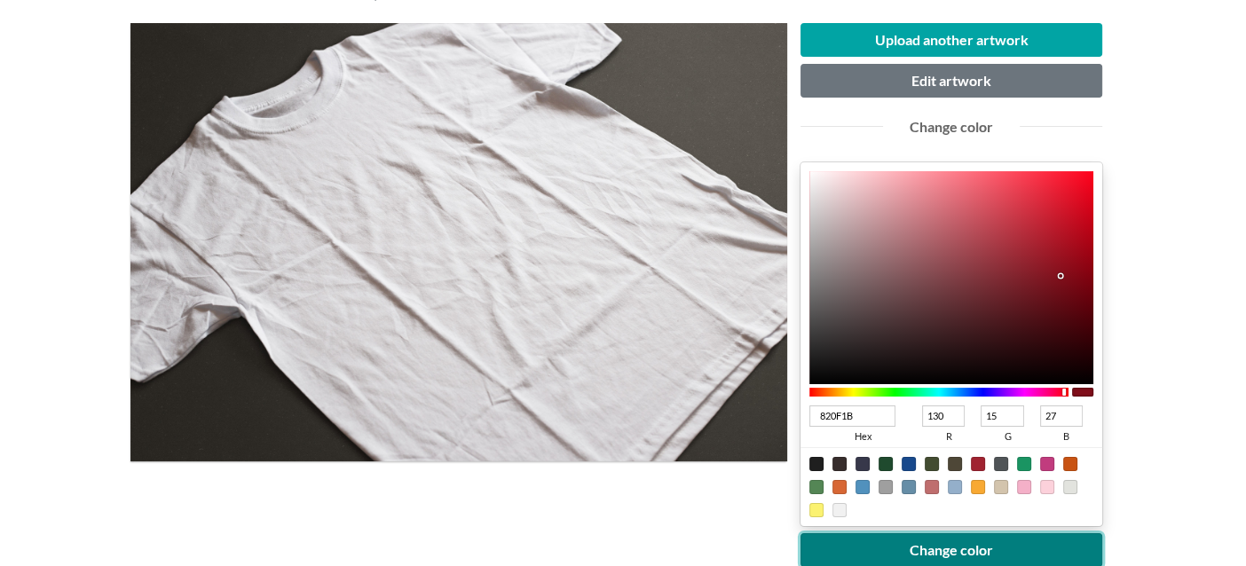
scroll to position [178, 0]
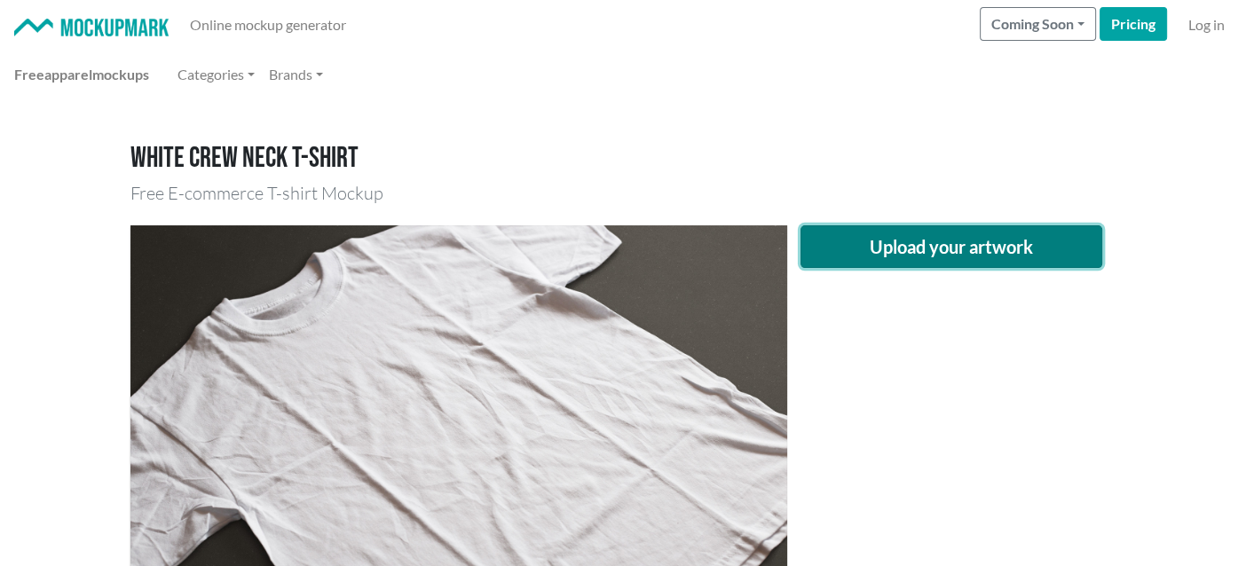
click at [932, 233] on button "Upload your artwork" at bounding box center [952, 246] width 302 height 43
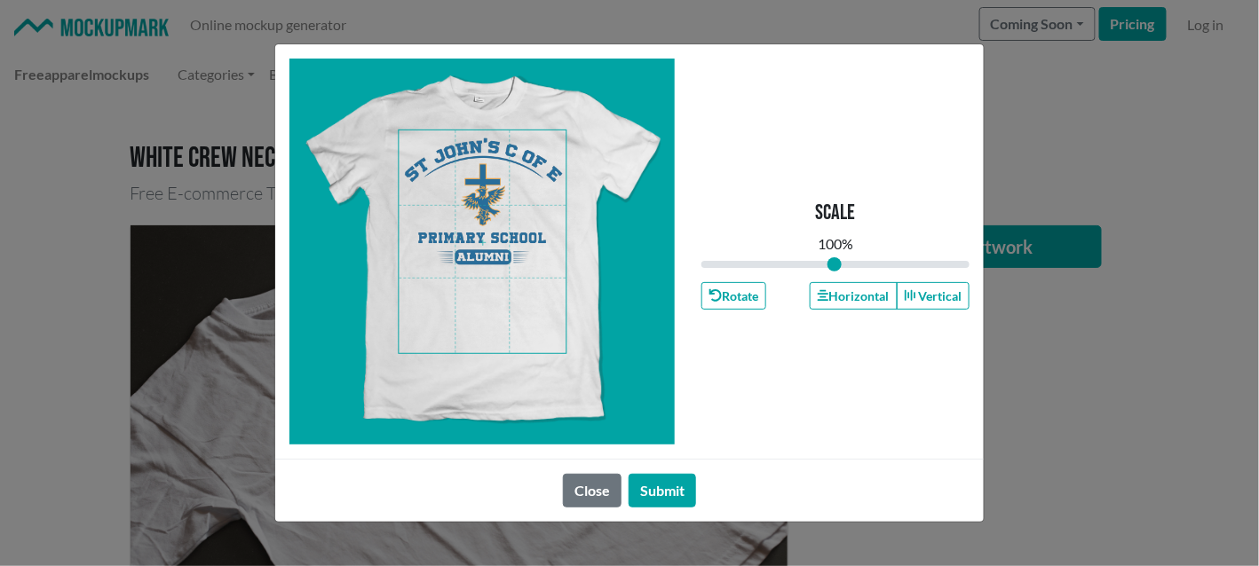
click at [479, 165] on span at bounding box center [482, 241] width 167 height 223
click at [841, 289] on button "Horizontal" at bounding box center [853, 296] width 87 height 28
click at [674, 482] on button "Submit" at bounding box center [662, 491] width 67 height 34
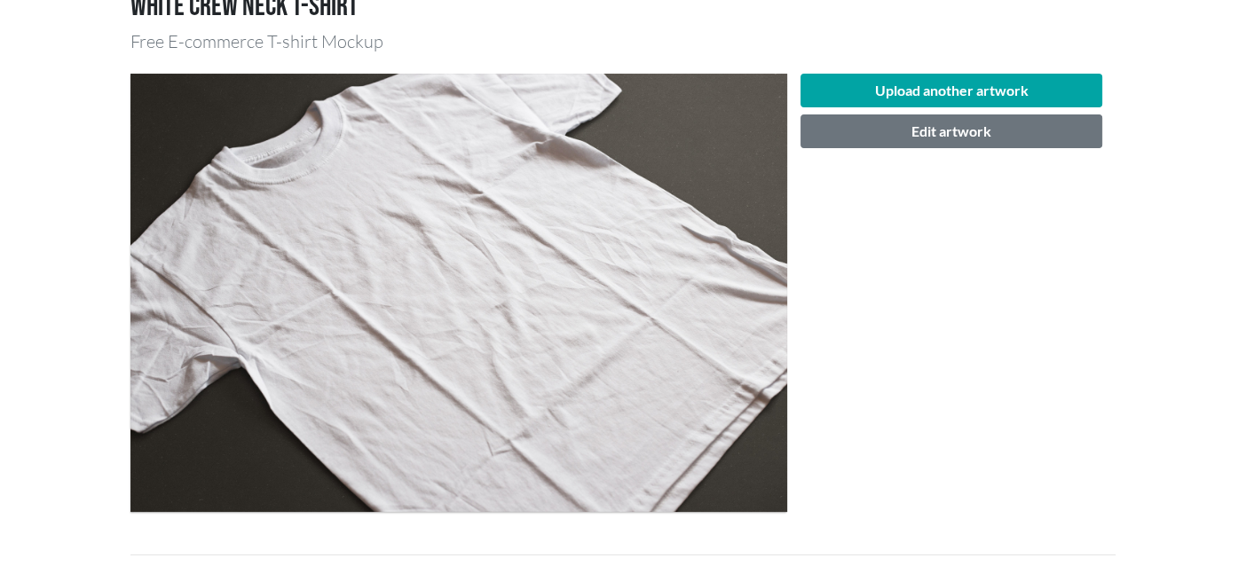
scroll to position [178, 0]
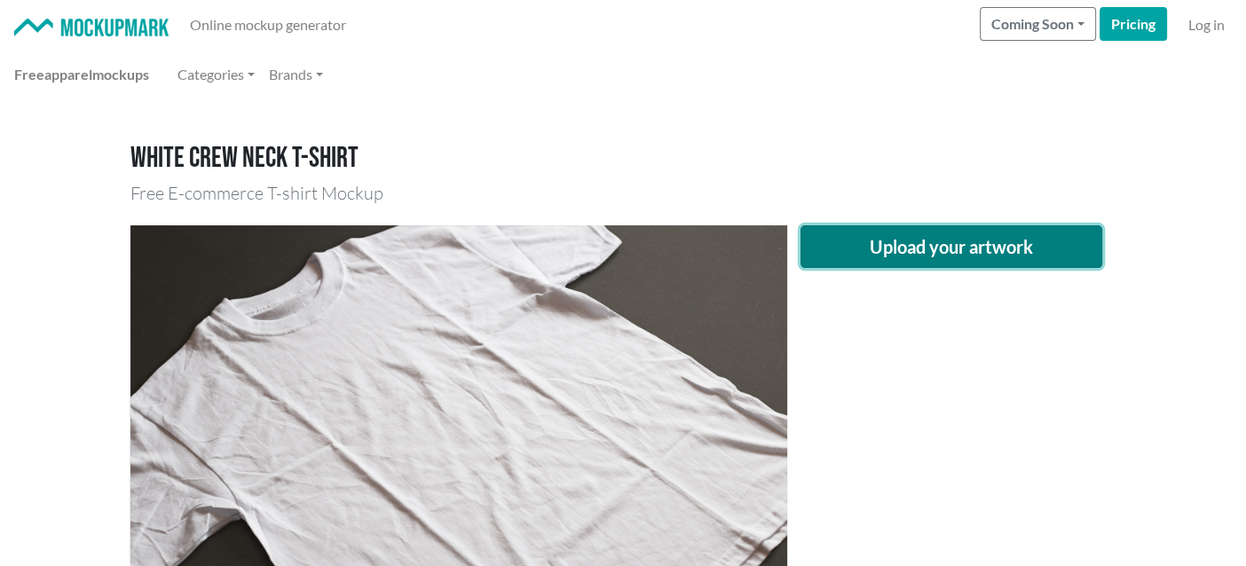
click at [890, 258] on button "Upload your artwork" at bounding box center [952, 246] width 302 height 43
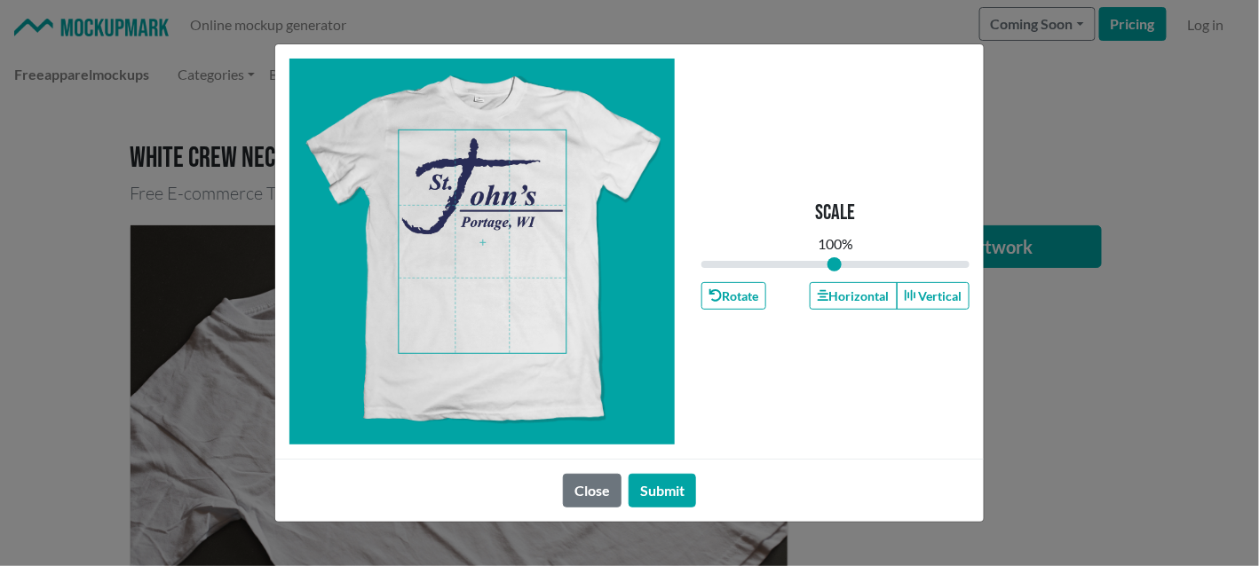
click at [475, 220] on span at bounding box center [482, 241] width 167 height 223
click at [837, 281] on div "Scale 100 % Rotate Horizontal Vertical" at bounding box center [835, 251] width 268 height 385
click at [832, 296] on button "Horizontal" at bounding box center [853, 296] width 87 height 28
click at [657, 485] on button "Submit" at bounding box center [662, 491] width 67 height 34
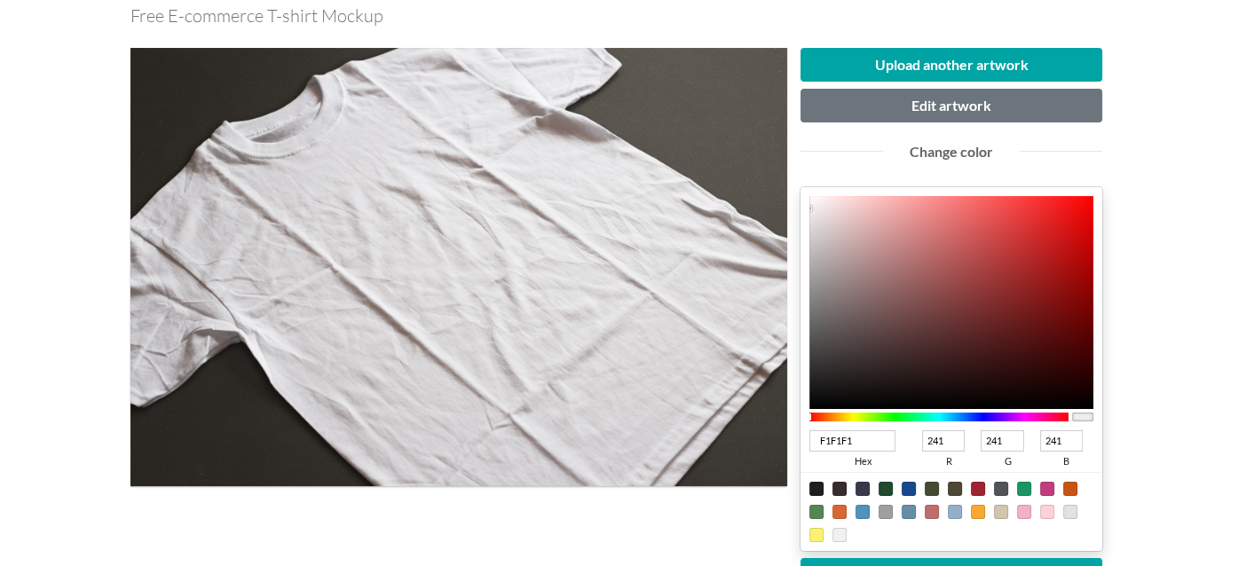
scroll to position [178, 0]
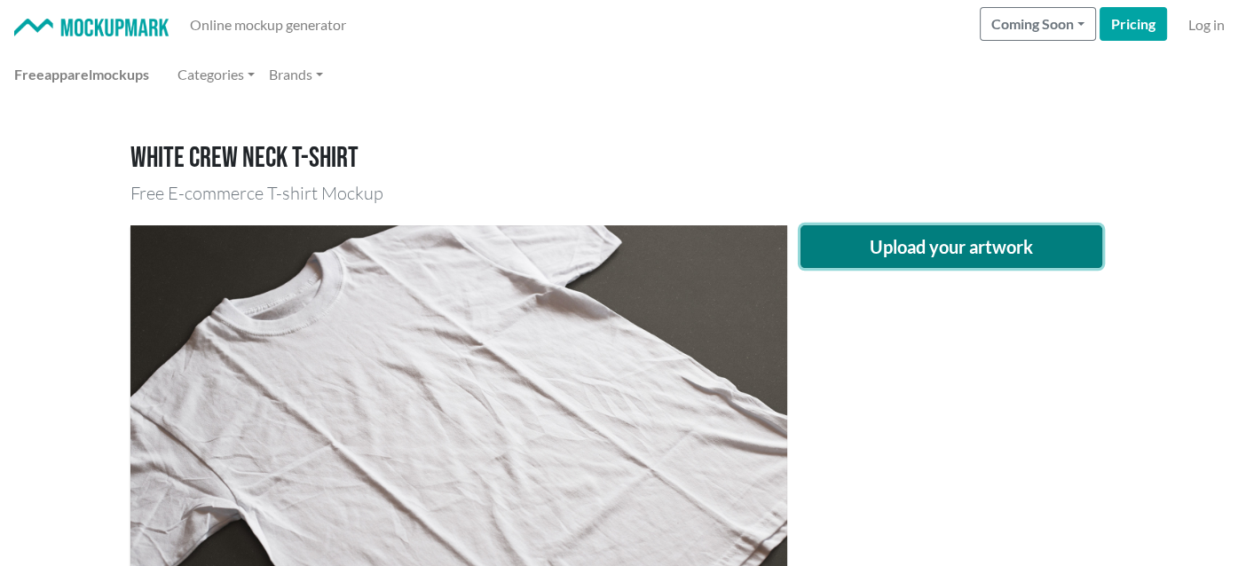
click at [882, 250] on button "Upload your artwork" at bounding box center [952, 246] width 302 height 43
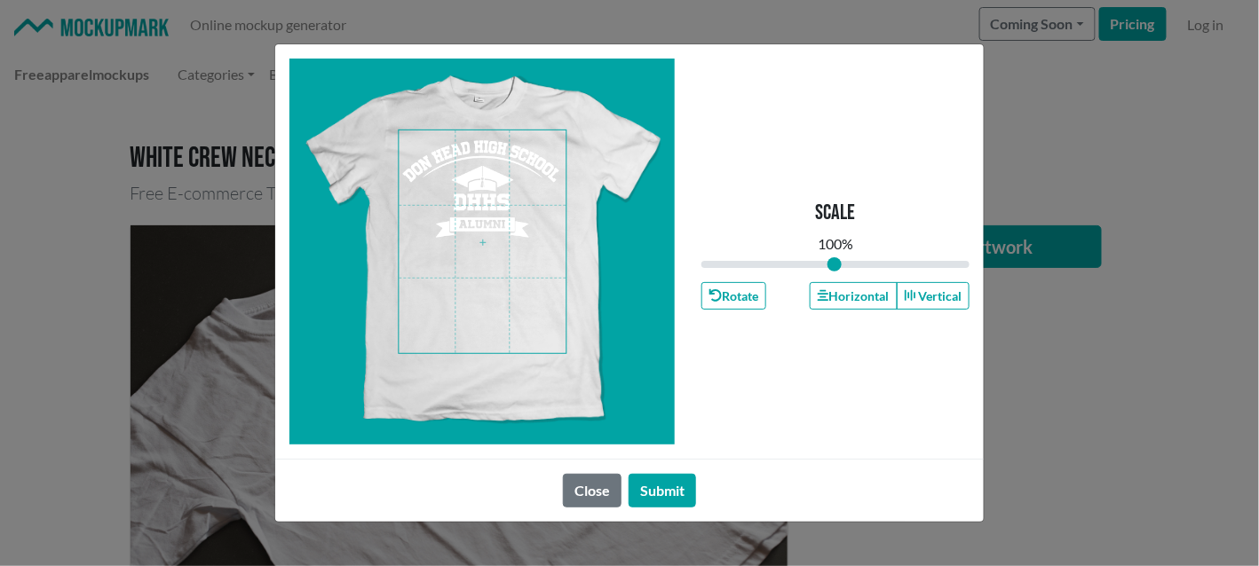
click at [495, 187] on span at bounding box center [482, 241] width 167 height 223
click at [880, 291] on button "Horizontal" at bounding box center [853, 296] width 87 height 28
click at [673, 489] on button "Submit" at bounding box center [662, 491] width 67 height 34
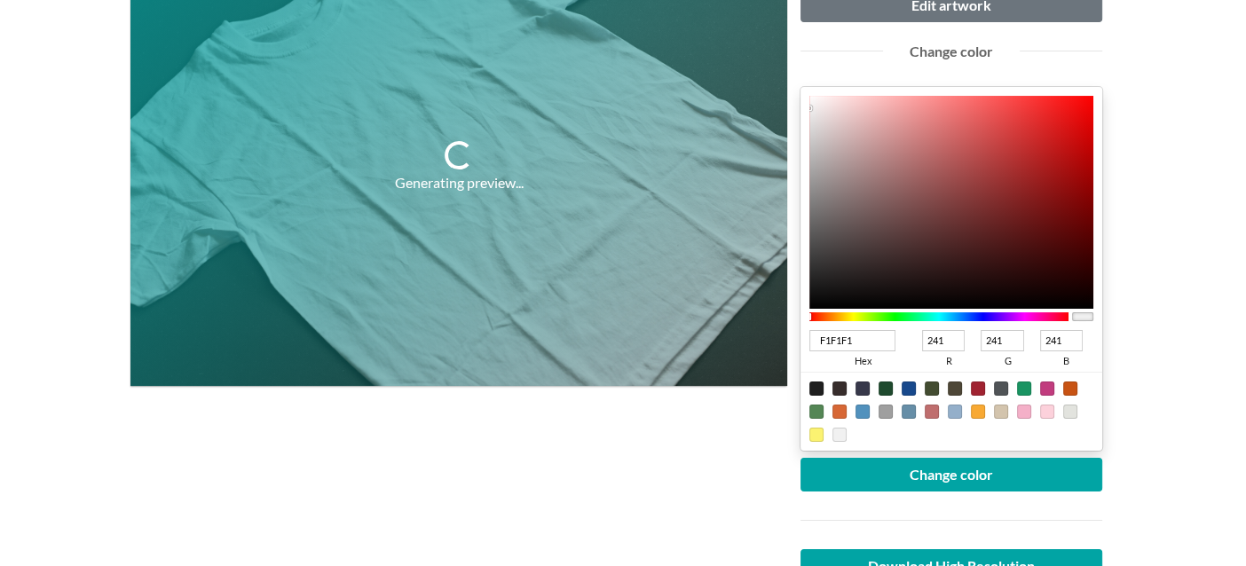
scroll to position [355, 0]
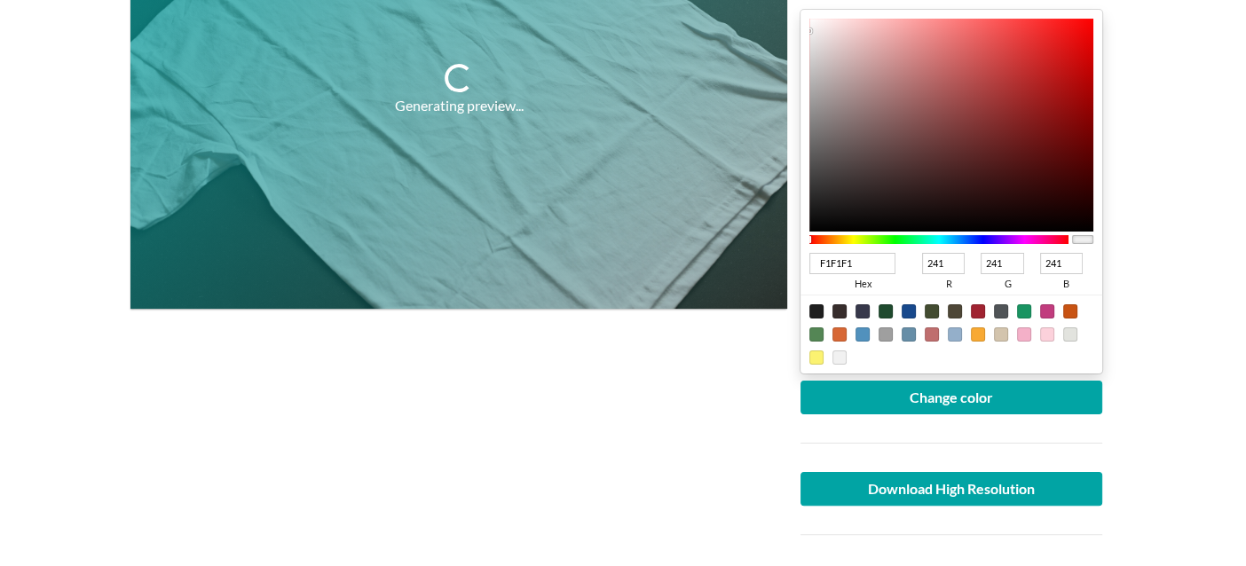
click at [819, 305] on div at bounding box center [817, 311] width 14 height 14
type input "1F1F1F"
type input "31"
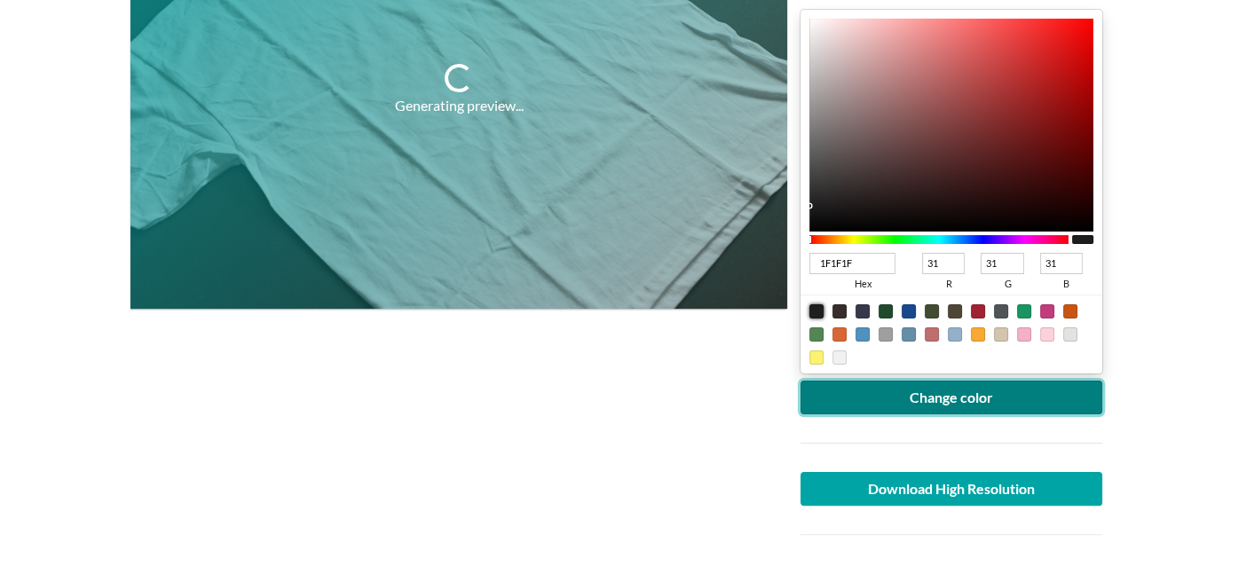
click at [845, 393] on button "Change color" at bounding box center [952, 398] width 302 height 34
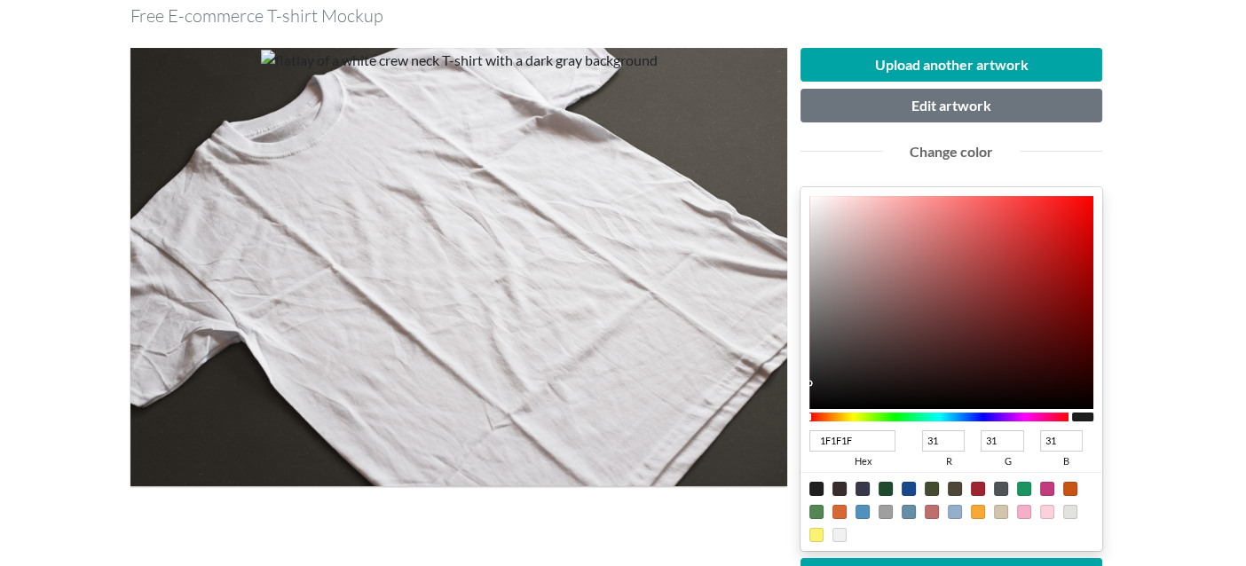
scroll to position [0, 0]
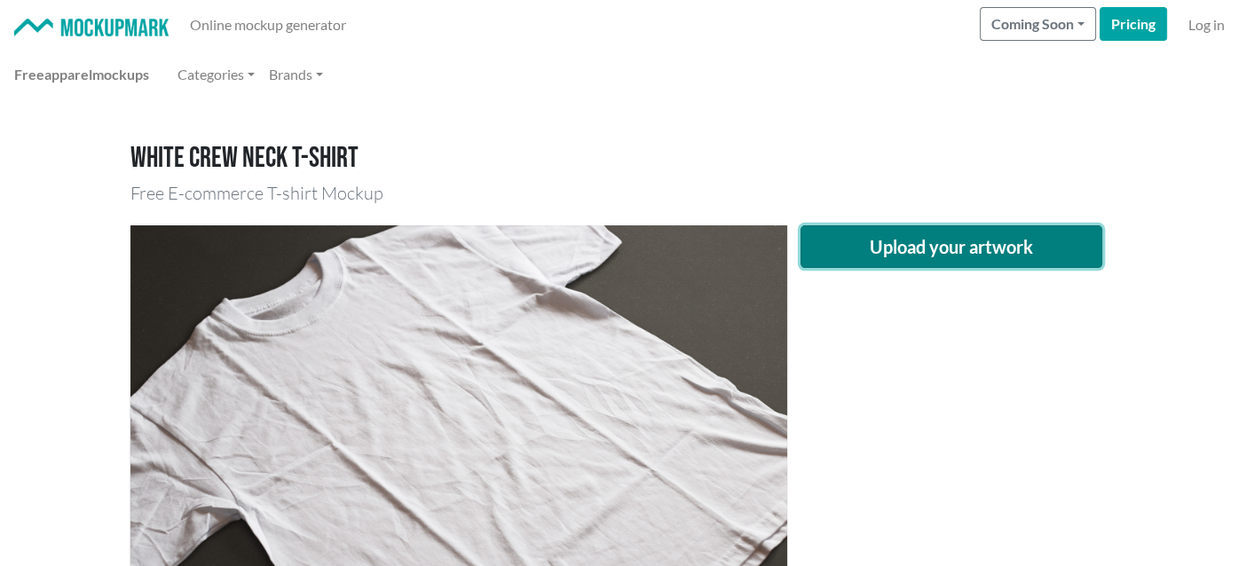
click at [937, 253] on button "Upload your artwork" at bounding box center [952, 246] width 302 height 43
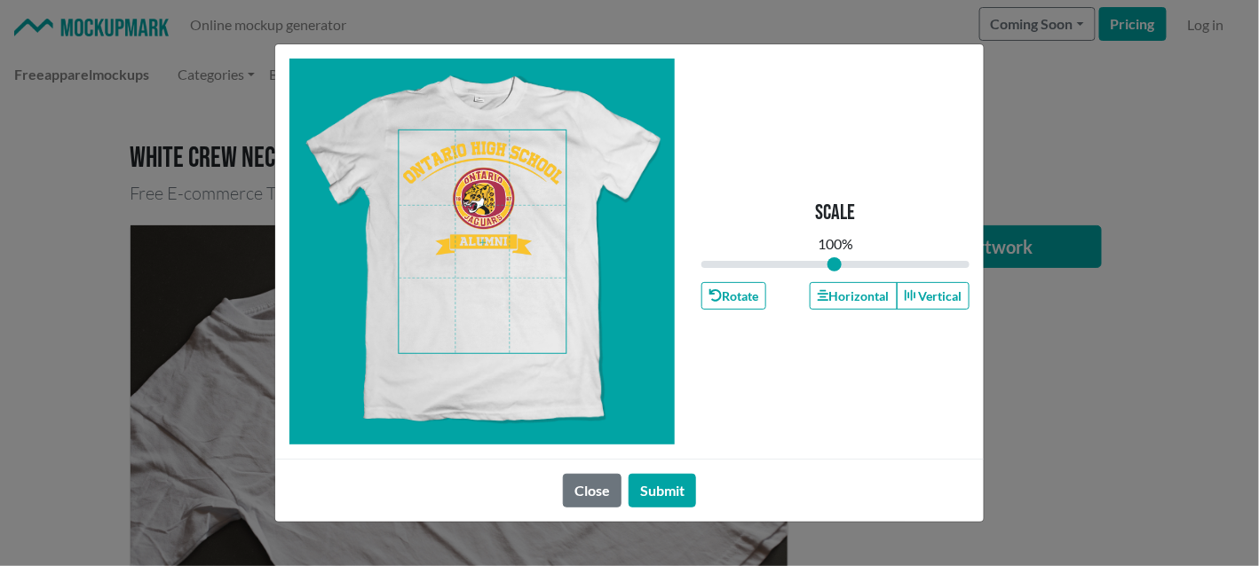
click at [498, 186] on span at bounding box center [482, 241] width 167 height 223
click at [830, 292] on button "Horizontal" at bounding box center [853, 296] width 87 height 28
click at [658, 485] on button "Submit" at bounding box center [662, 491] width 67 height 34
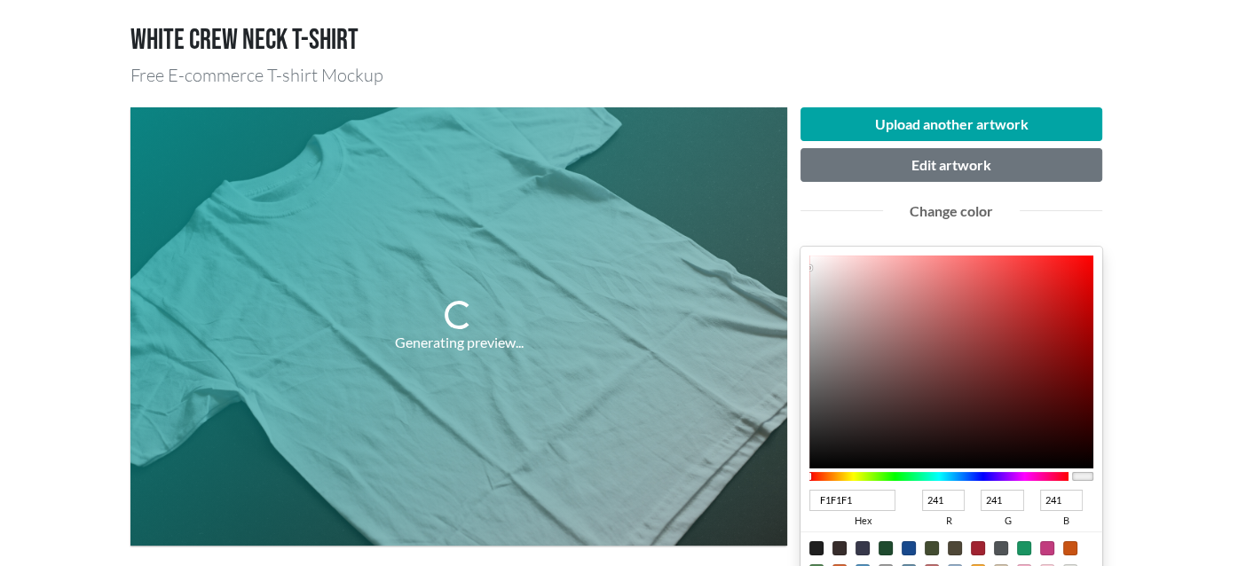
scroll to position [88, 0]
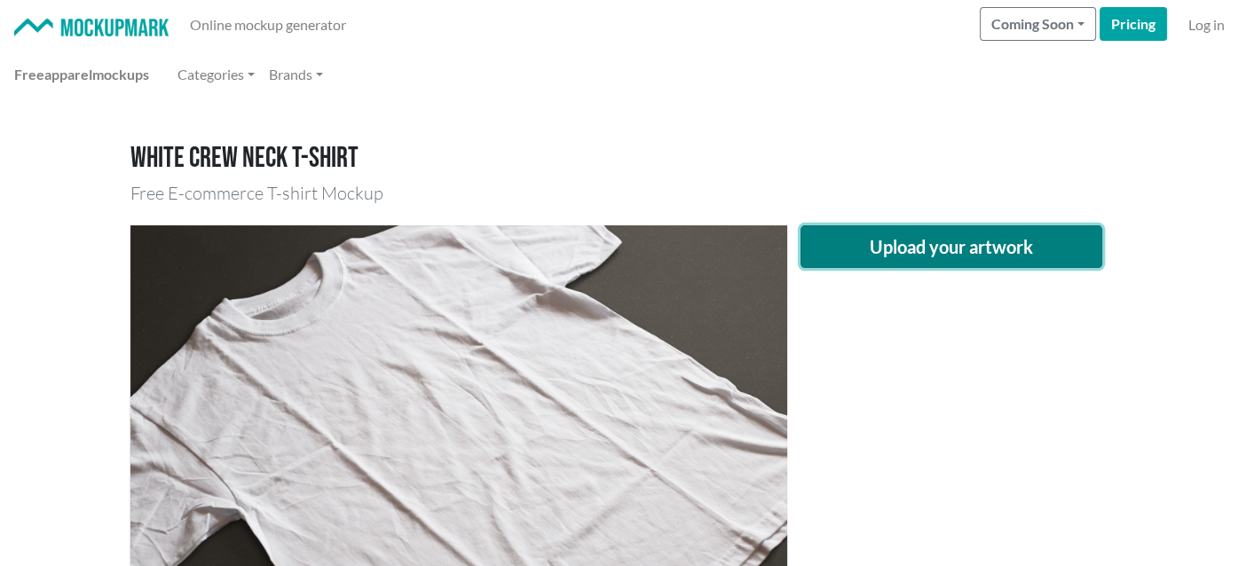
click at [947, 252] on button "Upload your artwork" at bounding box center [952, 246] width 302 height 43
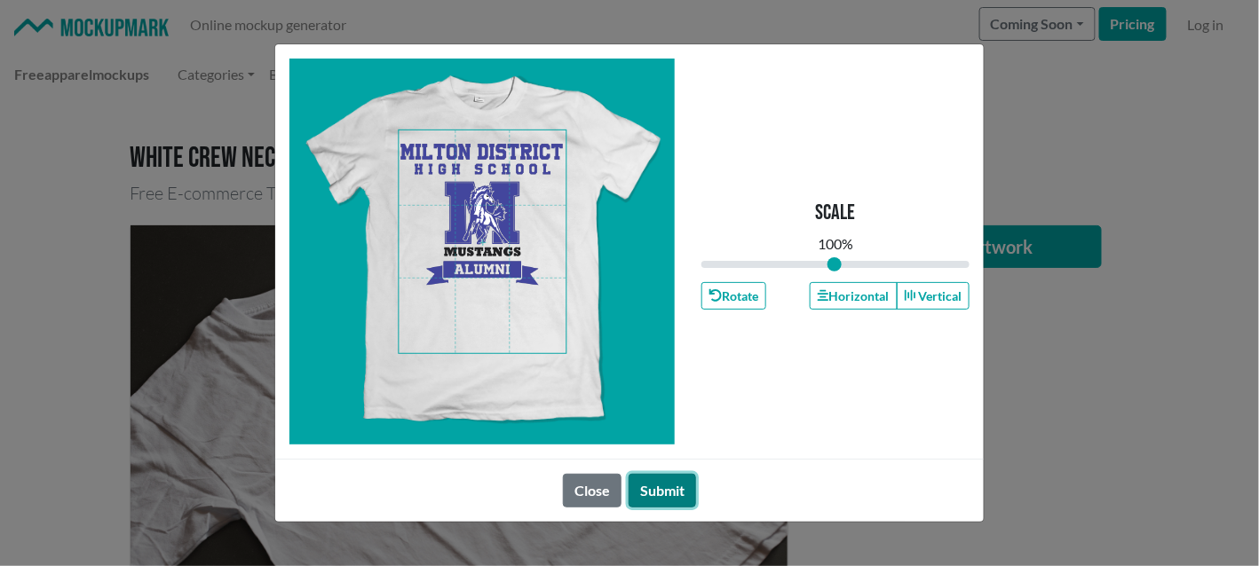
click at [649, 481] on button "Submit" at bounding box center [662, 491] width 67 height 34
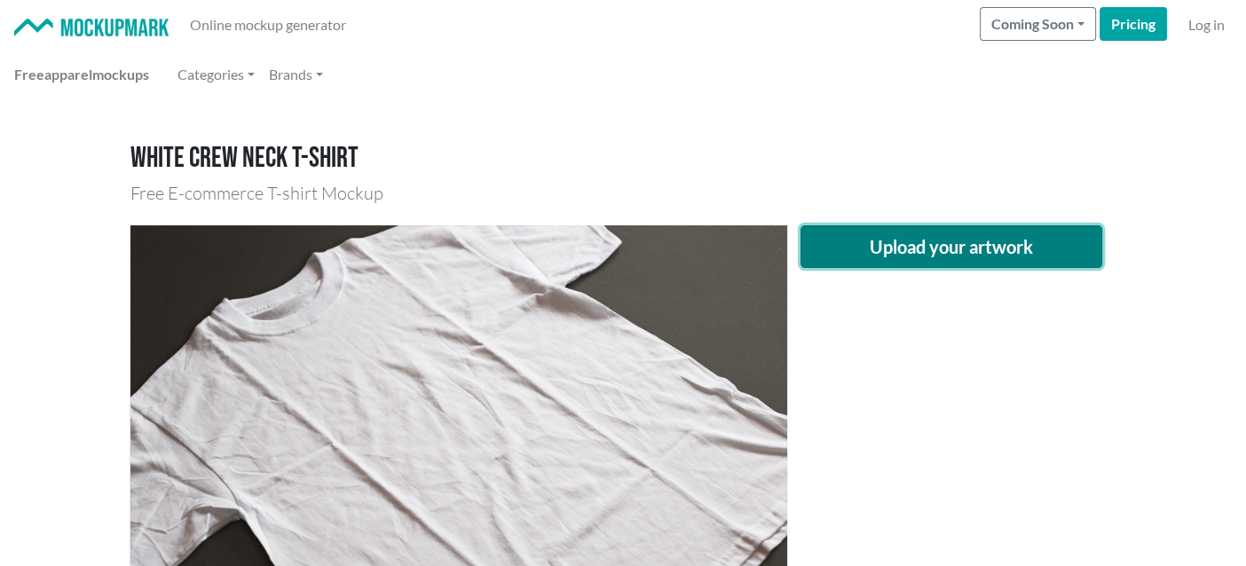
click at [928, 240] on button "Upload your artwork" at bounding box center [952, 246] width 302 height 43
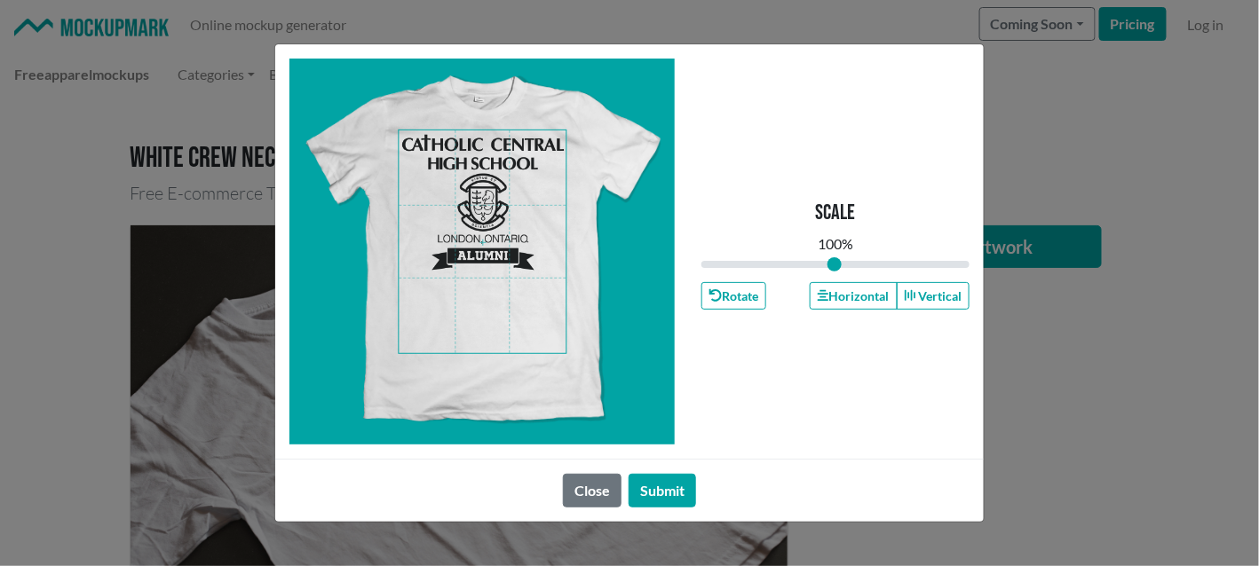
click at [508, 167] on span at bounding box center [482, 241] width 167 height 223
click at [880, 294] on button "Horizontal" at bounding box center [853, 296] width 87 height 28
click at [670, 483] on button "Submit" at bounding box center [662, 491] width 67 height 34
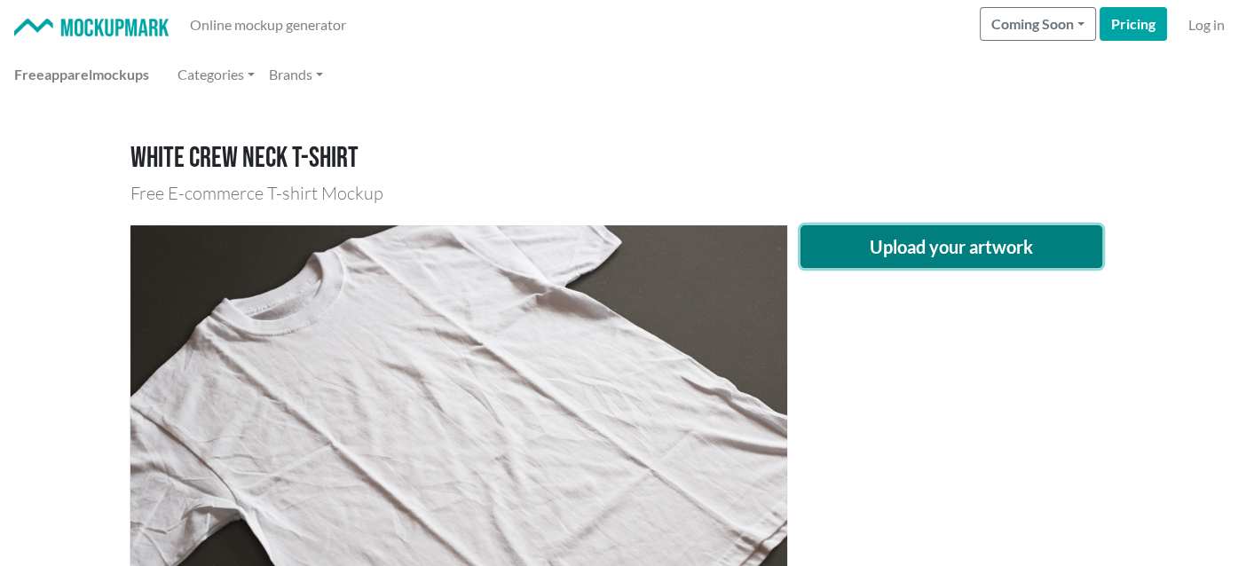
click at [972, 251] on button "Upload your artwork" at bounding box center [952, 246] width 302 height 43
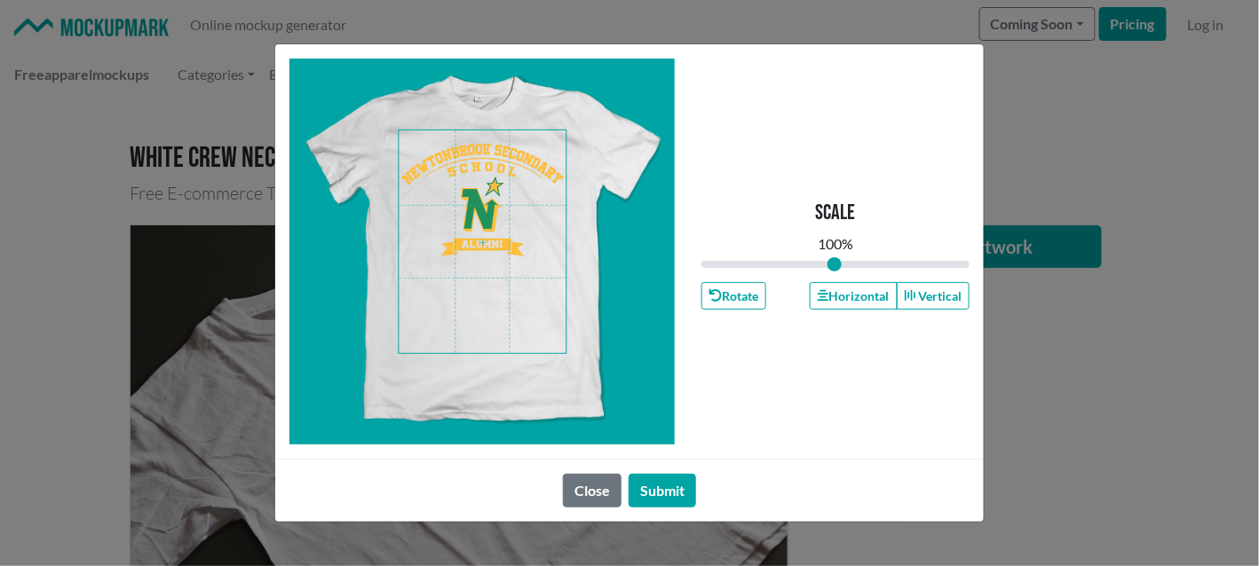
click at [487, 230] on span at bounding box center [482, 241] width 167 height 223
click at [839, 298] on button "Horizontal" at bounding box center [853, 296] width 87 height 28
click at [653, 488] on button "Submit" at bounding box center [662, 491] width 67 height 34
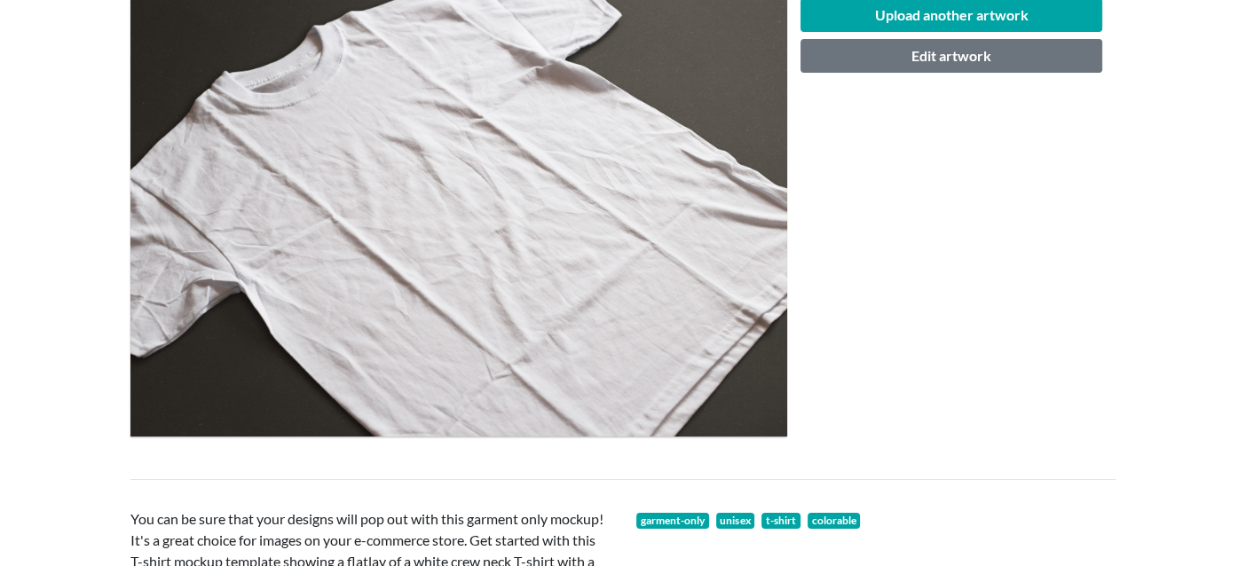
scroll to position [265, 0]
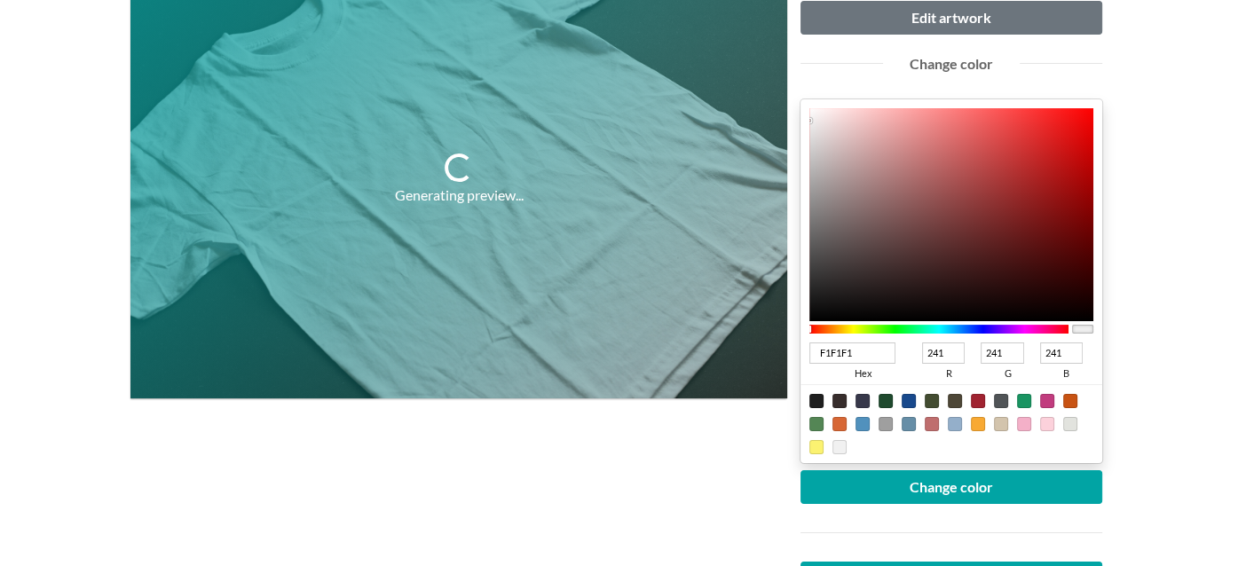
click at [819, 399] on div at bounding box center [817, 401] width 14 height 14
type input "1F1F1F"
type input "31"
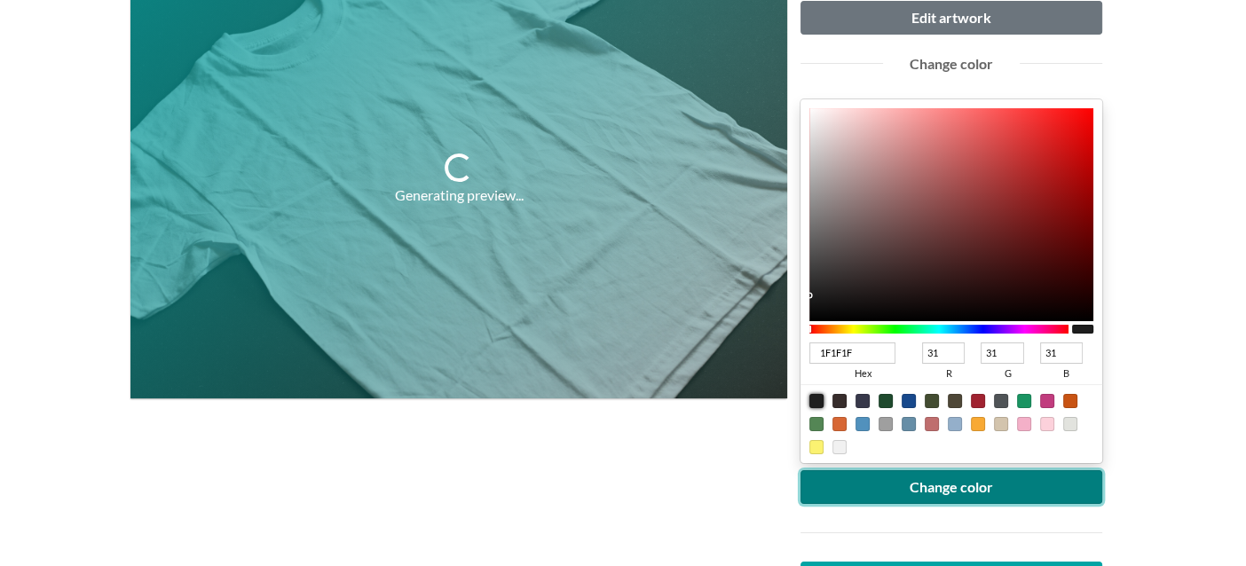
click at [880, 489] on button "Change color" at bounding box center [952, 488] width 302 height 34
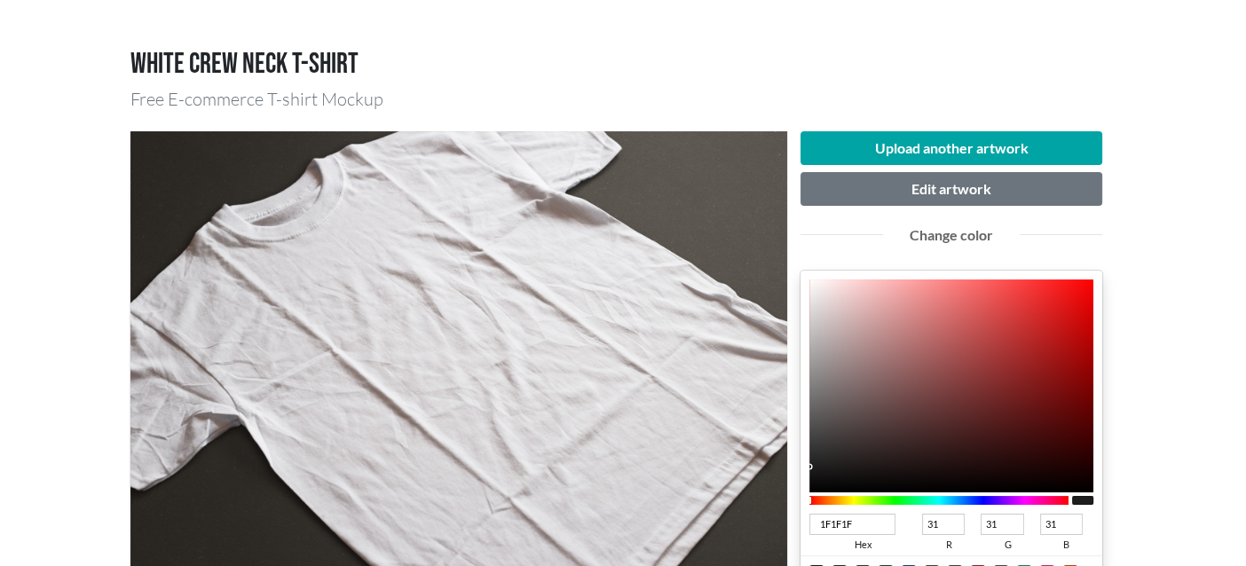
scroll to position [88, 0]
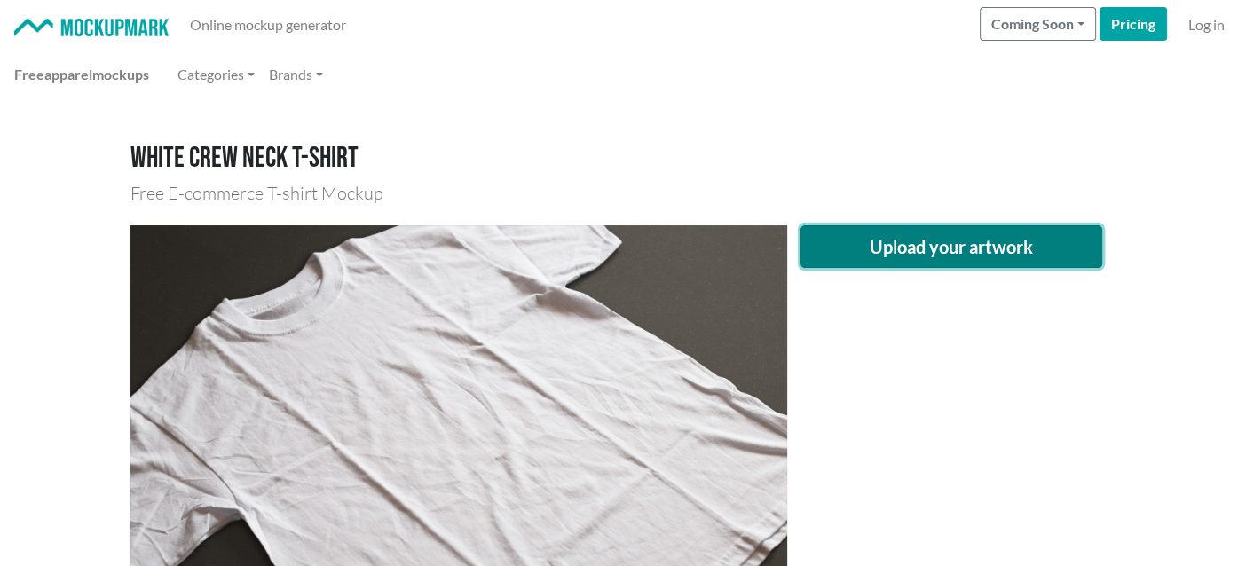
click at [944, 253] on button "Upload your artwork" at bounding box center [952, 246] width 302 height 43
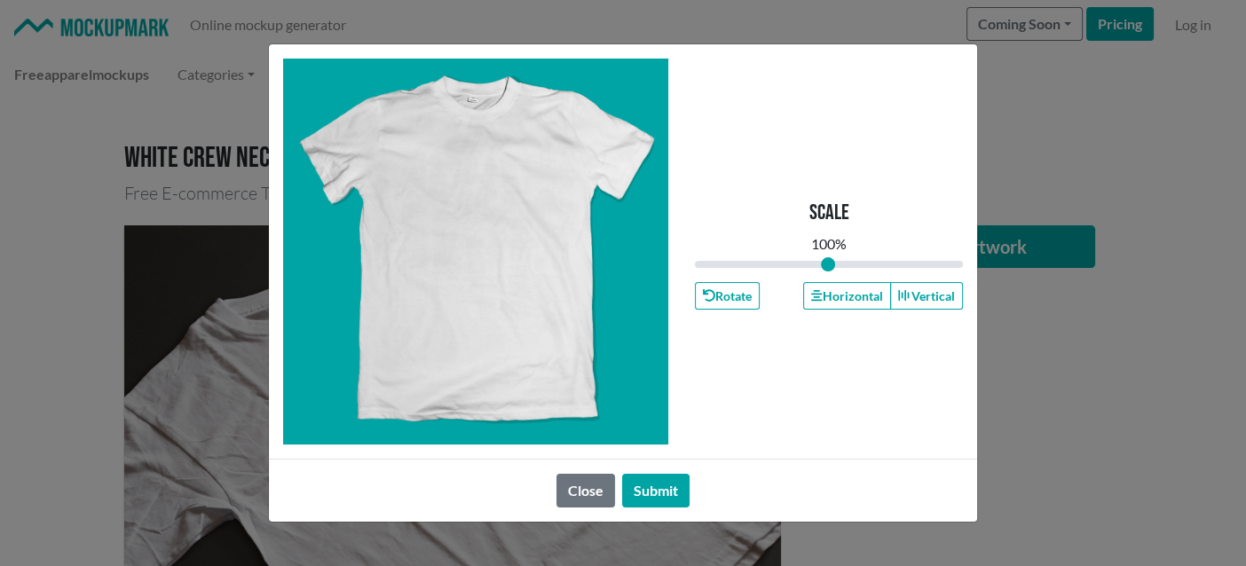
type input "1"
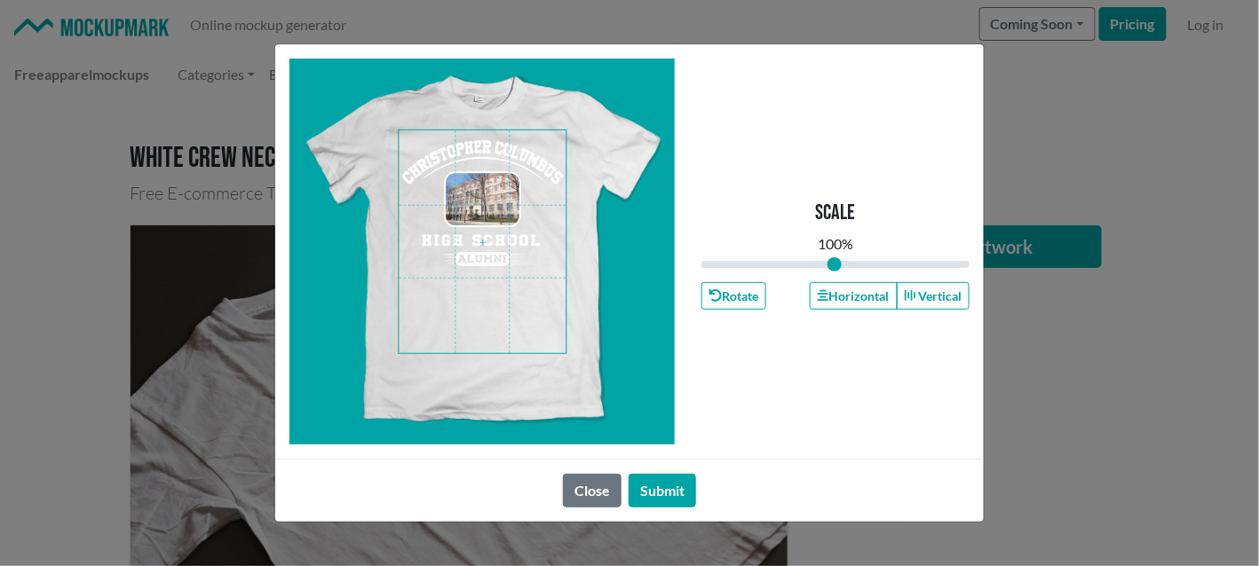
click at [470, 198] on span at bounding box center [482, 241] width 167 height 223
click at [823, 289] on button "Horizontal" at bounding box center [853, 296] width 87 height 28
click at [667, 484] on button "Submit" at bounding box center [662, 491] width 67 height 34
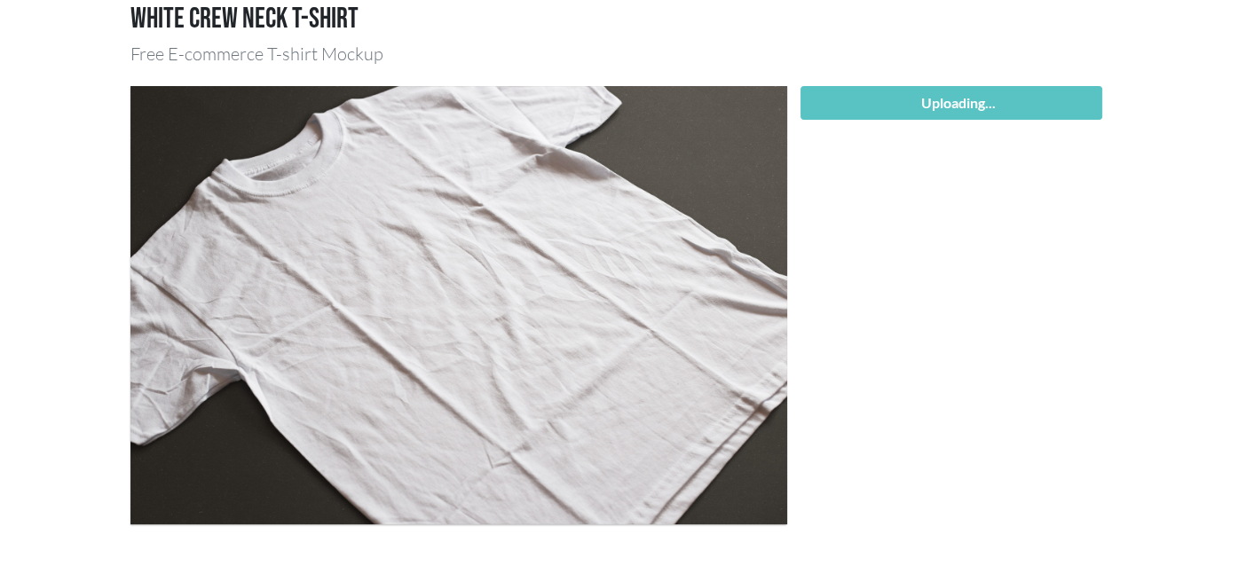
scroll to position [178, 0]
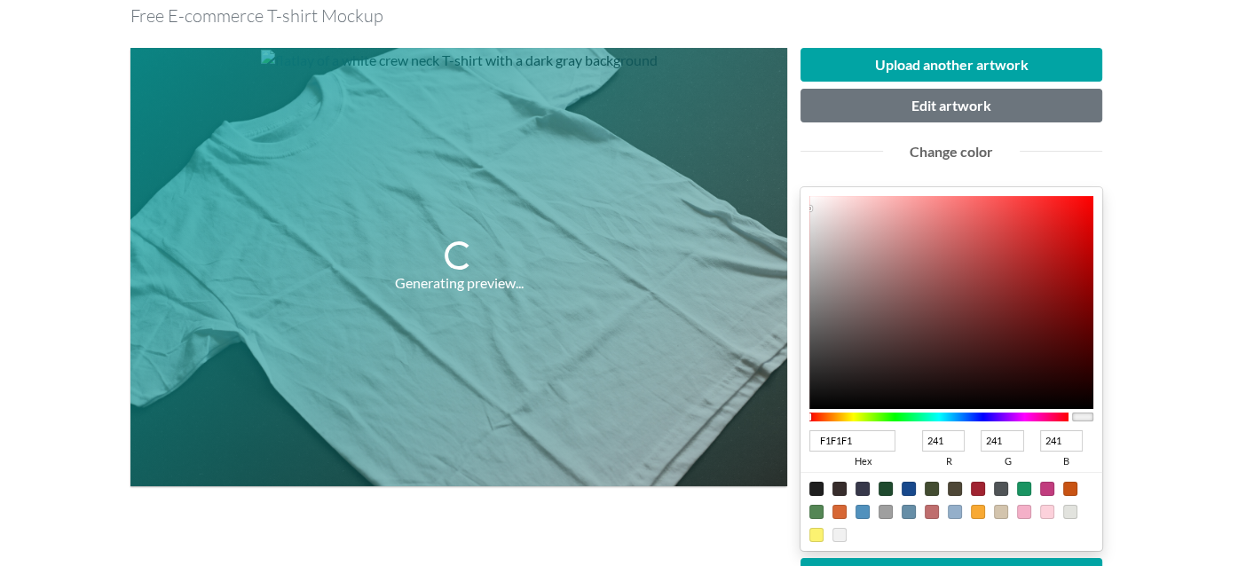
click at [819, 489] on div at bounding box center [817, 489] width 14 height 14
type input "1F1F1F"
type input "31"
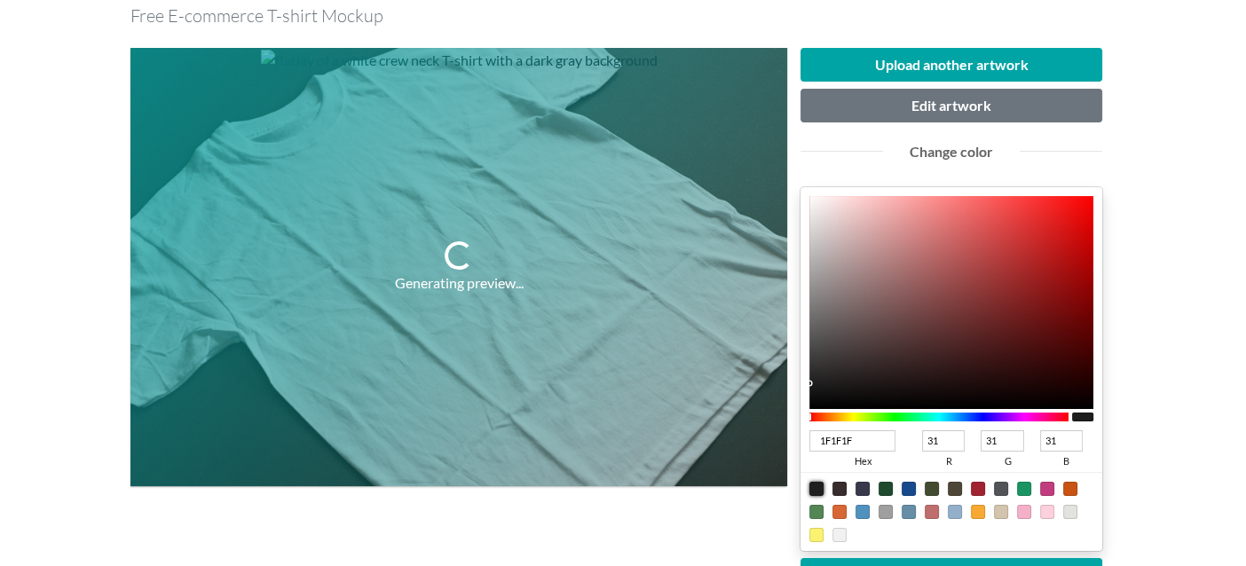
scroll to position [265, 0]
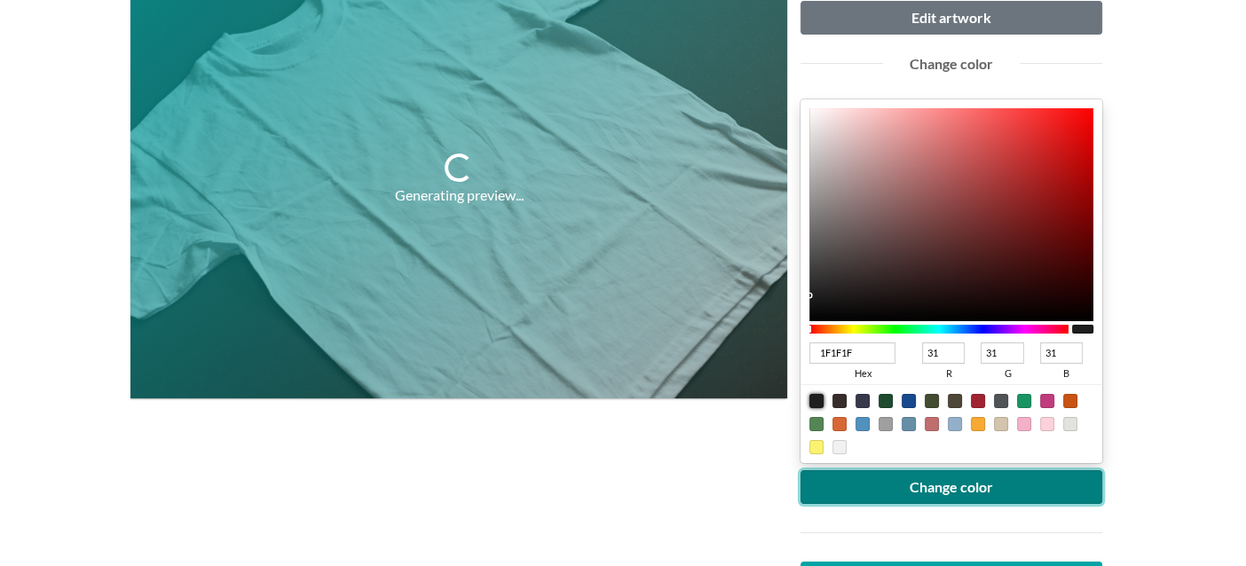
click at [913, 486] on button "Change color" at bounding box center [952, 488] width 302 height 34
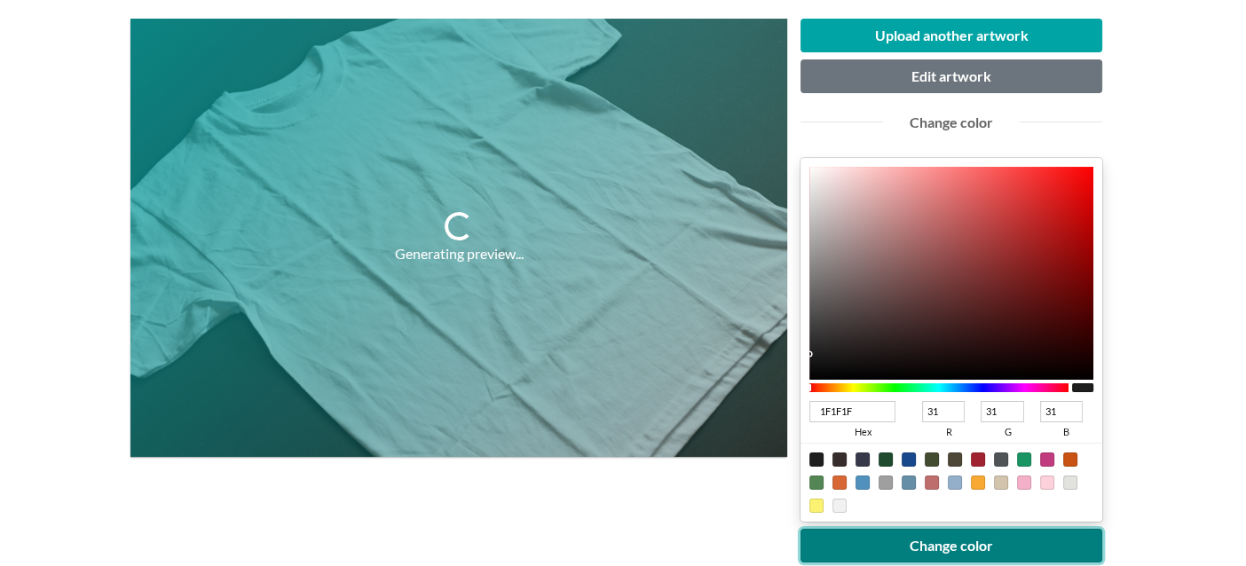
scroll to position [88, 0]
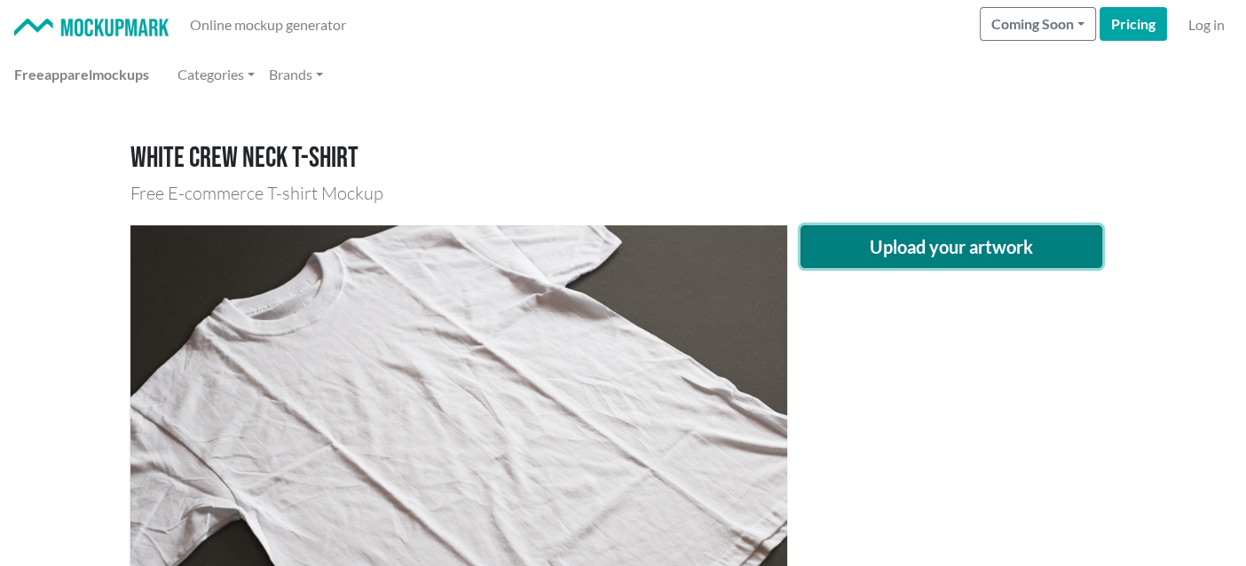
click at [942, 253] on button "Upload your artwork" at bounding box center [952, 246] width 302 height 43
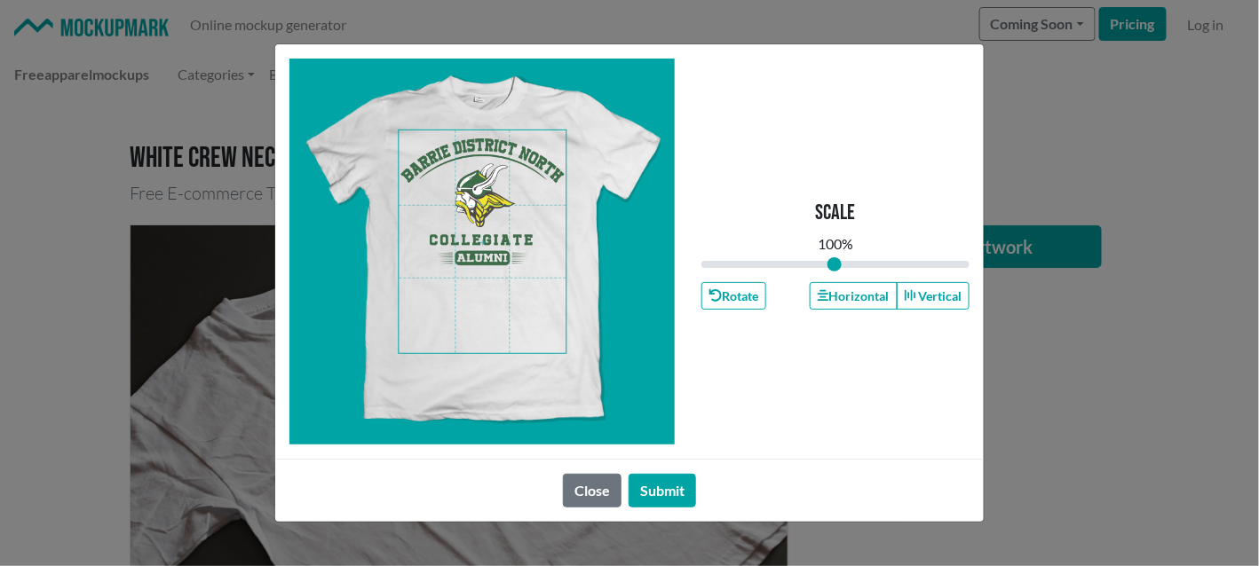
click at [496, 217] on span at bounding box center [482, 241] width 167 height 223
click at [861, 291] on button "Horizontal" at bounding box center [853, 296] width 87 height 28
click at [661, 494] on button "Submit" at bounding box center [662, 491] width 67 height 34
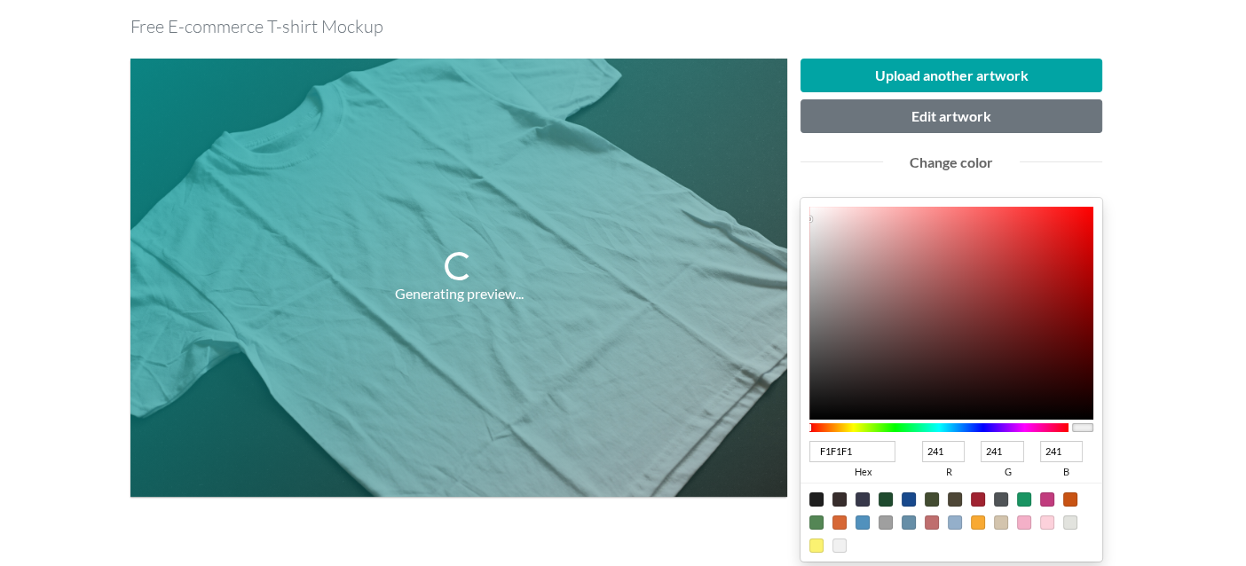
scroll to position [178, 0]
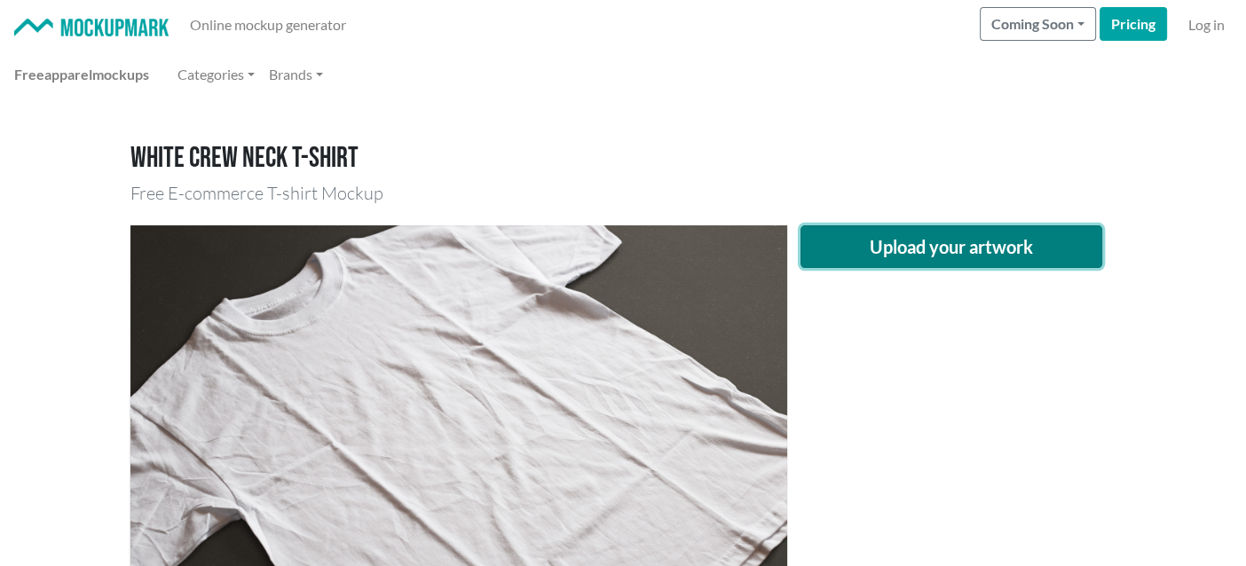
click at [897, 263] on button "Upload your artwork" at bounding box center [952, 246] width 302 height 43
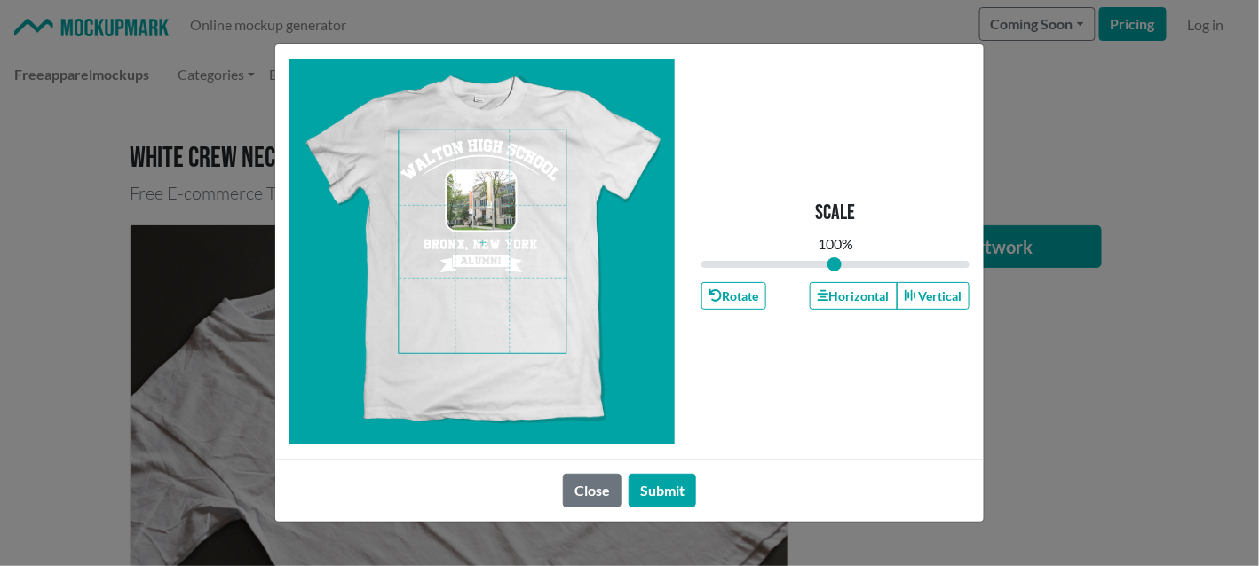
click at [504, 190] on span at bounding box center [482, 241] width 167 height 223
click at [876, 294] on button "Horizontal" at bounding box center [853, 296] width 87 height 28
click at [676, 474] on button "Submit" at bounding box center [662, 491] width 67 height 34
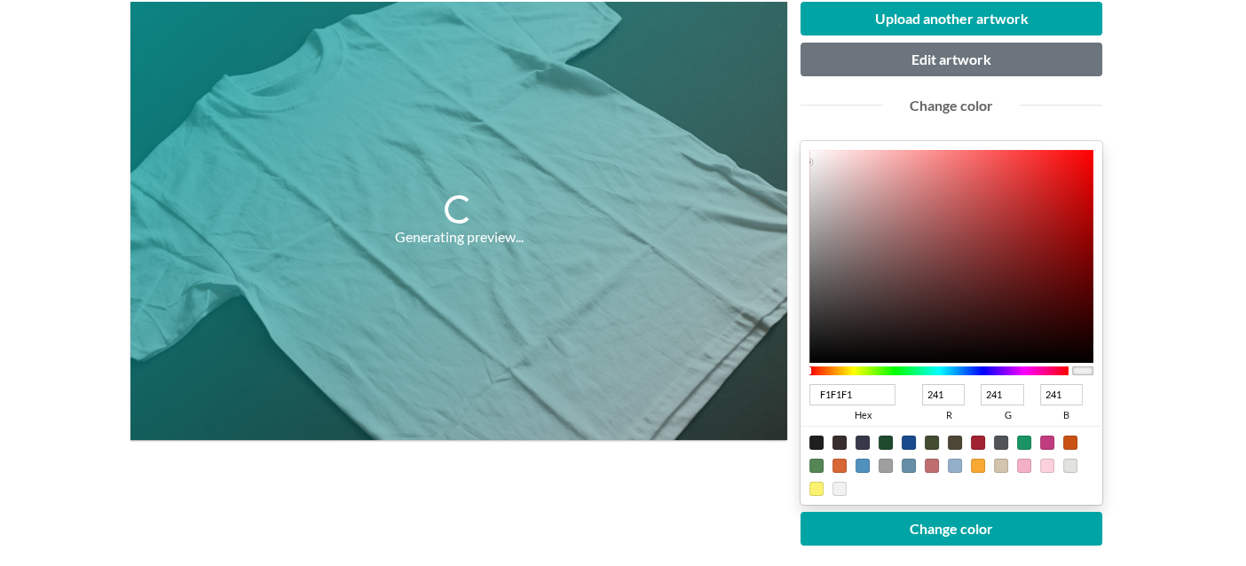
scroll to position [265, 0]
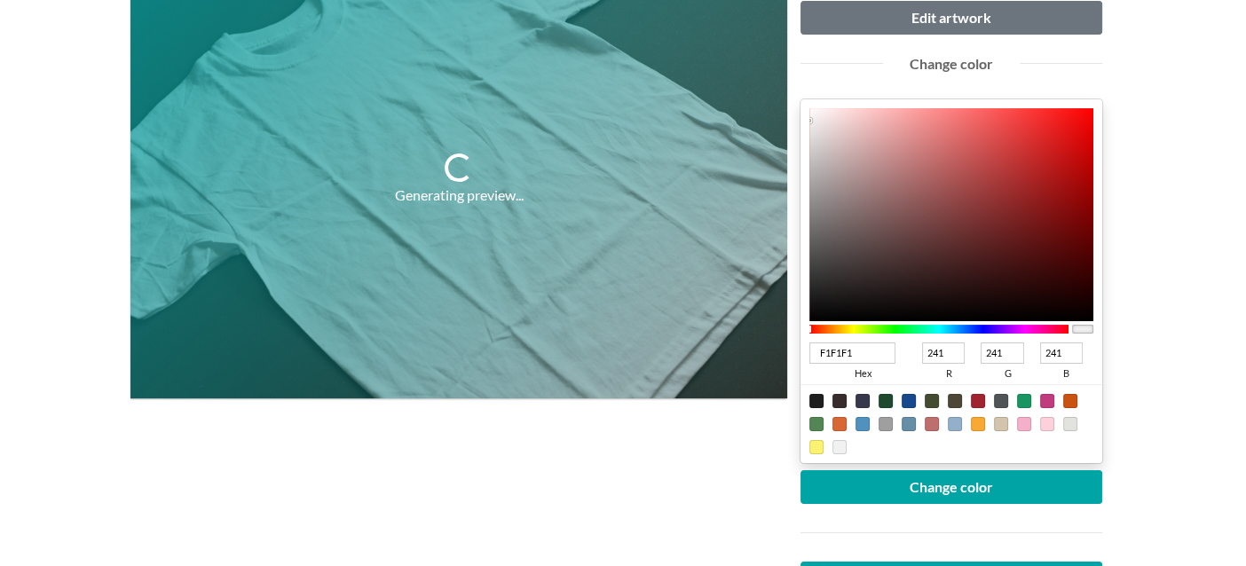
click at [814, 401] on div at bounding box center [817, 401] width 14 height 14
type input "1F1F1F"
type input "31"
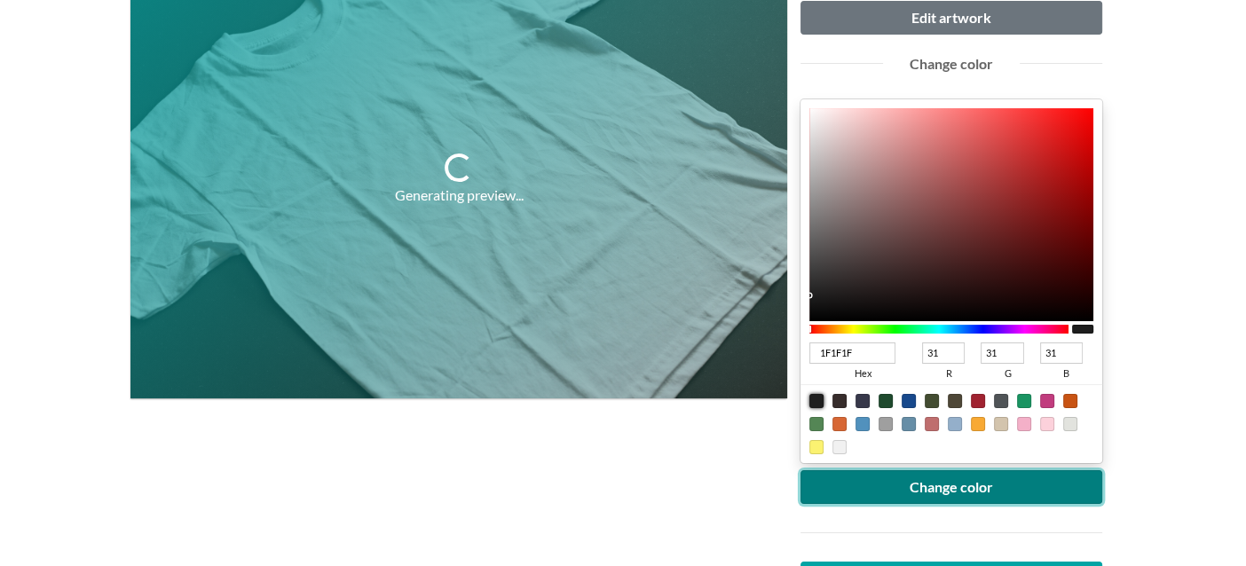
click at [848, 488] on button "Change color" at bounding box center [952, 488] width 302 height 34
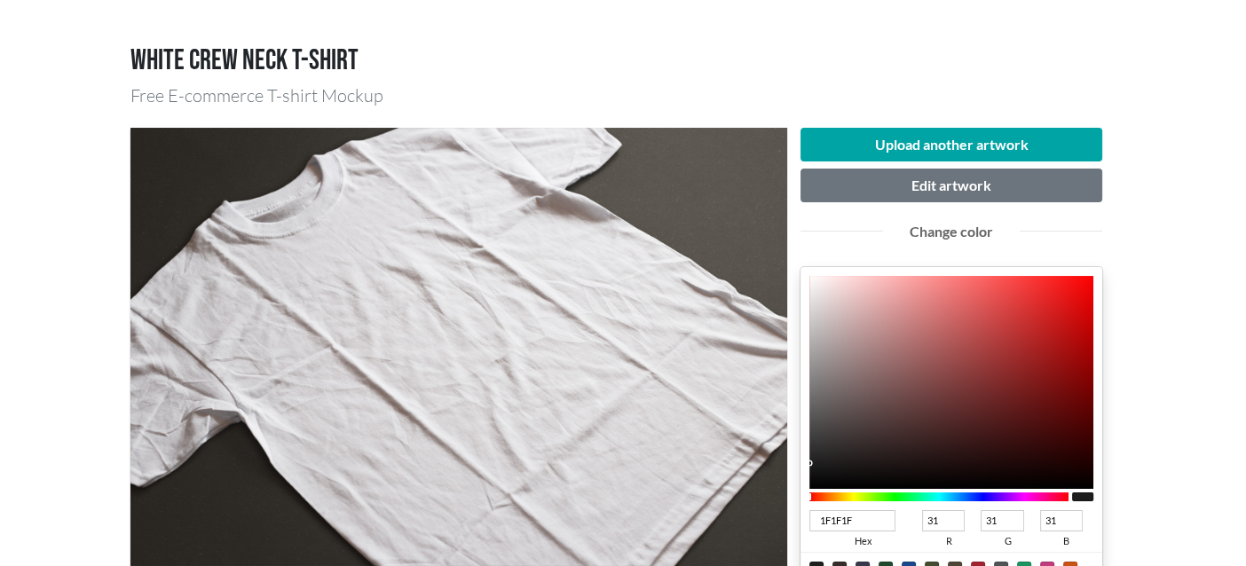
scroll to position [88, 0]
